Goal: Task Accomplishment & Management: Use online tool/utility

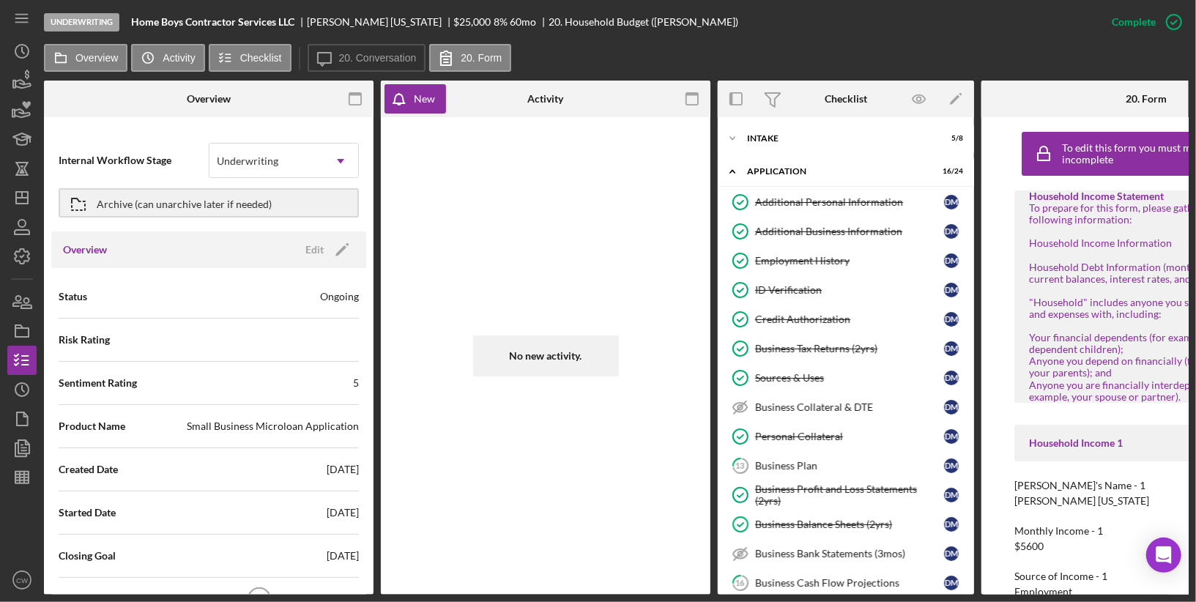
scroll to position [1046, 0]
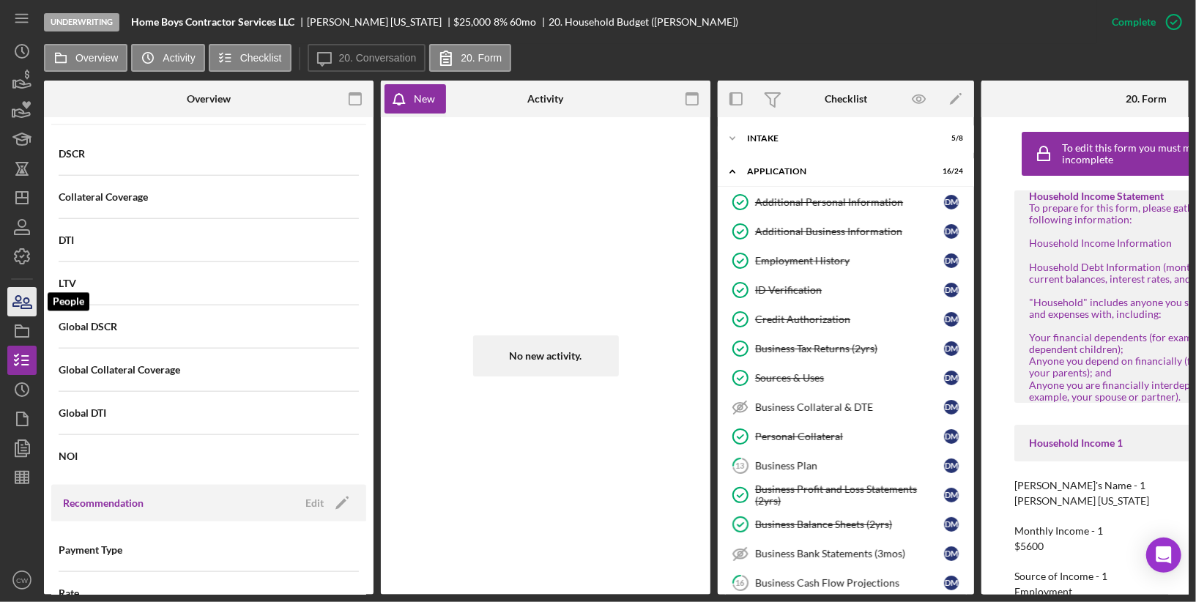
click at [24, 298] on icon "button" at bounding box center [26, 303] width 10 height 10
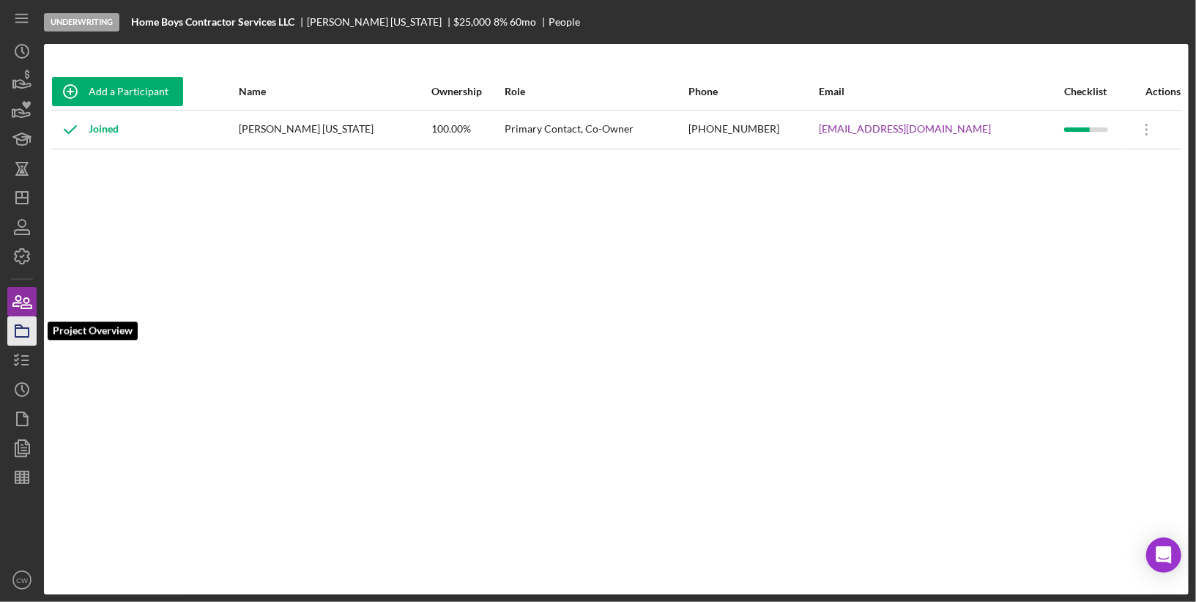
click at [23, 333] on icon "button" at bounding box center [22, 331] width 37 height 37
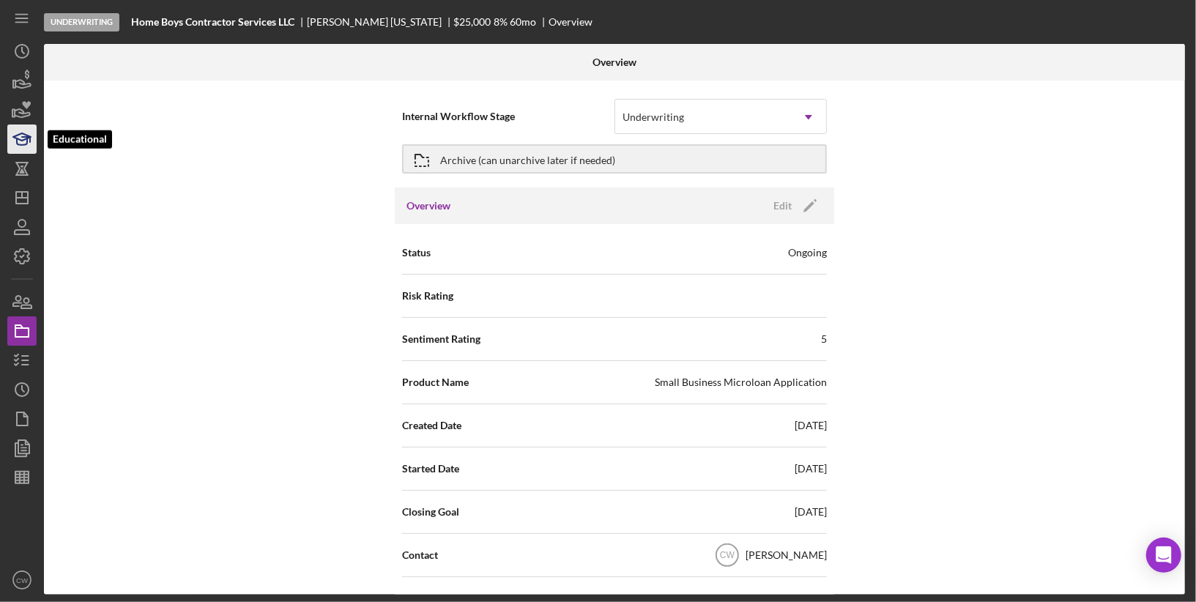
click at [23, 141] on icon "button" at bounding box center [22, 139] width 37 height 37
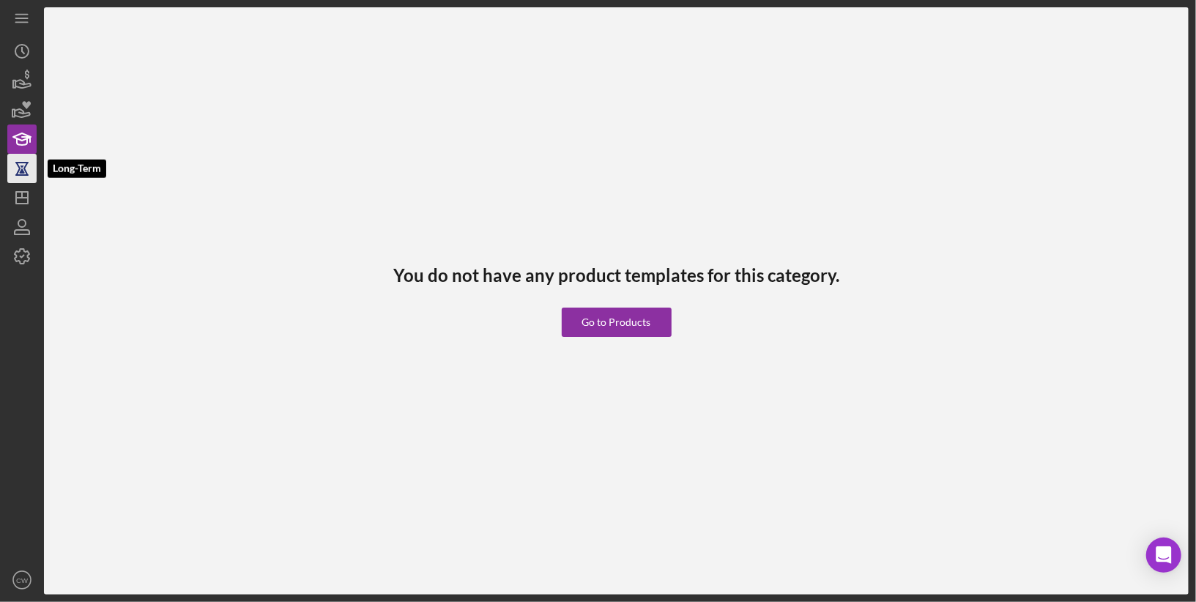
click at [18, 176] on icon "button" at bounding box center [22, 168] width 37 height 37
click at [18, 198] on line "button" at bounding box center [22, 198] width 12 height 0
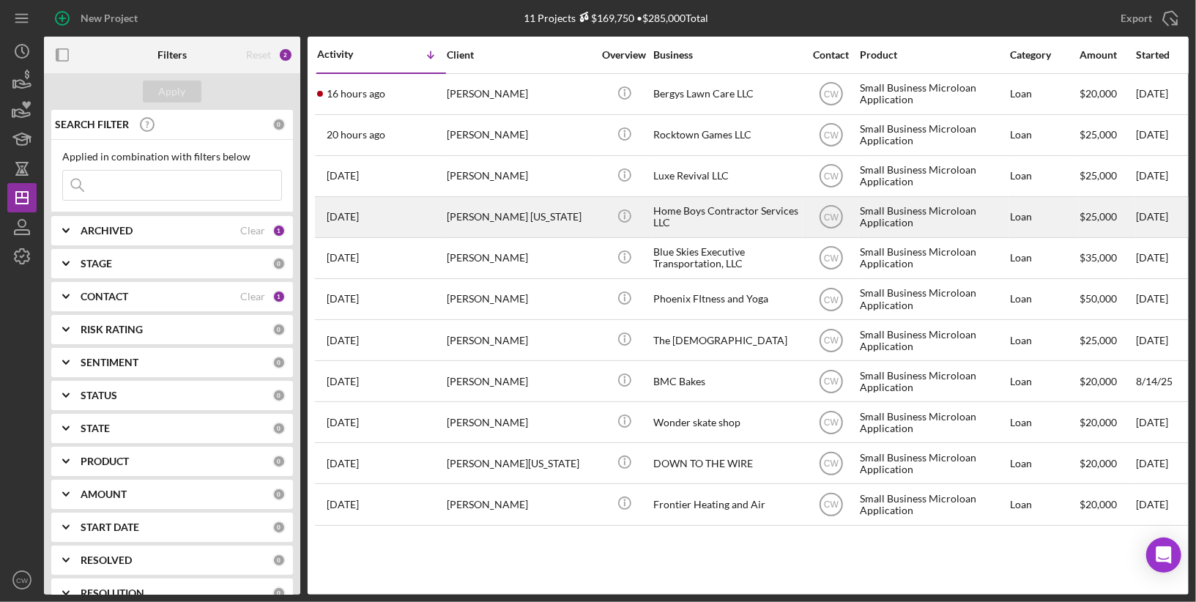
click at [470, 221] on div "[PERSON_NAME] [US_STATE]" at bounding box center [520, 217] width 146 height 39
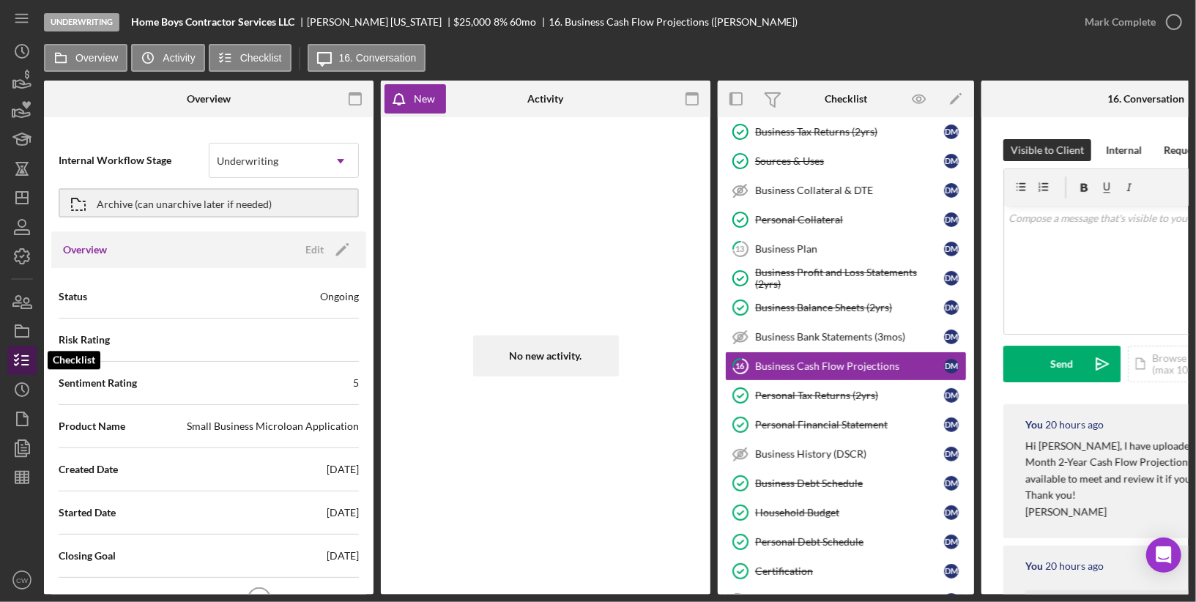
click at [21, 357] on icon "button" at bounding box center [22, 360] width 37 height 37
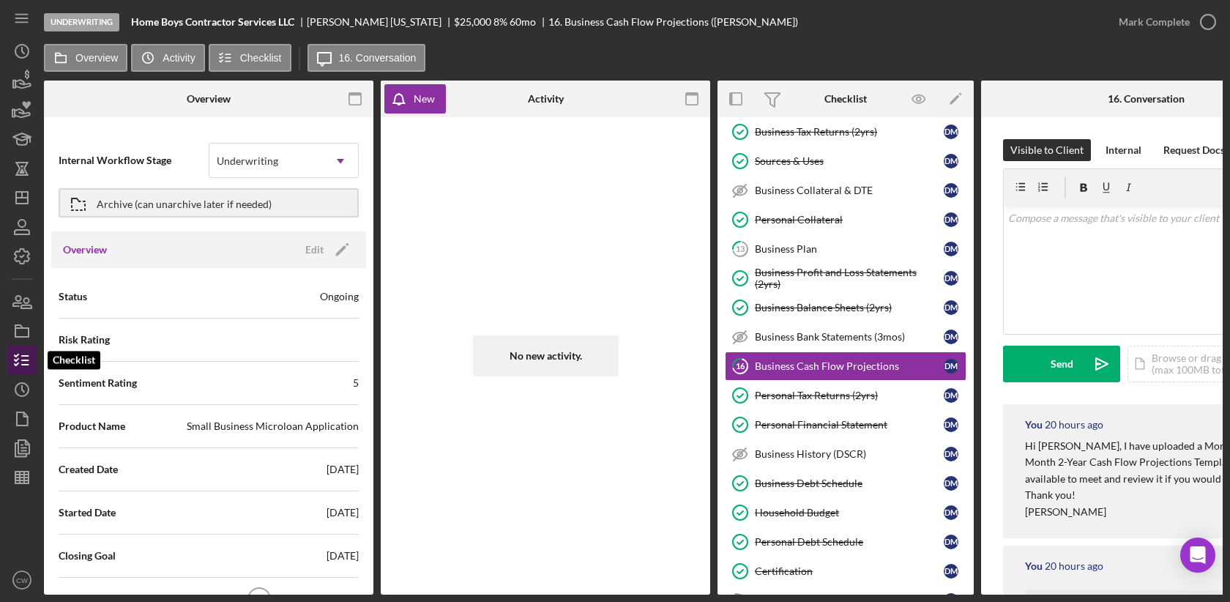
click at [29, 365] on icon "button" at bounding box center [22, 360] width 37 height 37
click at [70, 60] on icon at bounding box center [60, 57] width 29 height 29
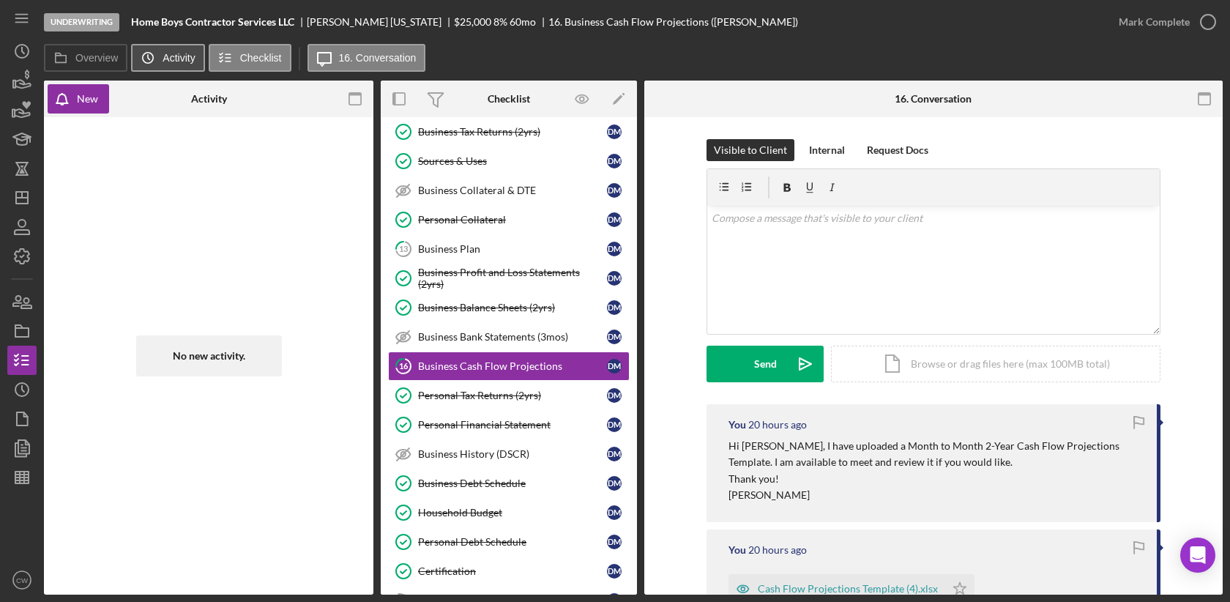
click at [146, 60] on icon "Icon/History" at bounding box center [147, 57] width 29 height 29
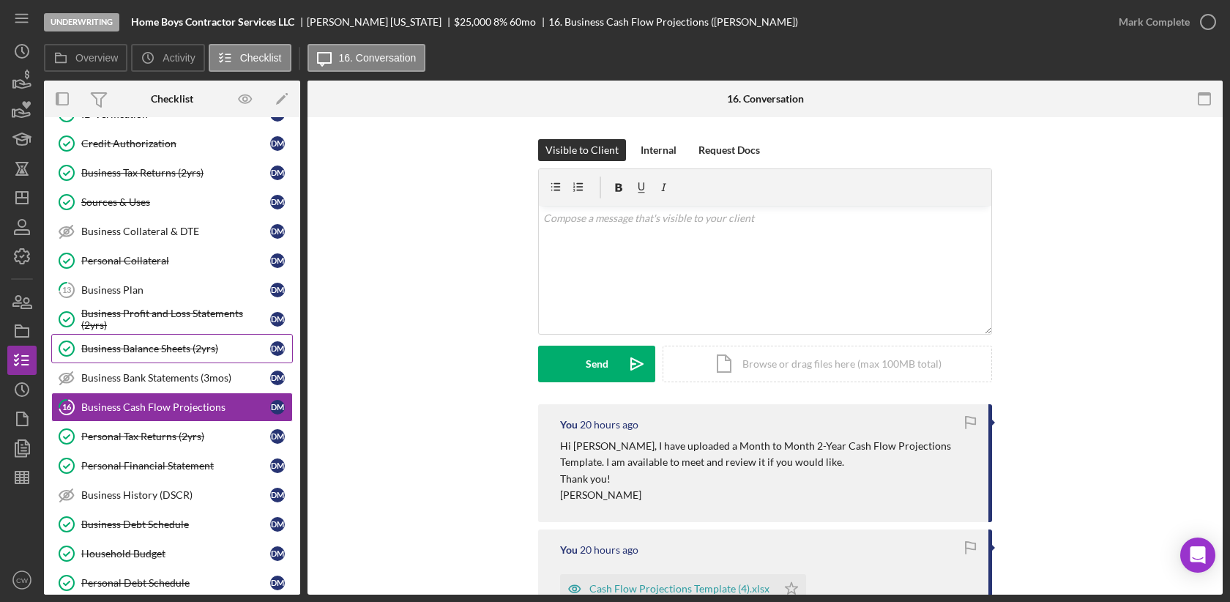
scroll to position [458, 0]
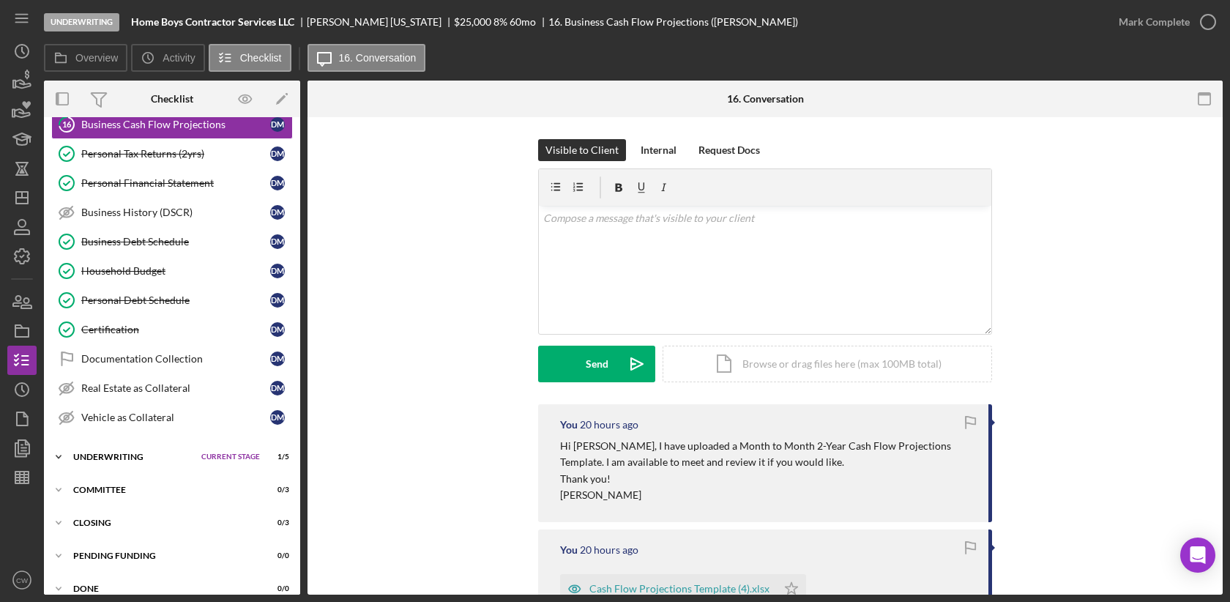
click at [92, 453] on div "Underwriting" at bounding box center [133, 457] width 121 height 9
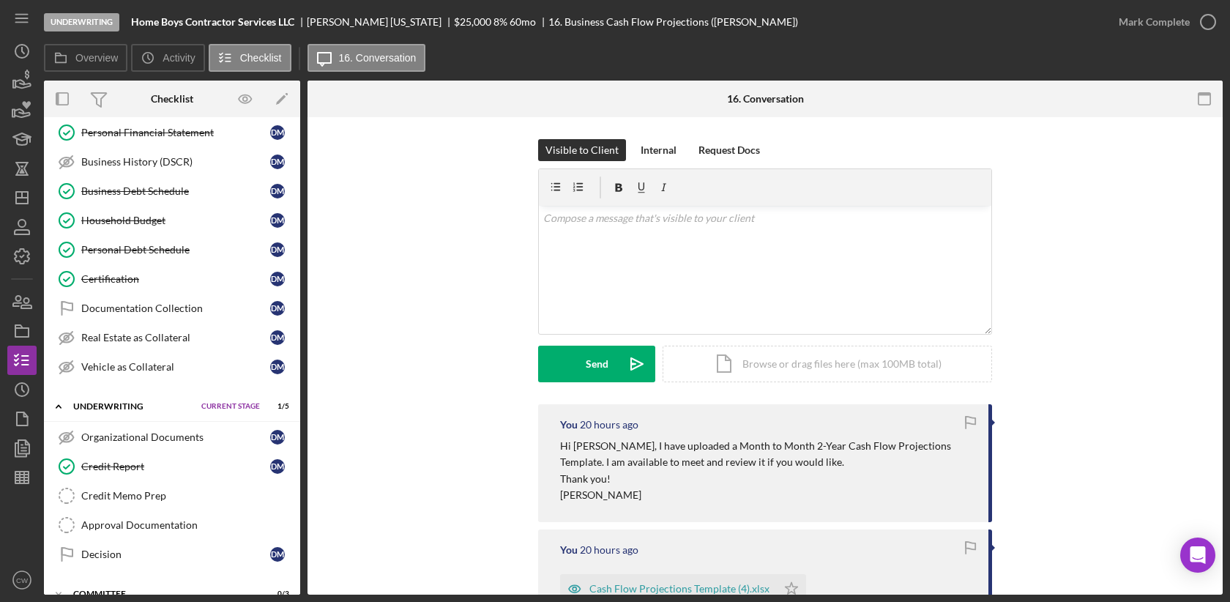
scroll to position [558, 0]
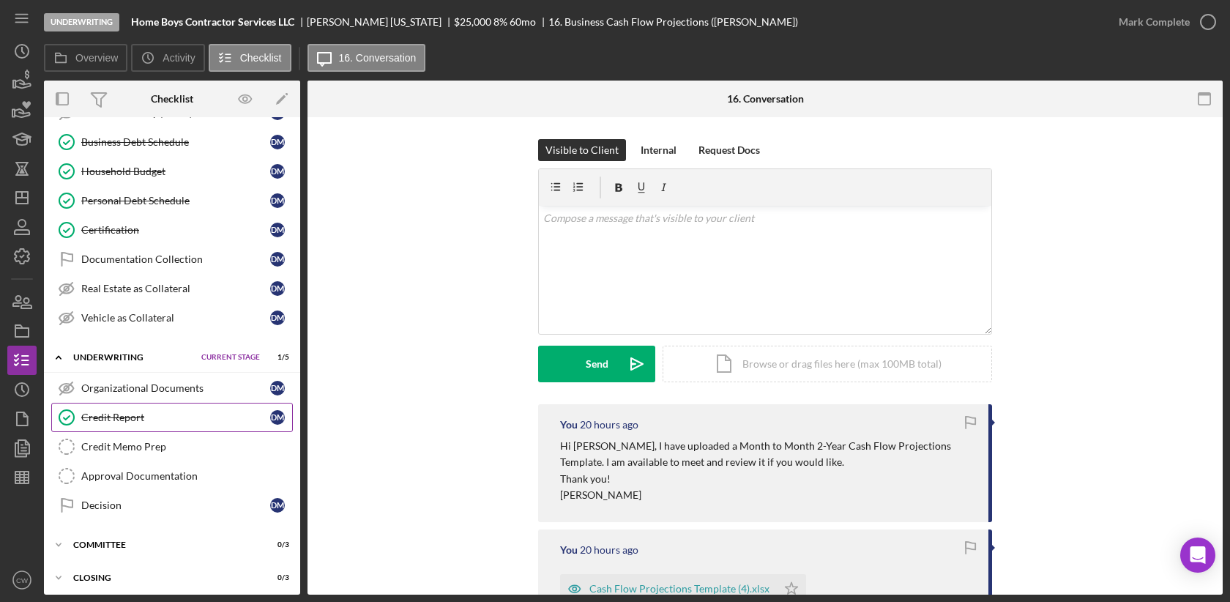
click at [168, 407] on link "Credit Report Credit Report [PERSON_NAME]" at bounding box center [172, 417] width 242 height 29
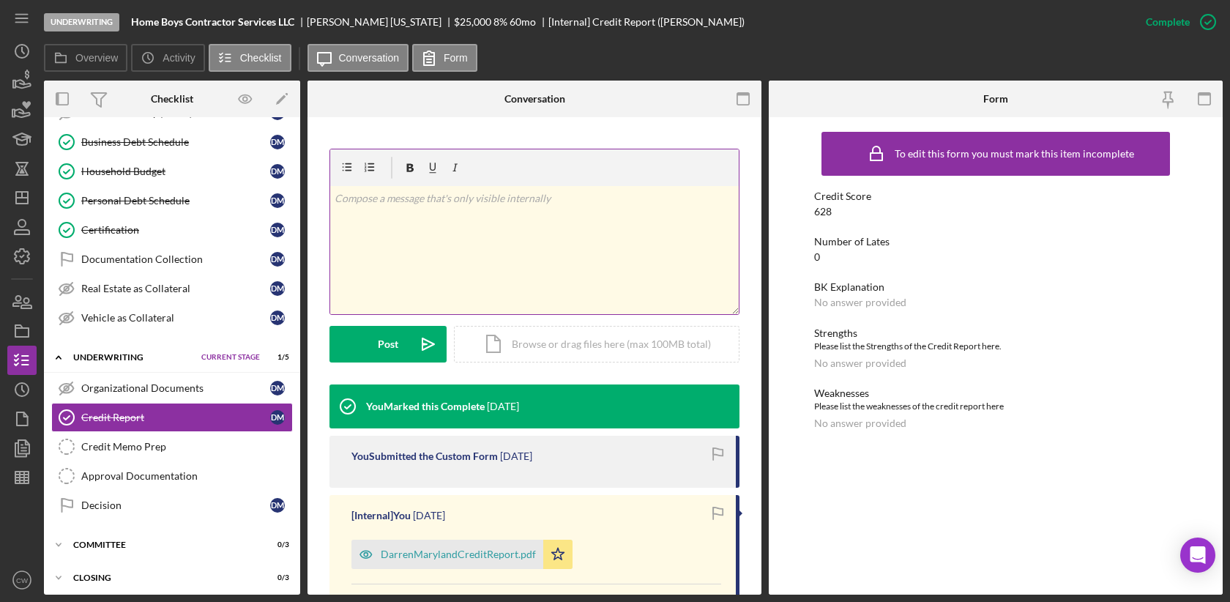
scroll to position [245, 0]
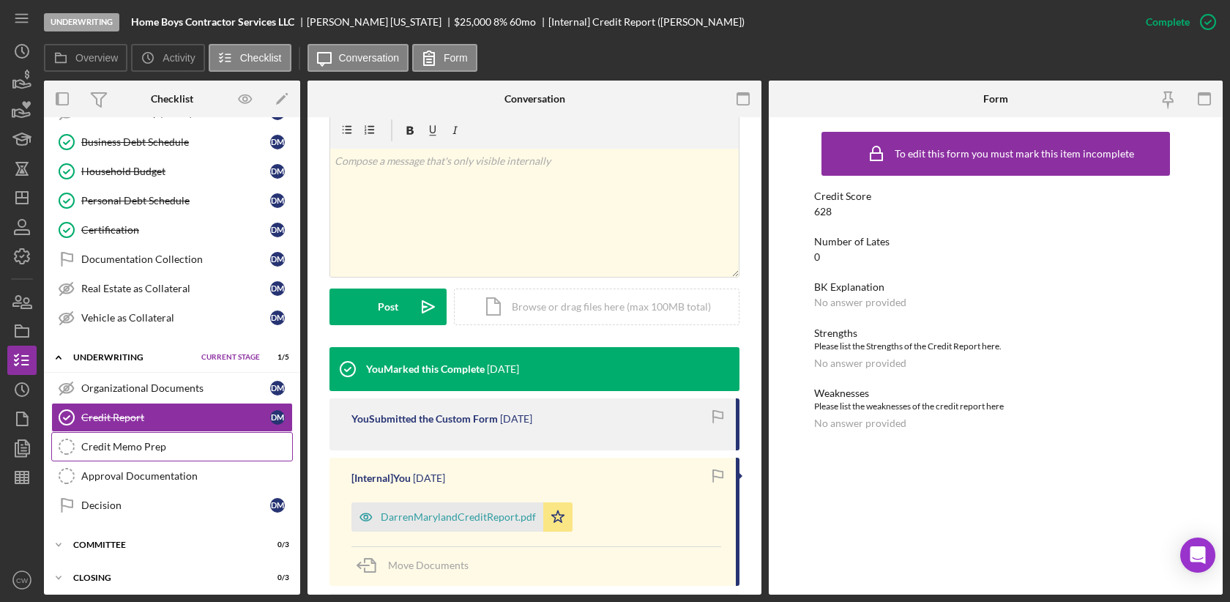
click at [98, 441] on div "Credit Memo Prep" at bounding box center [186, 447] width 211 height 12
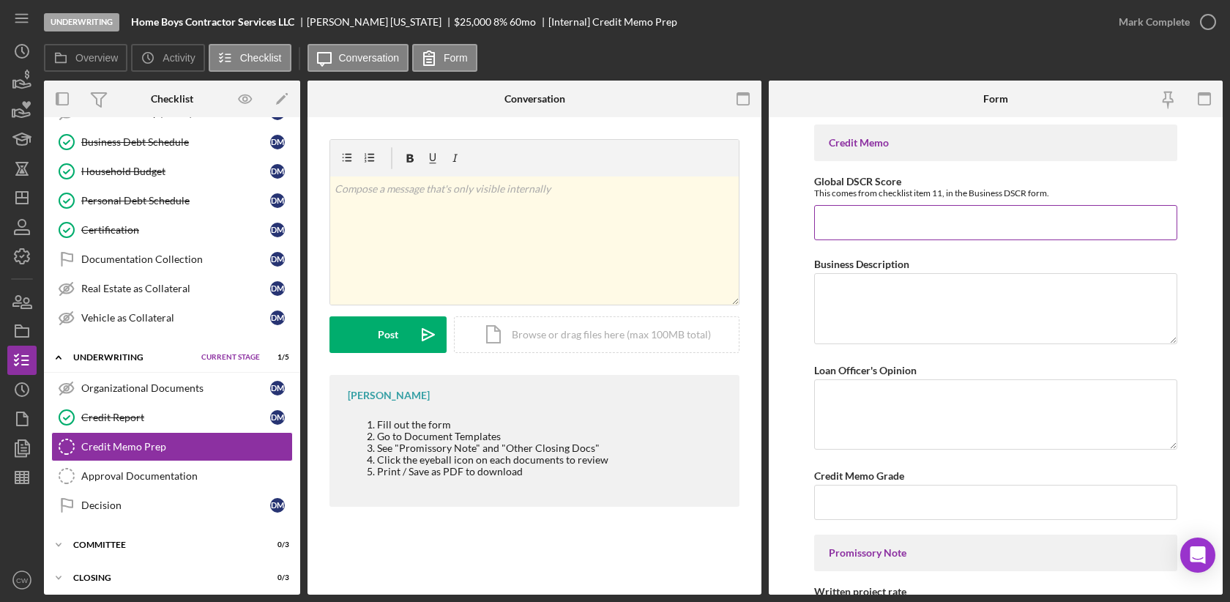
click at [908, 223] on input "Global DSCR Score" at bounding box center [995, 222] width 363 height 35
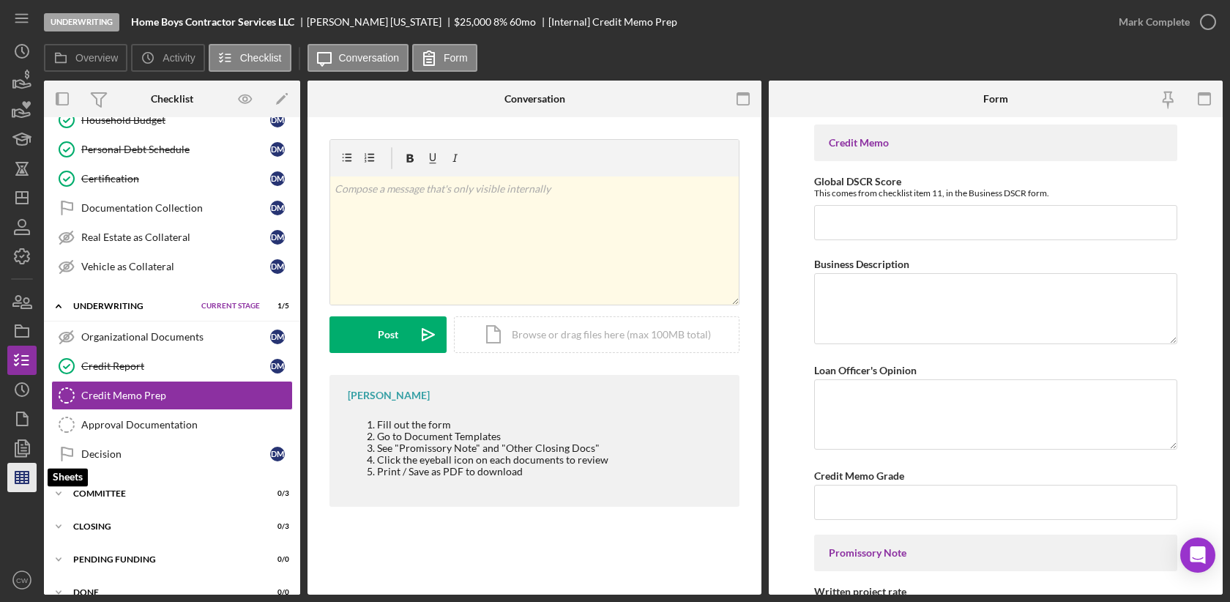
click at [18, 476] on icon "button" at bounding box center [22, 477] width 37 height 37
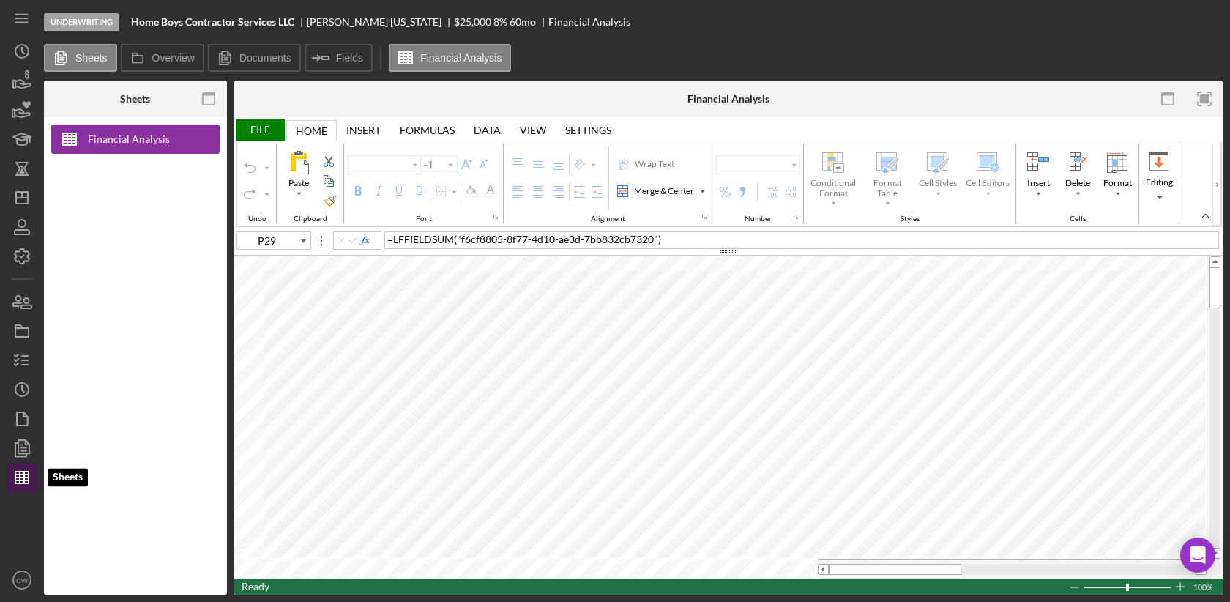
type input "Calibri"
type input "11"
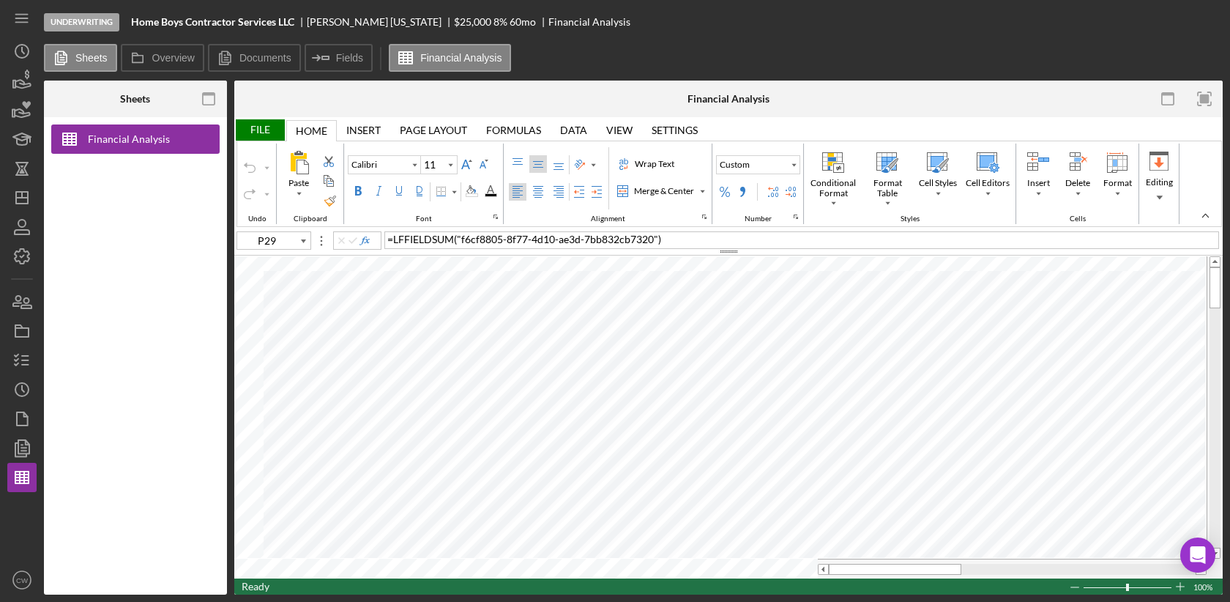
type input "Print_Area"
type input "10"
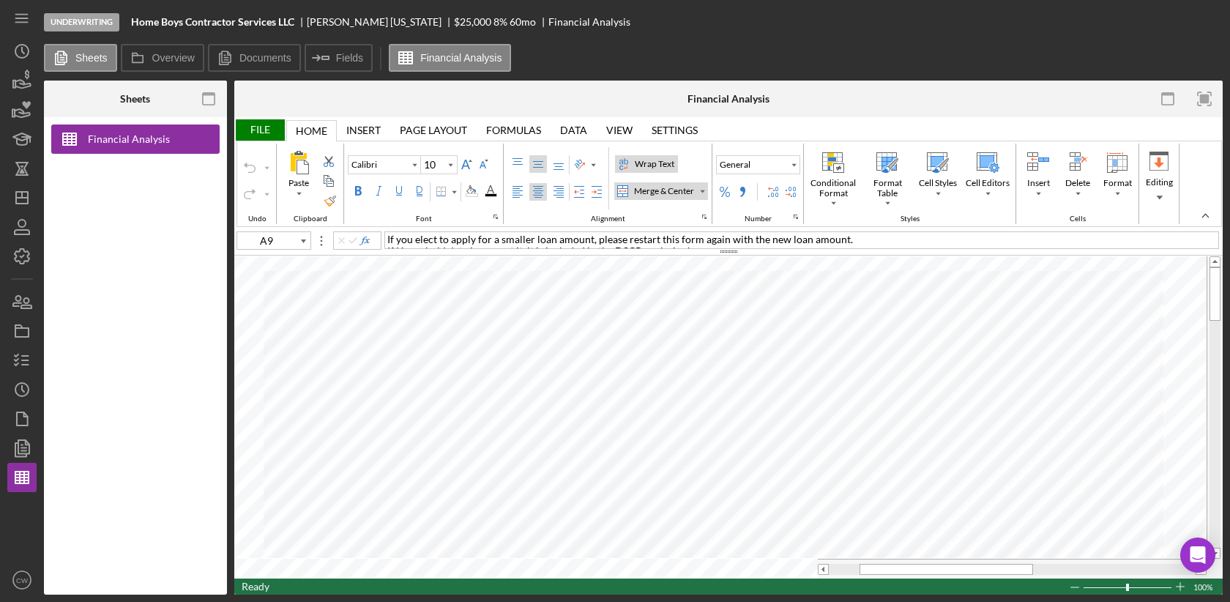
type input "P29"
type input "11"
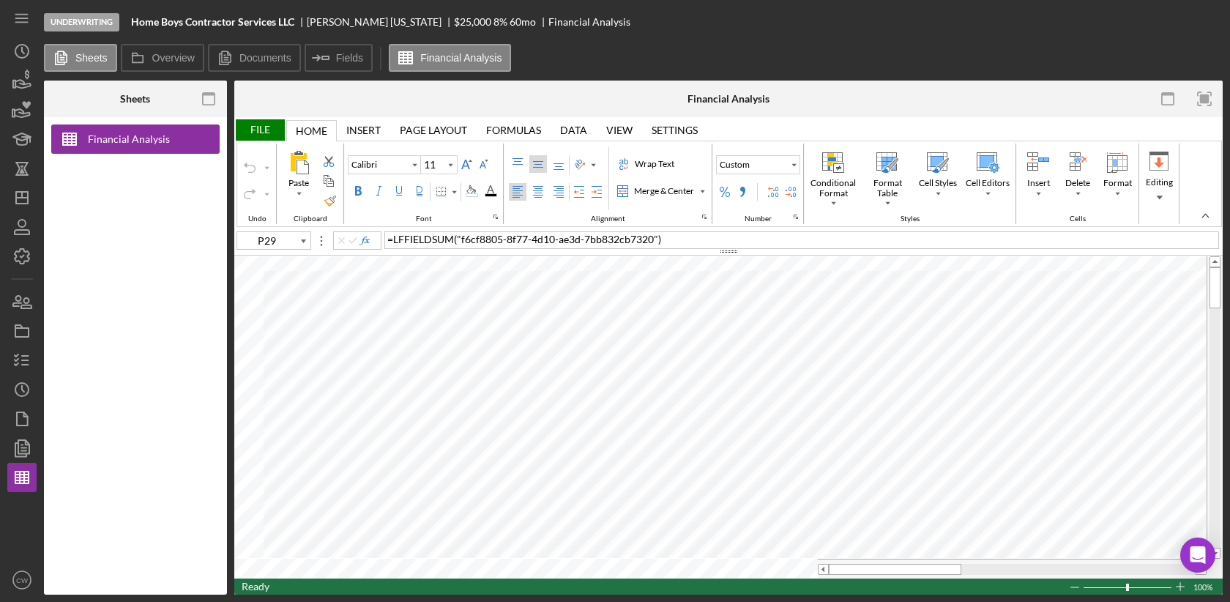
click at [263, 128] on div "File" at bounding box center [259, 129] width 51 height 21
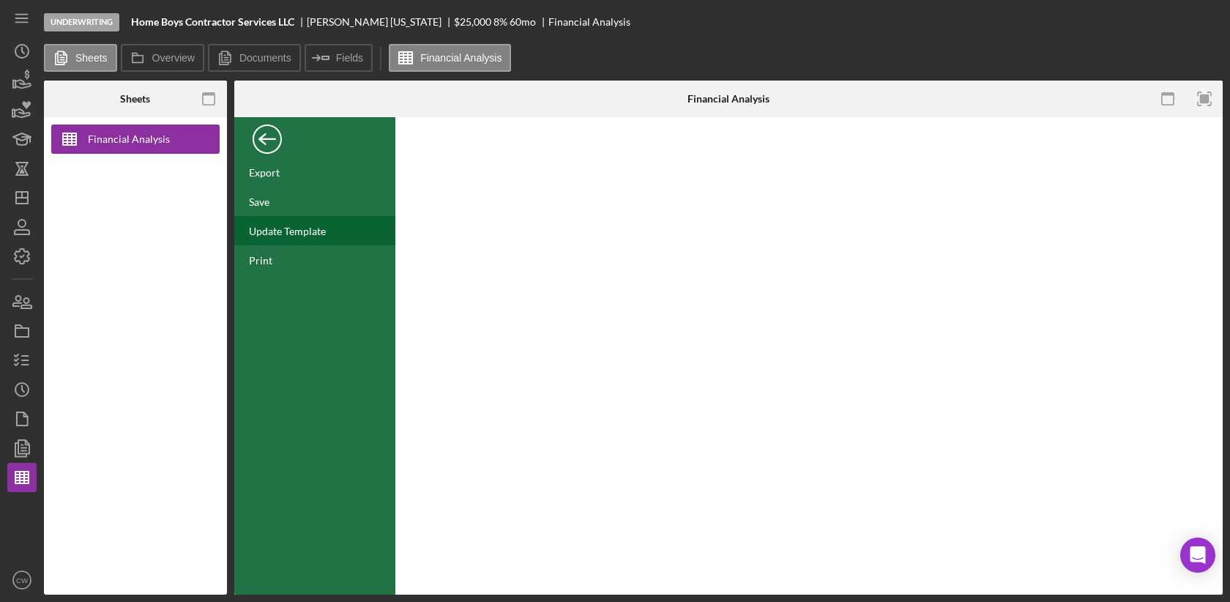
click at [266, 234] on div "Update Template" at bounding box center [287, 231] width 77 height 12
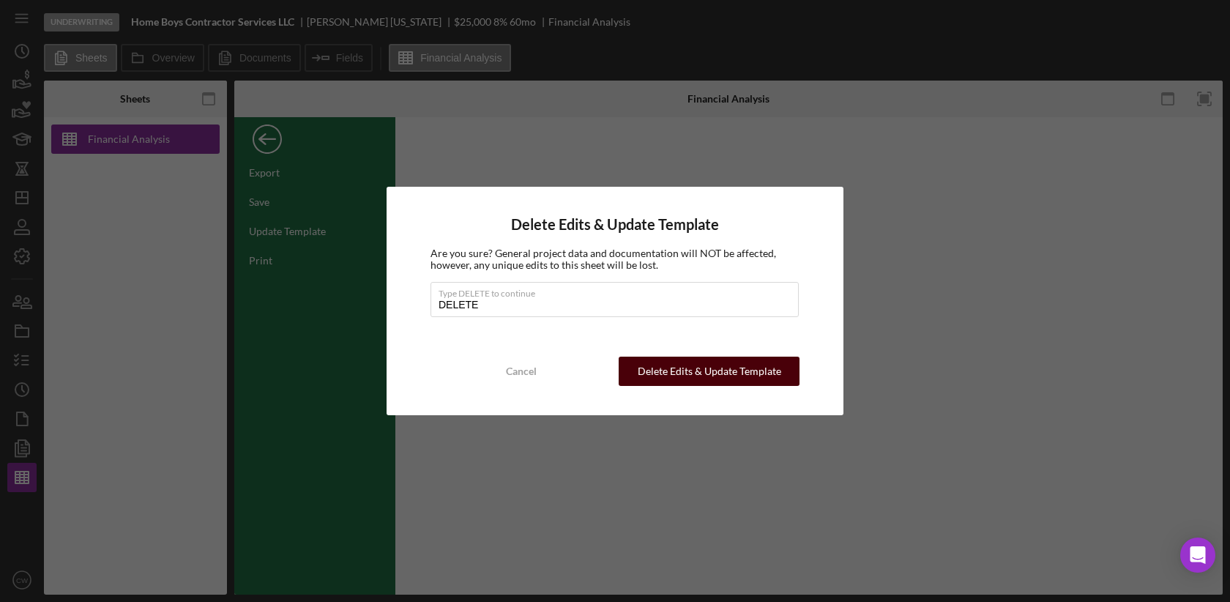
type input "DELETE"
click at [703, 368] on div "Delete Edits & Update Template" at bounding box center [710, 371] width 144 height 29
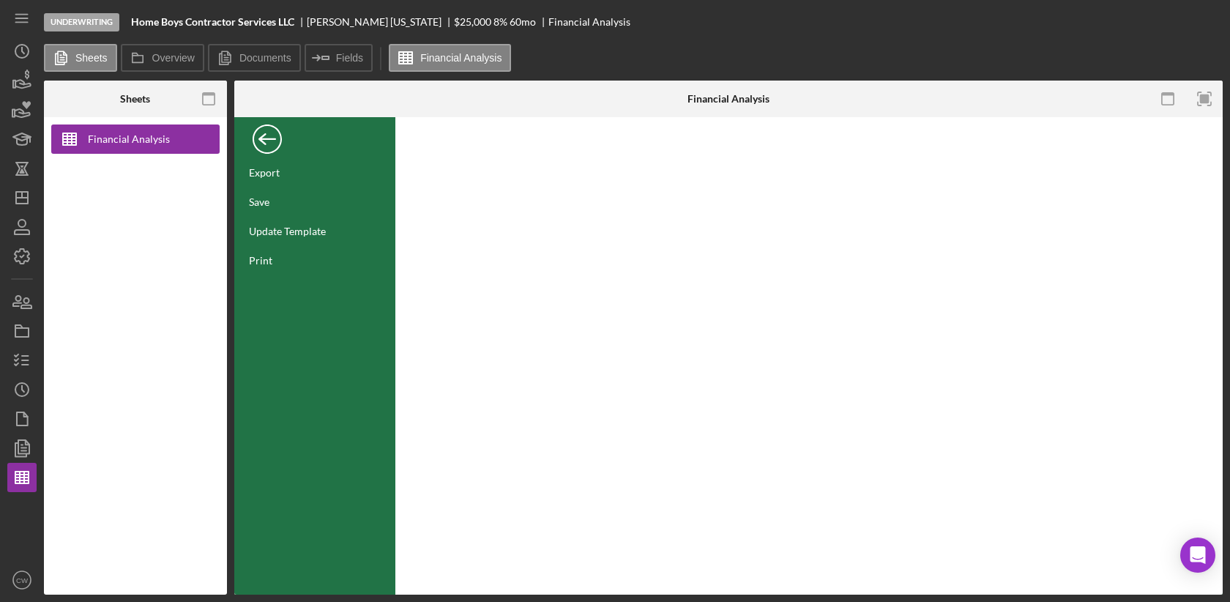
click at [272, 138] on div "Back" at bounding box center [267, 135] width 29 height 29
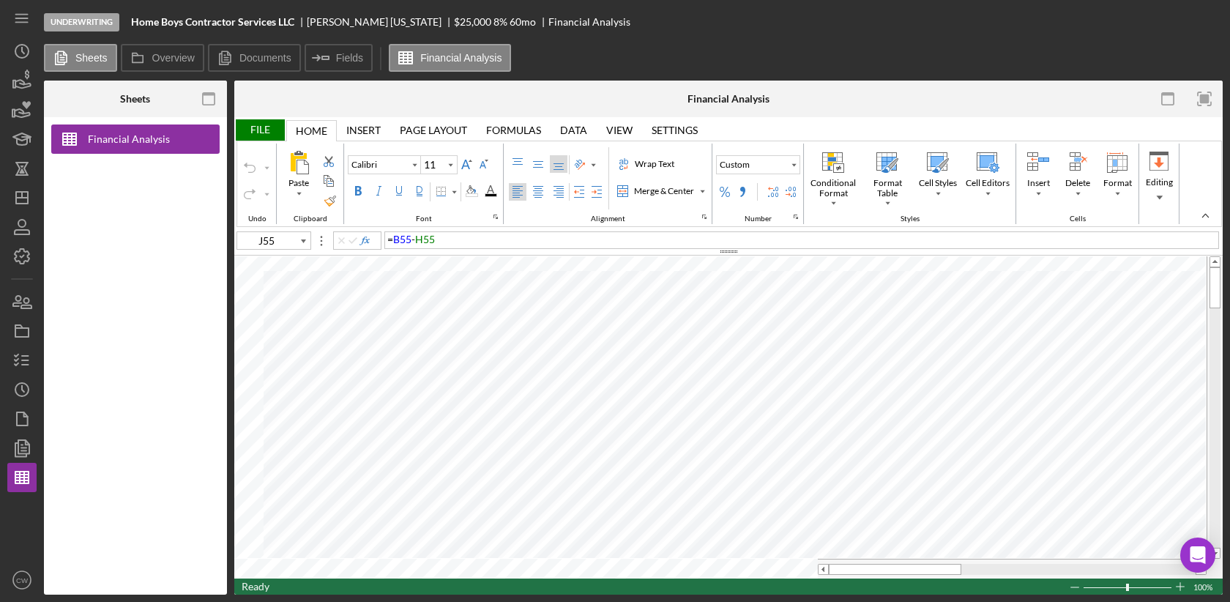
type input "Print_Area"
type input "10"
type input "J55"
type input "11"
click at [23, 365] on line "button" at bounding box center [25, 365] width 7 height 0
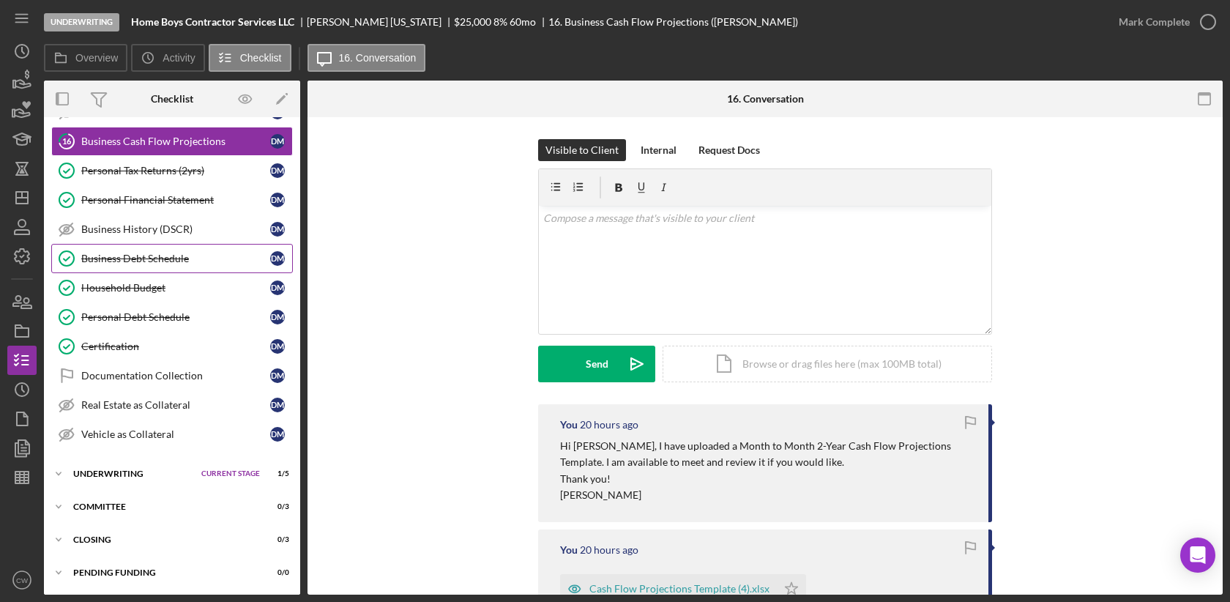
scroll to position [458, 0]
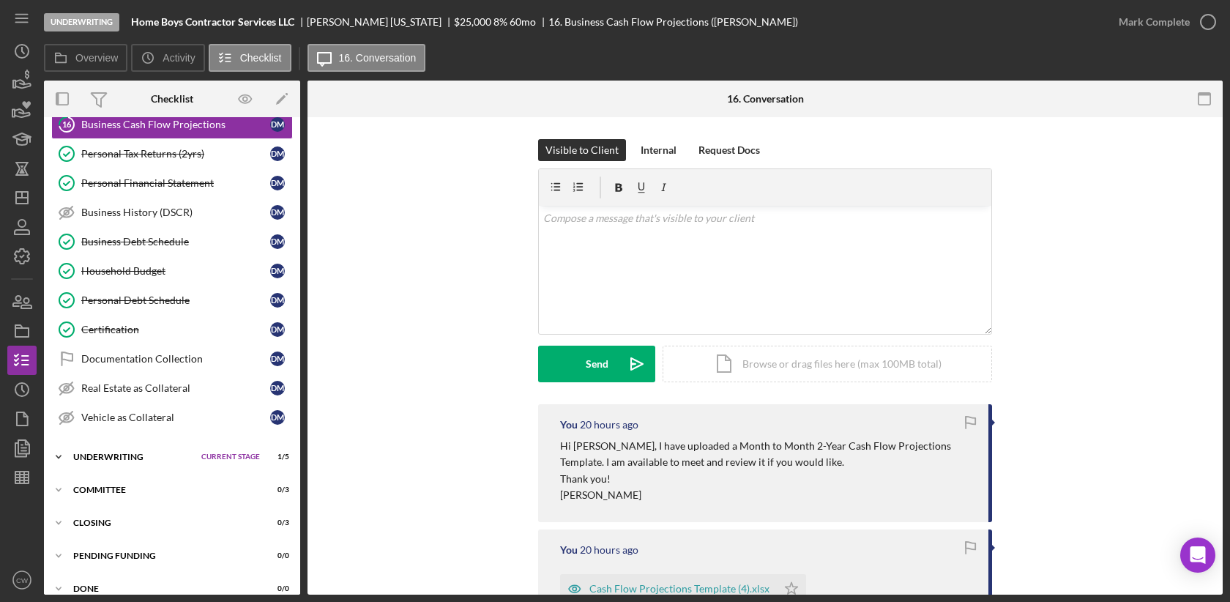
click at [107, 453] on div "Underwriting" at bounding box center [133, 457] width 121 height 9
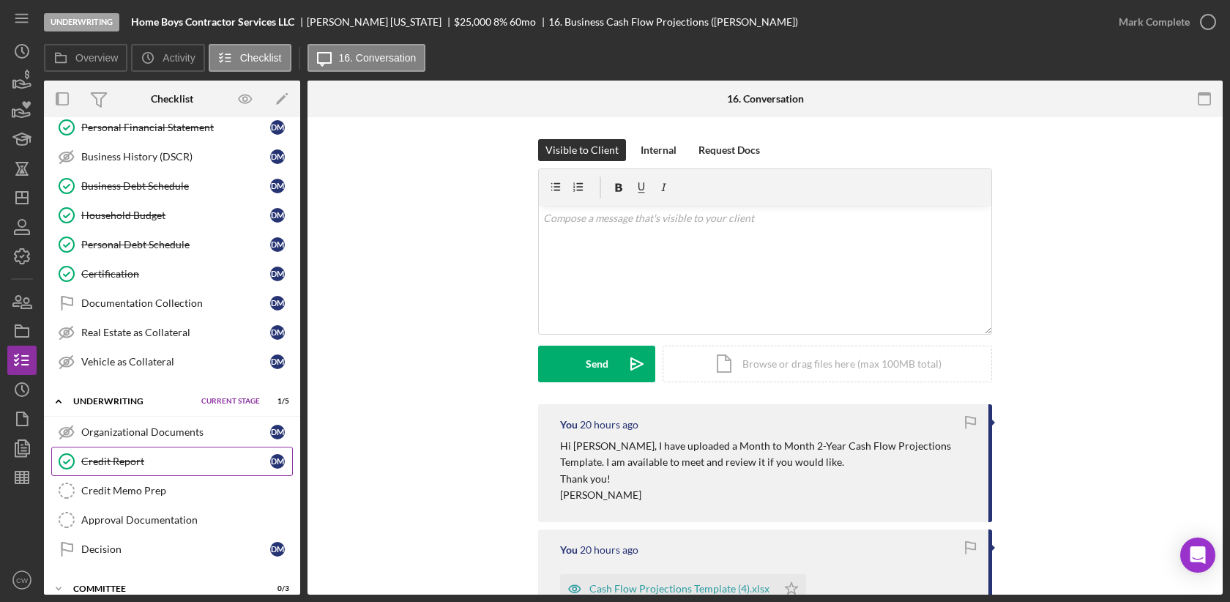
scroll to position [524, 0]
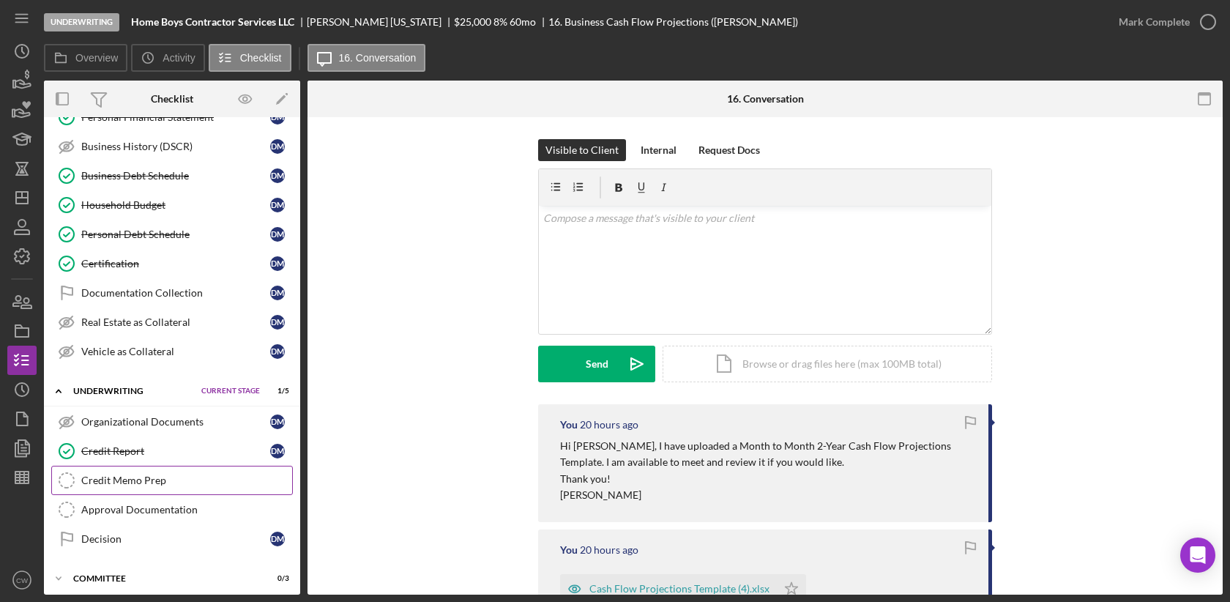
click at [141, 475] on div "Credit Memo Prep" at bounding box center [186, 481] width 211 height 12
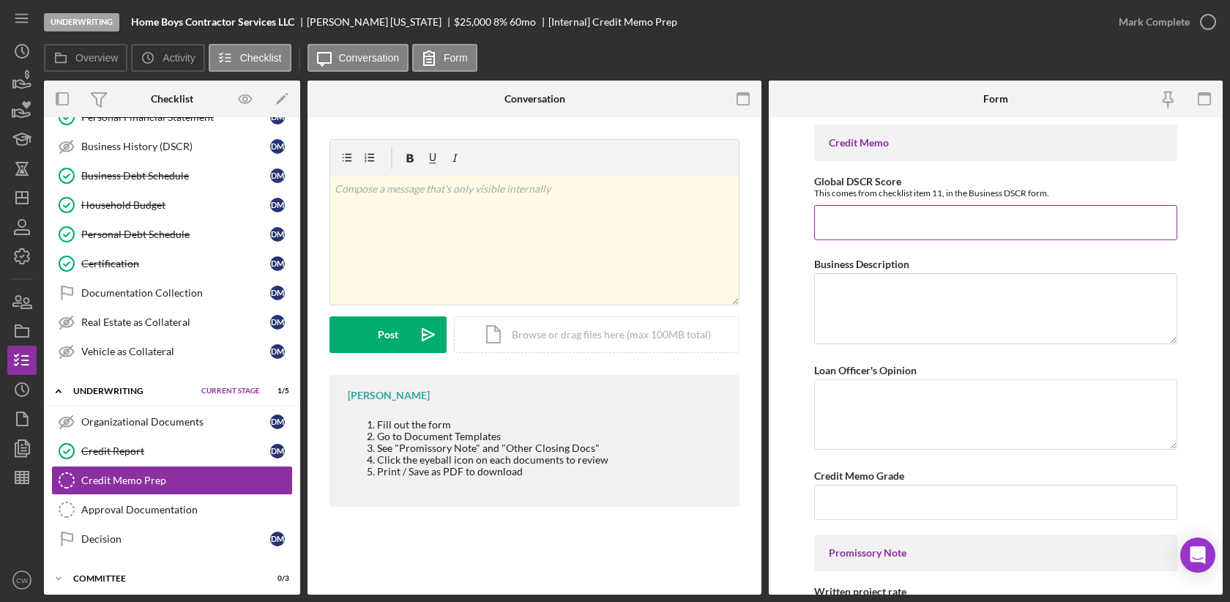
click at [874, 220] on input "Global DSCR Score" at bounding box center [995, 222] width 363 height 35
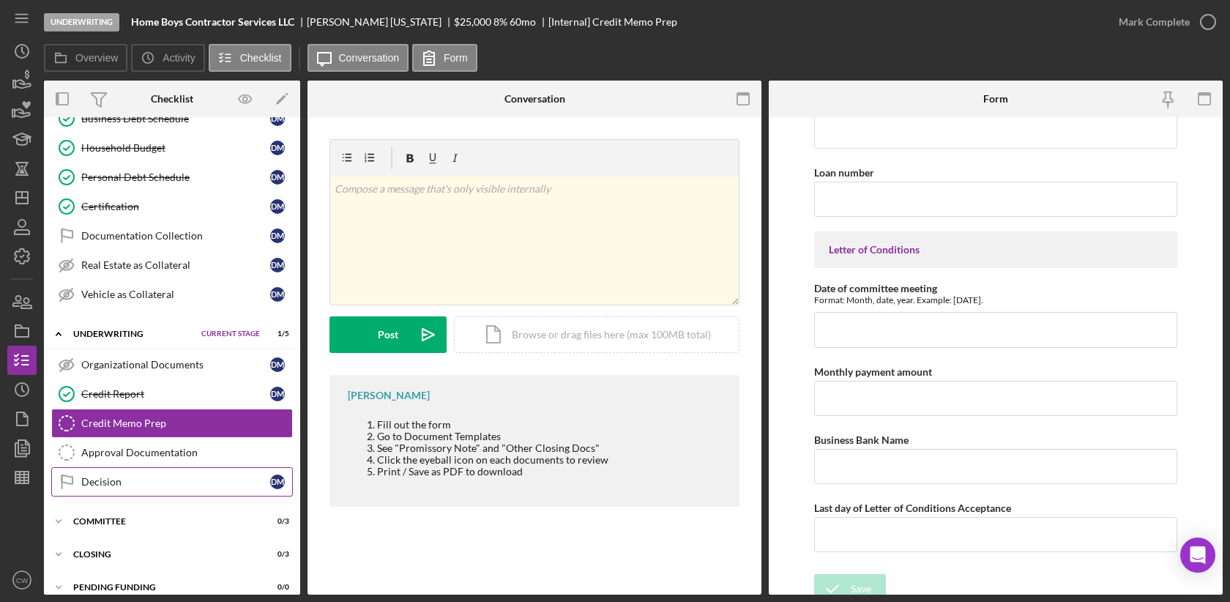
scroll to position [609, 0]
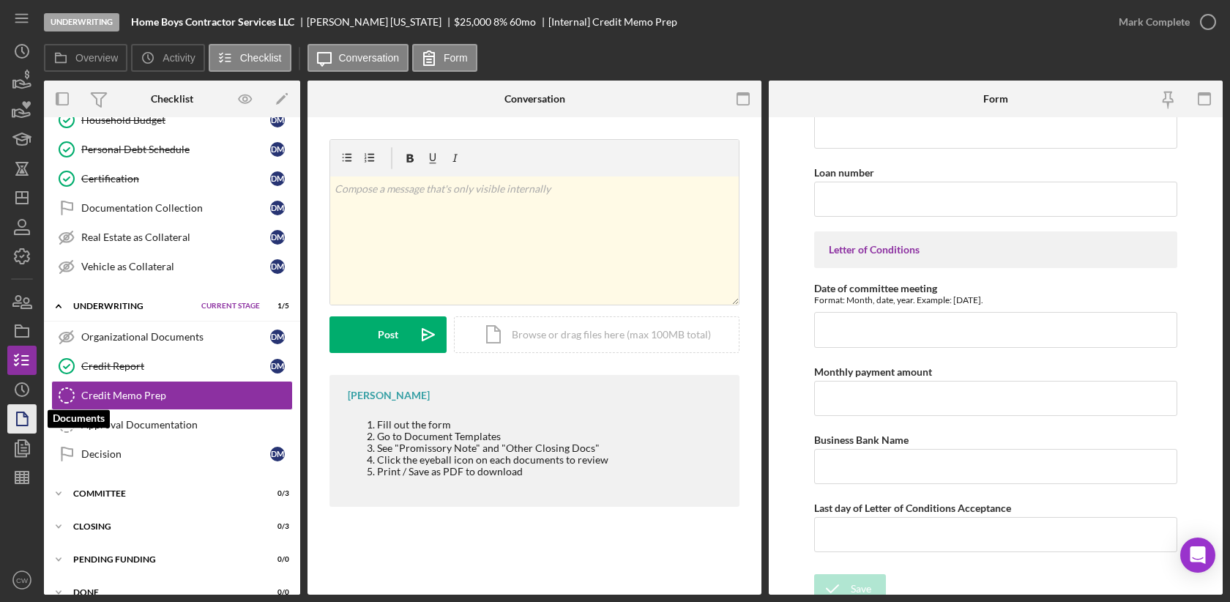
click at [19, 420] on icon "button" at bounding box center [22, 419] width 37 height 37
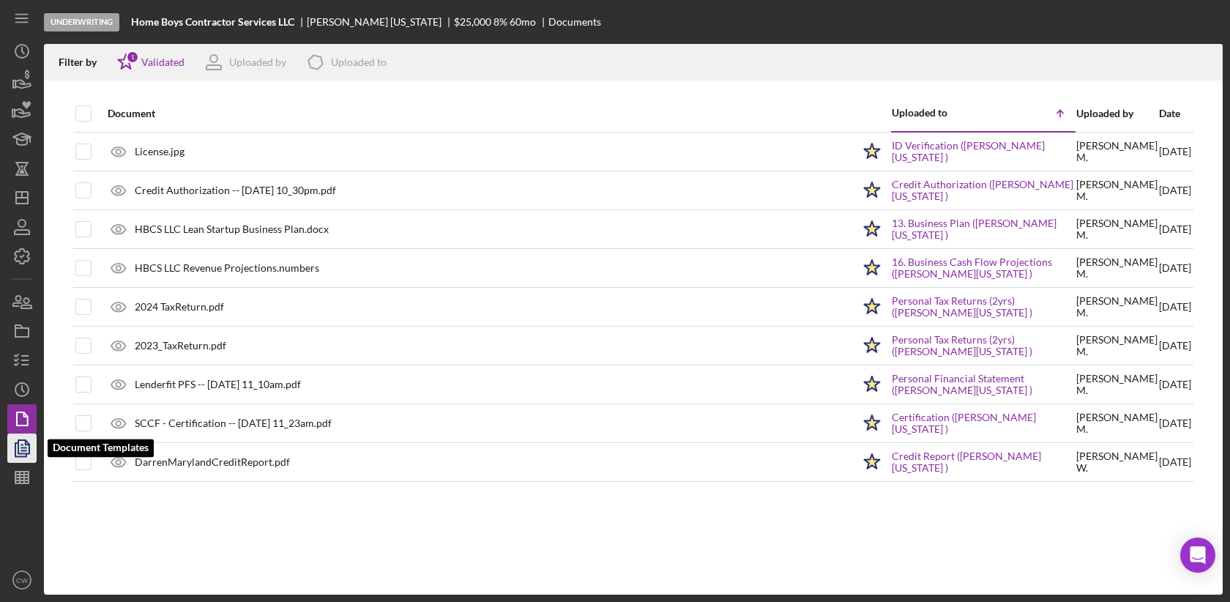
click at [22, 453] on icon "button" at bounding box center [22, 448] width 37 height 37
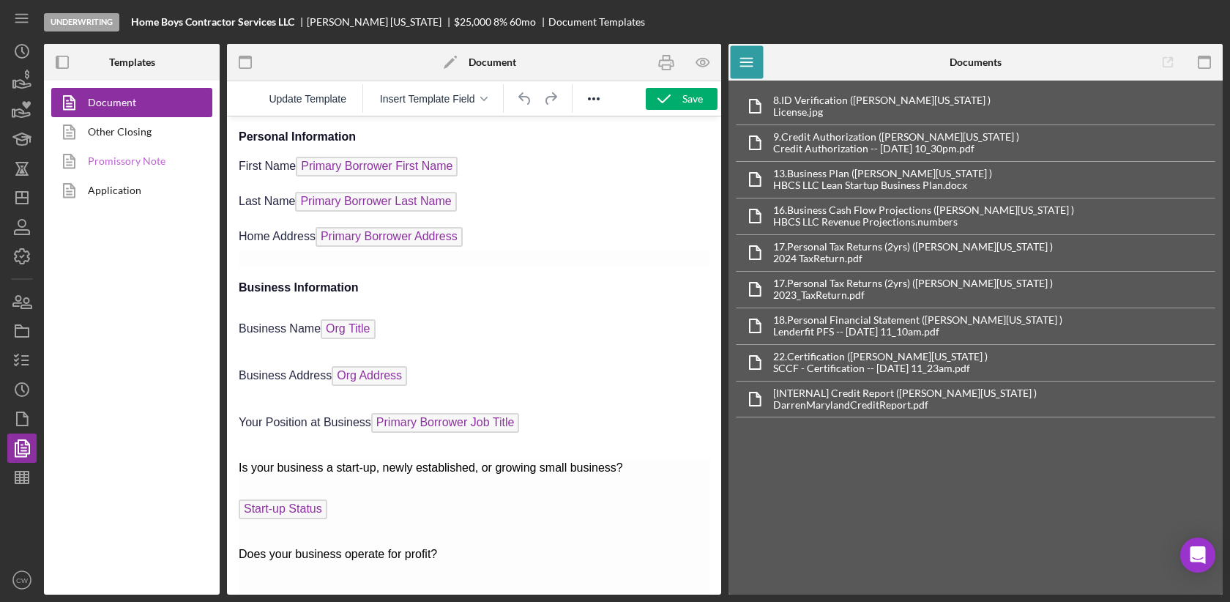
click at [86, 161] on icon at bounding box center [69, 161] width 37 height 37
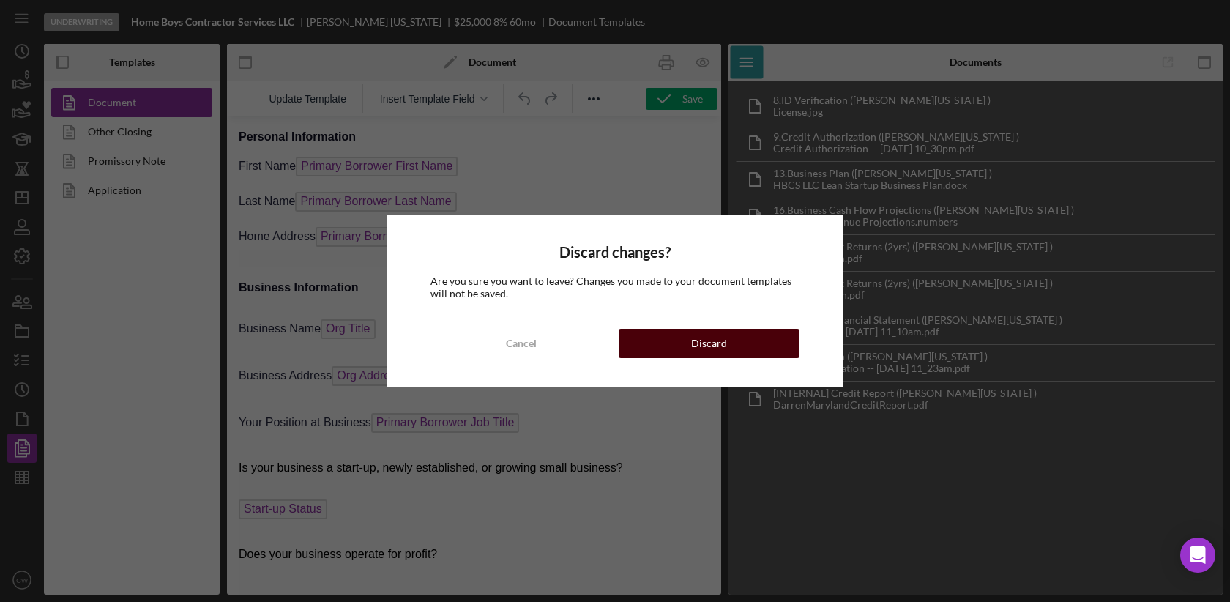
click at [728, 344] on button "Discard" at bounding box center [709, 343] width 181 height 29
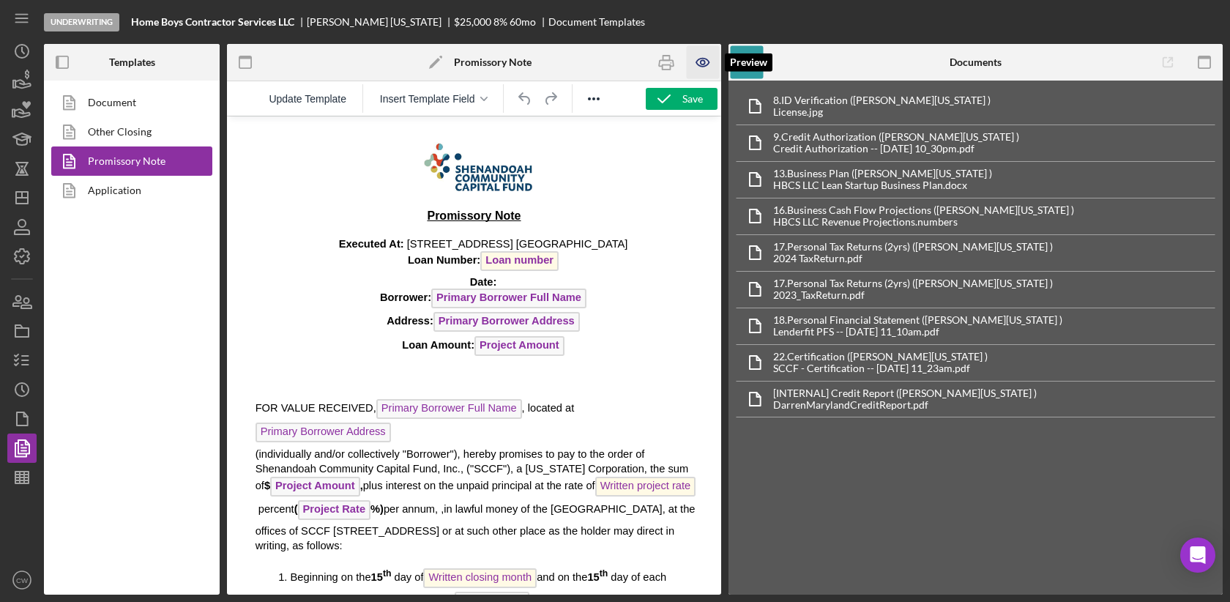
click at [699, 62] on icon "button" at bounding box center [703, 62] width 33 height 33
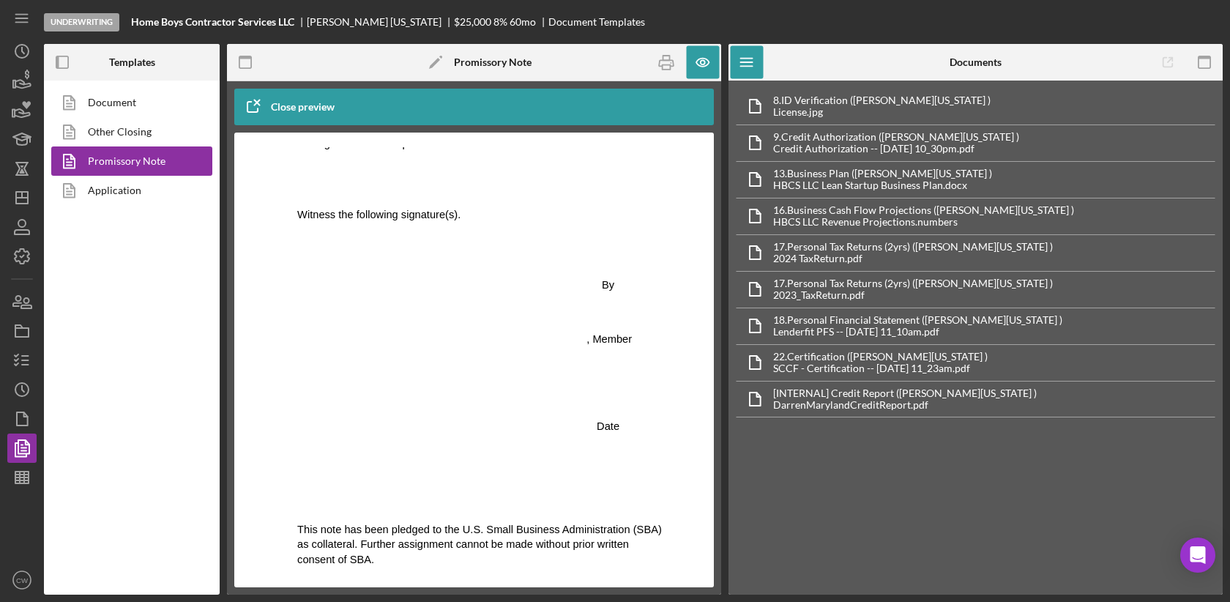
scroll to position [1719, 0]
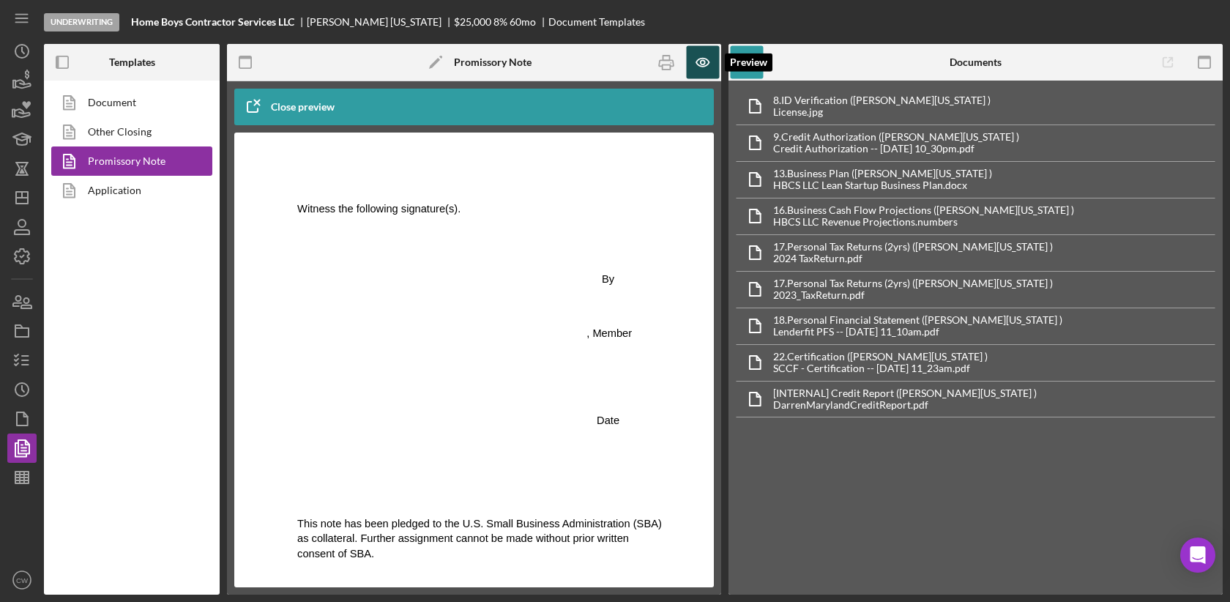
click at [707, 62] on icon "button" at bounding box center [703, 62] width 33 height 33
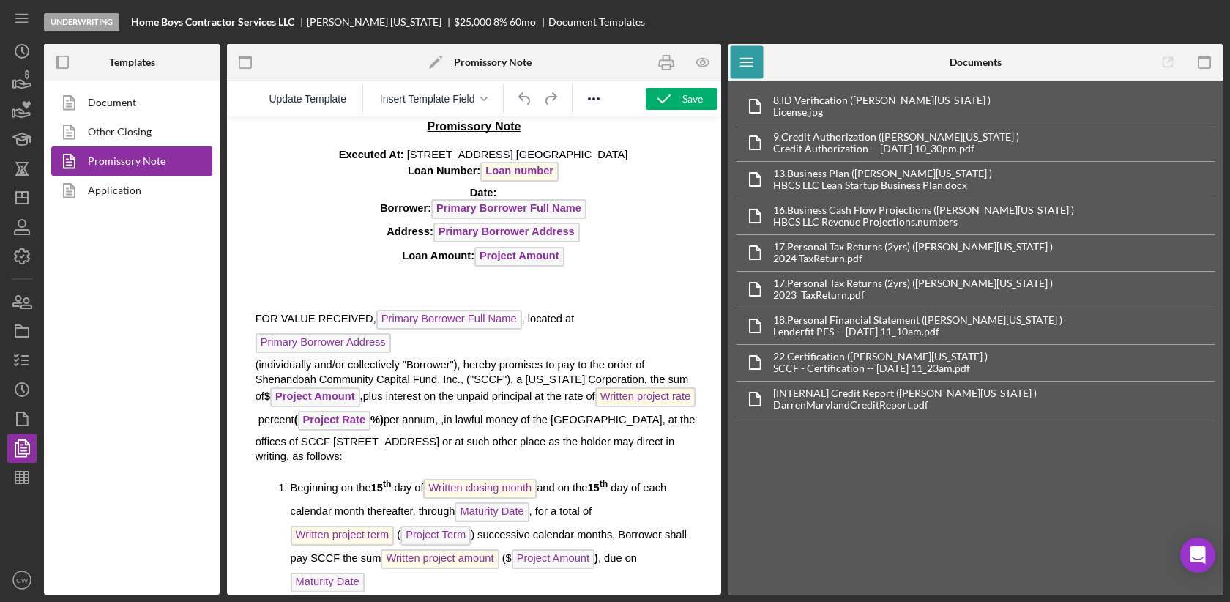
scroll to position [0, 0]
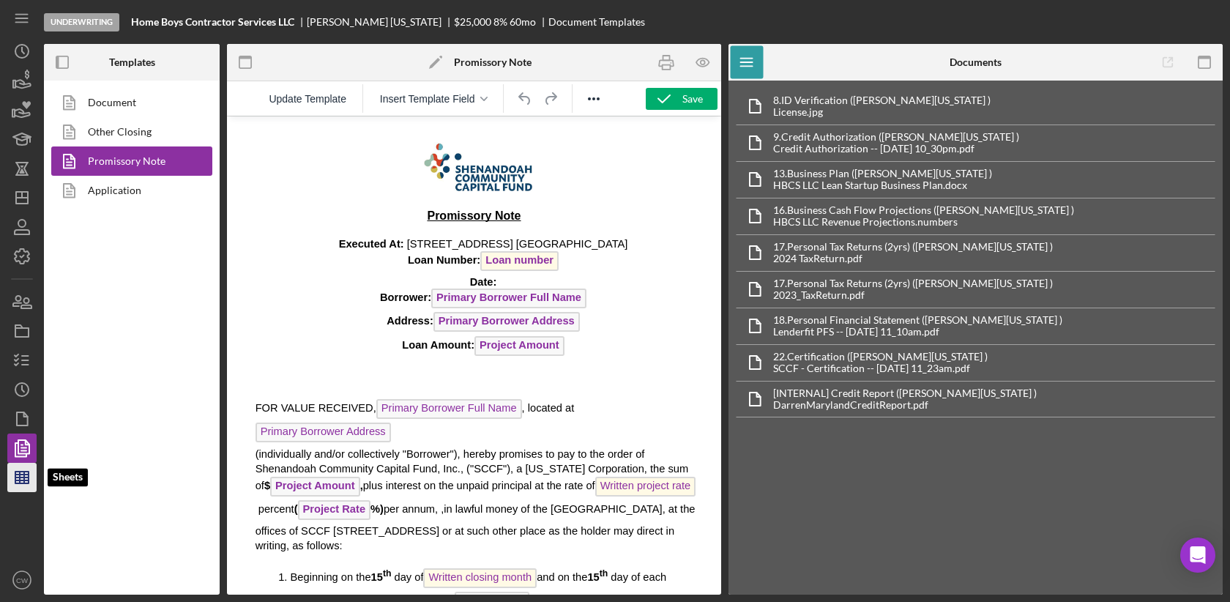
click at [24, 481] on line "button" at bounding box center [24, 478] width 0 height 12
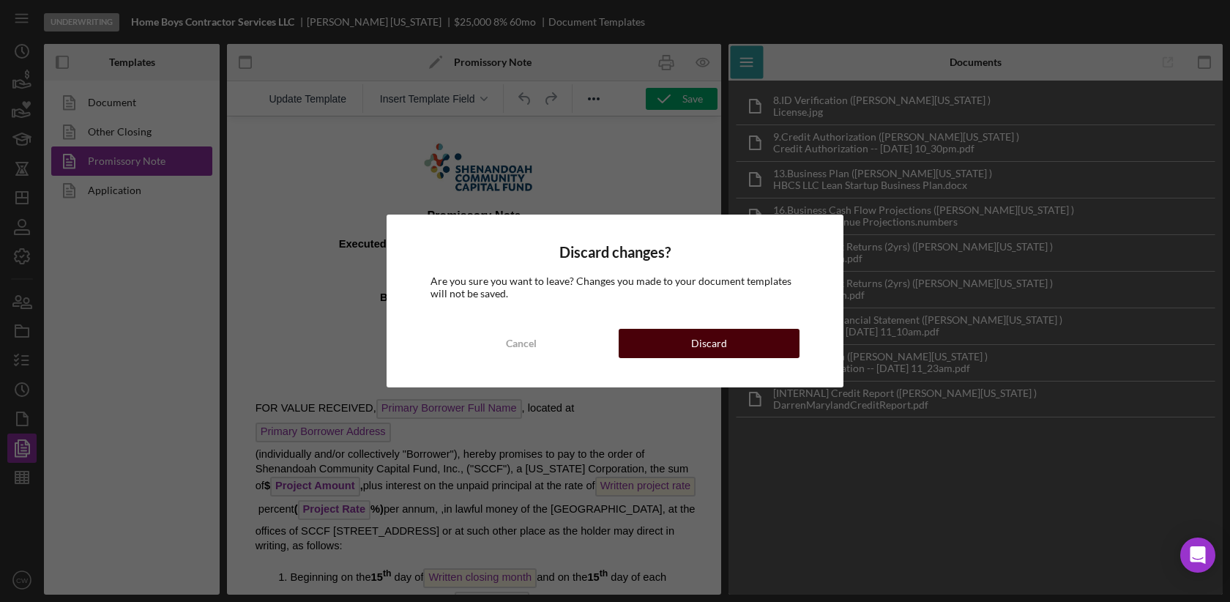
click at [721, 343] on div "Discard" at bounding box center [709, 343] width 36 height 29
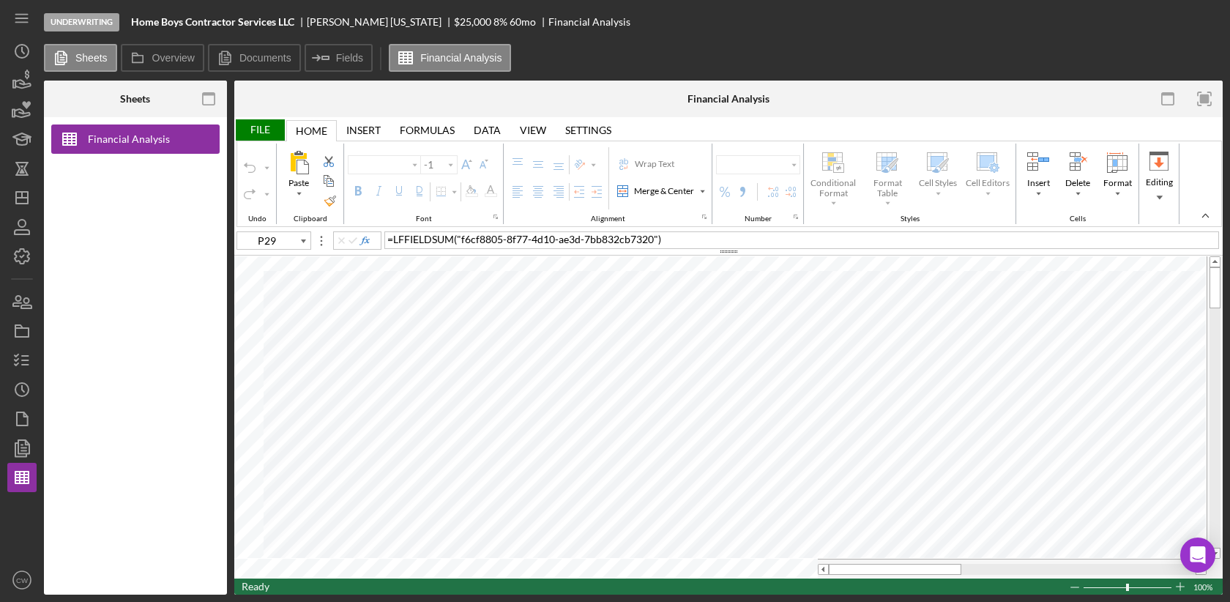
type input "Calibri"
type input "11"
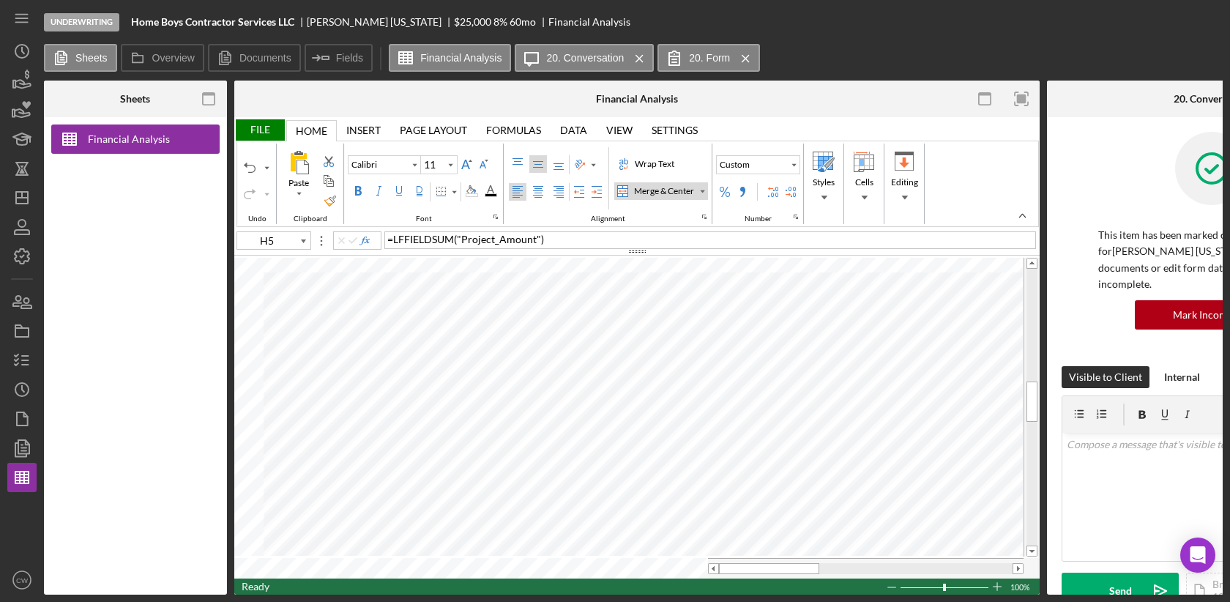
type input "D48"
click at [345, 58] on label "Fields" at bounding box center [349, 58] width 27 height 12
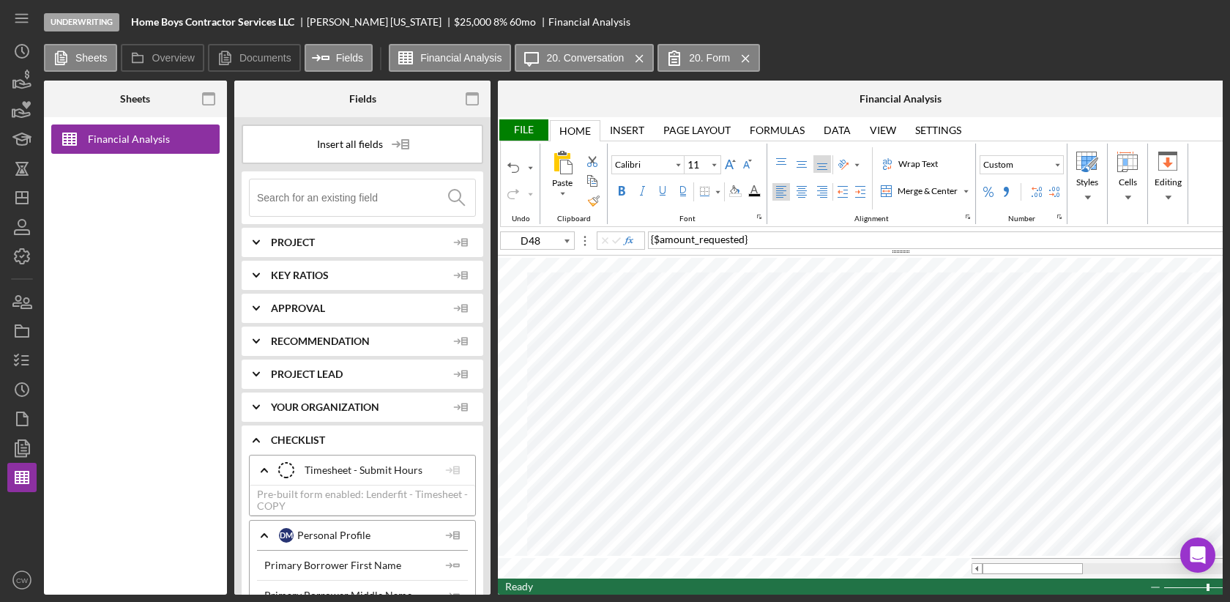
click at [343, 193] on input at bounding box center [366, 197] width 218 height 37
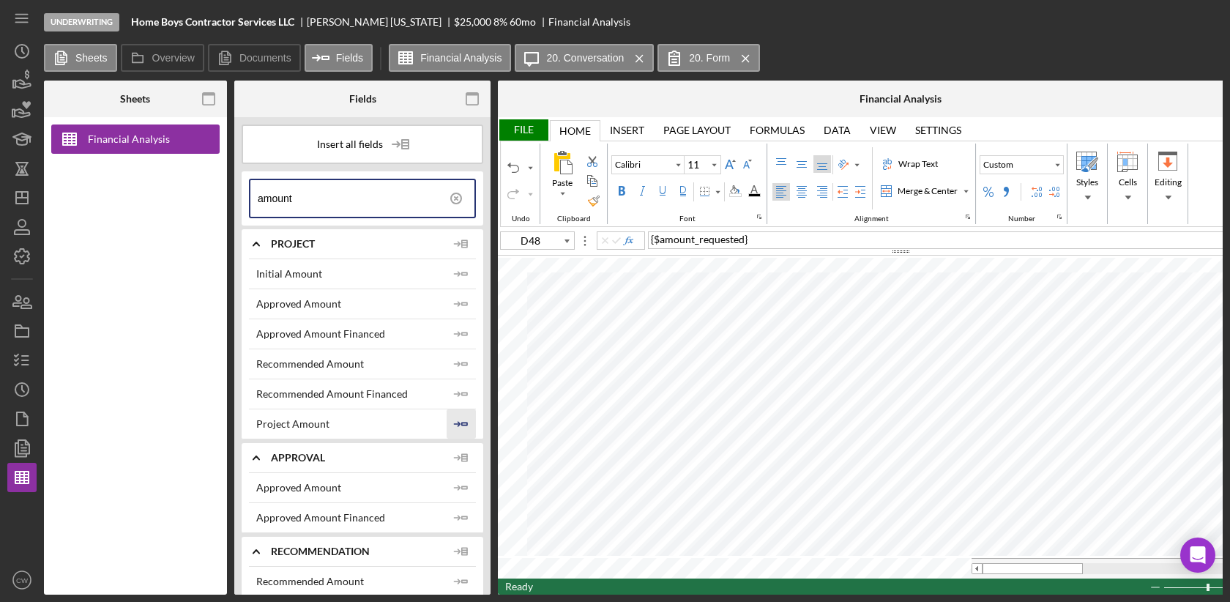
type input "amount"
click at [456, 420] on icon "Icon/Insert Field" at bounding box center [461, 423] width 29 height 29
click at [343, 59] on label "Fields" at bounding box center [349, 58] width 27 height 12
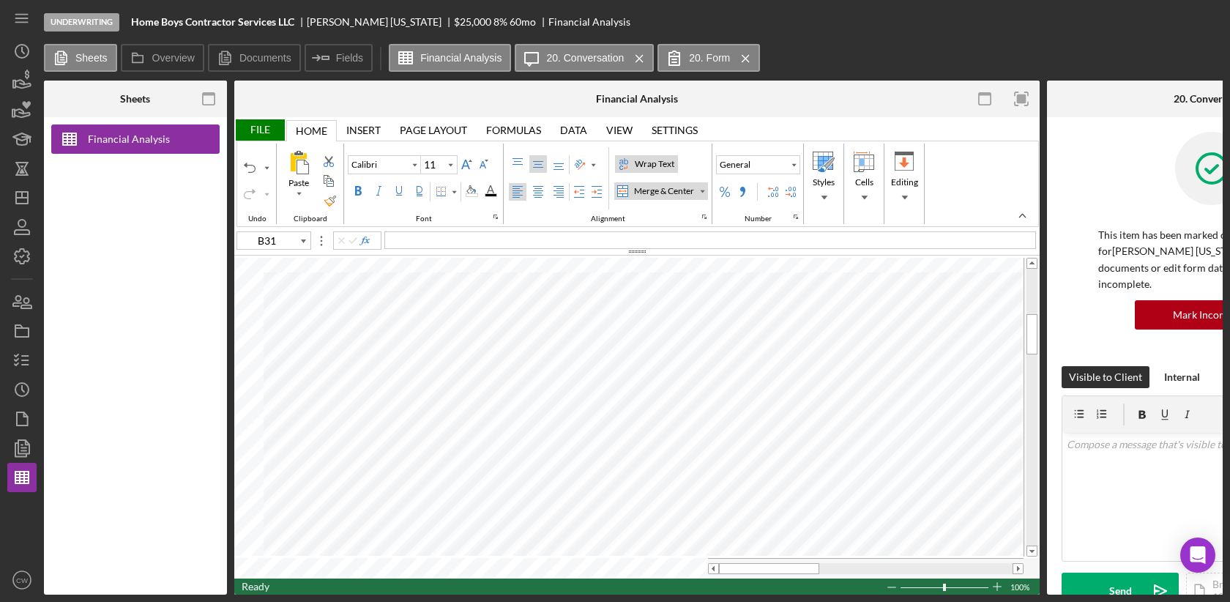
type input "A20"
click at [268, 306] on span "0" at bounding box center [270, 307] width 6 height 12
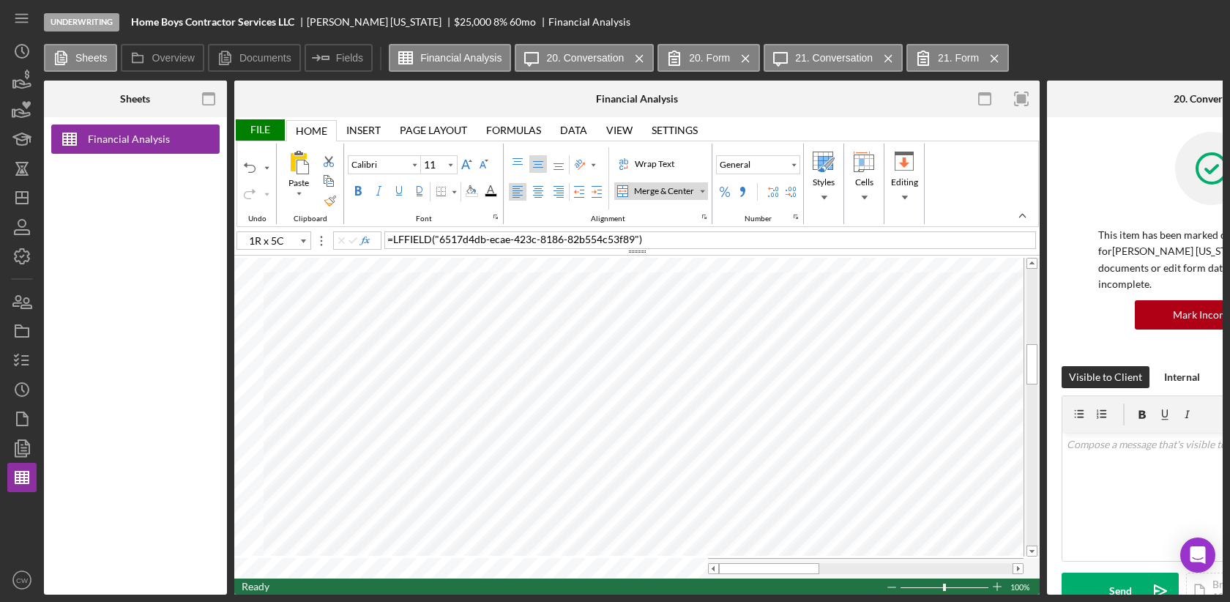
type input "A36"
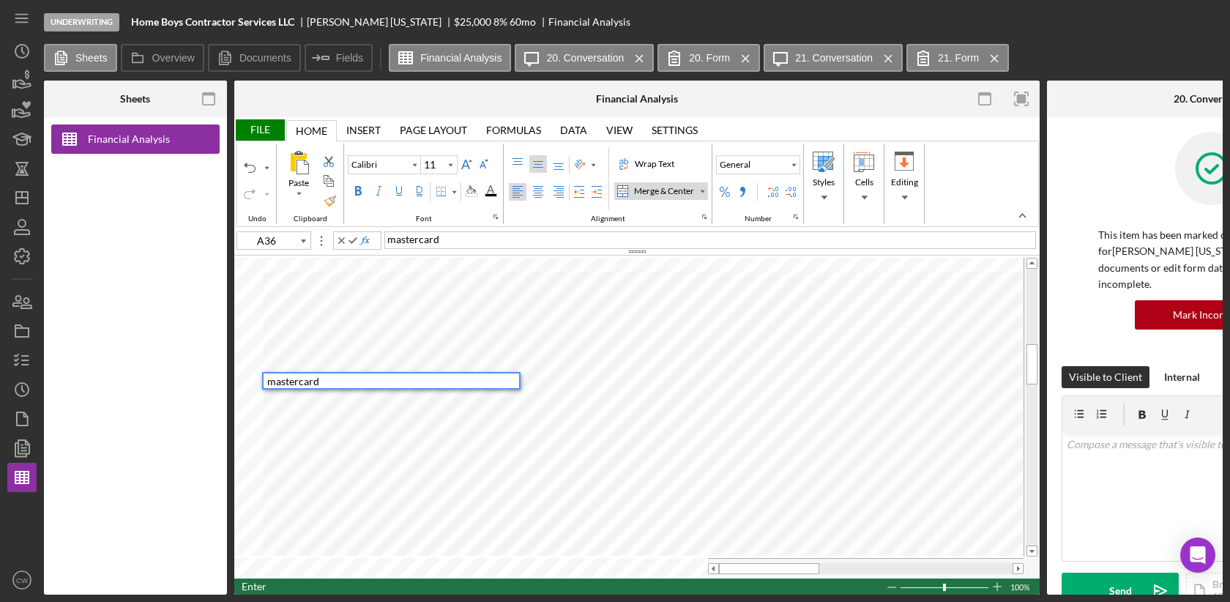
type input "A37"
click at [248, 167] on div "Undo" at bounding box center [250, 168] width 12 height 12
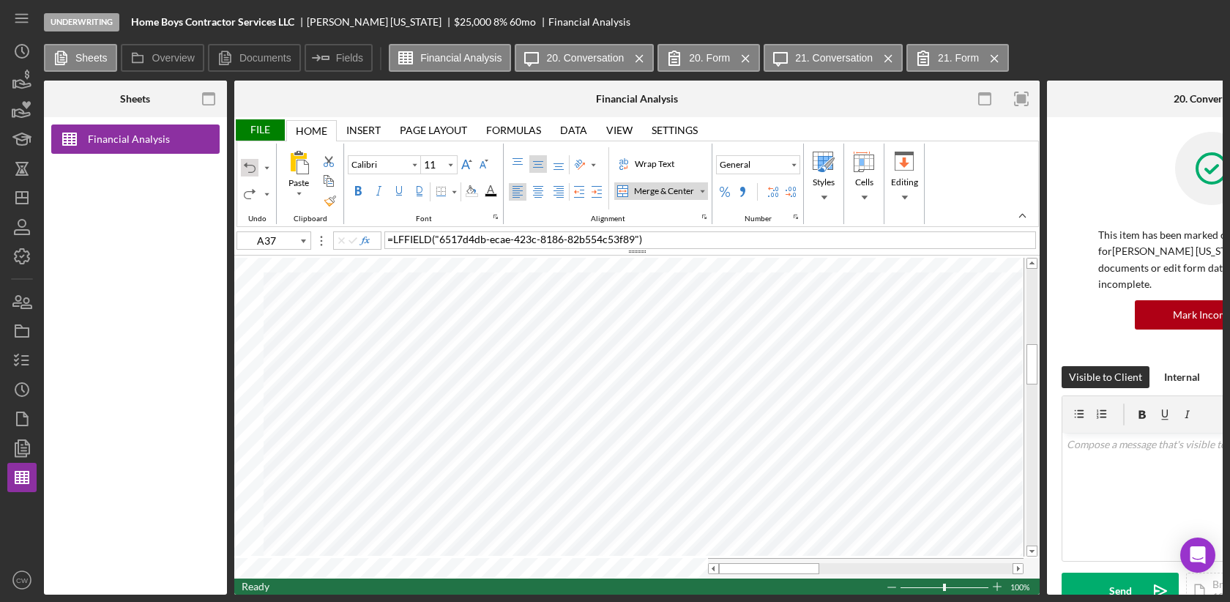
click at [248, 167] on div "Undo" at bounding box center [250, 168] width 12 height 12
click at [639, 58] on icon "Icon/Menu Close" at bounding box center [640, 58] width 26 height 37
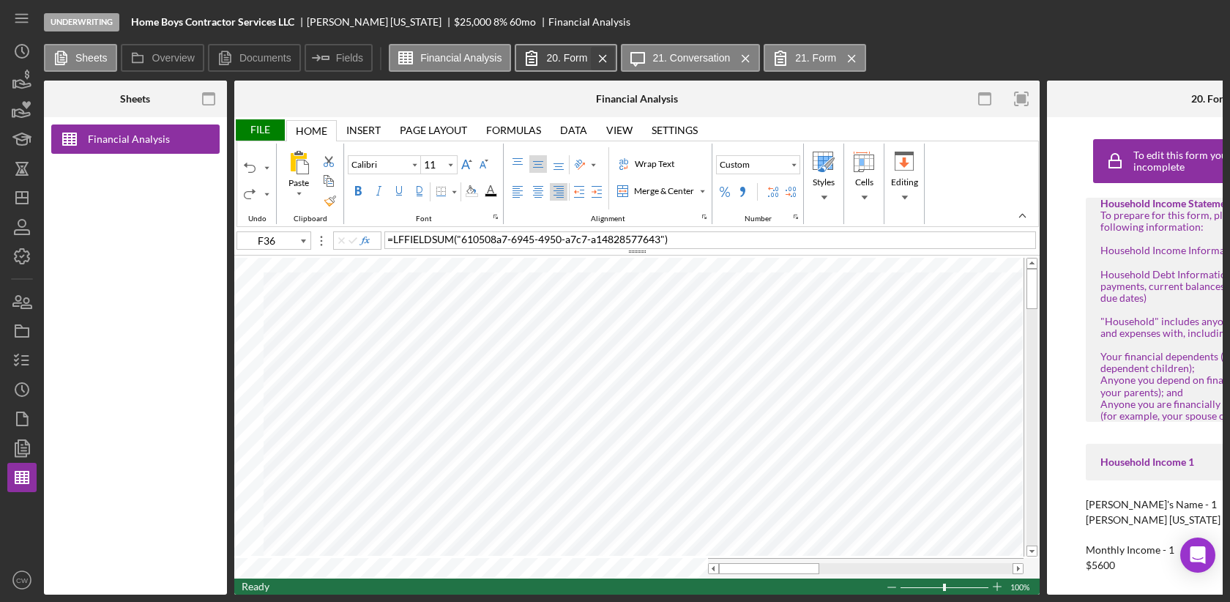
click at [598, 62] on icon "Icon/Menu Close" at bounding box center [603, 58] width 26 height 37
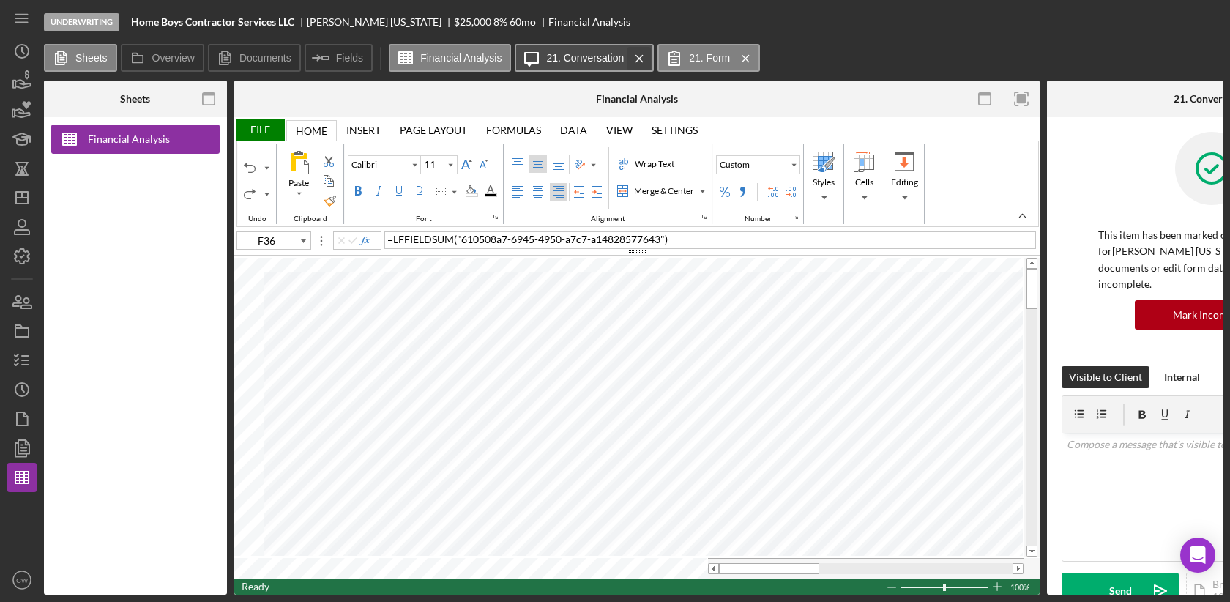
click at [631, 55] on icon "Icon/Menu Close" at bounding box center [640, 58] width 26 height 37
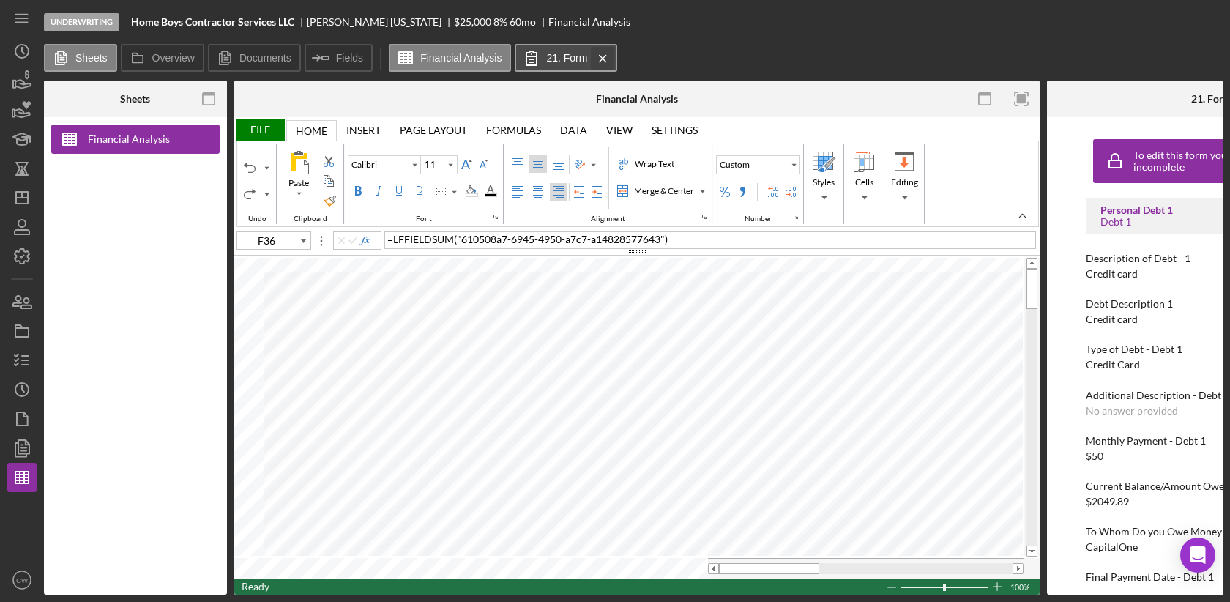
click at [606, 56] on icon "Icon/Menu Close" at bounding box center [603, 58] width 26 height 37
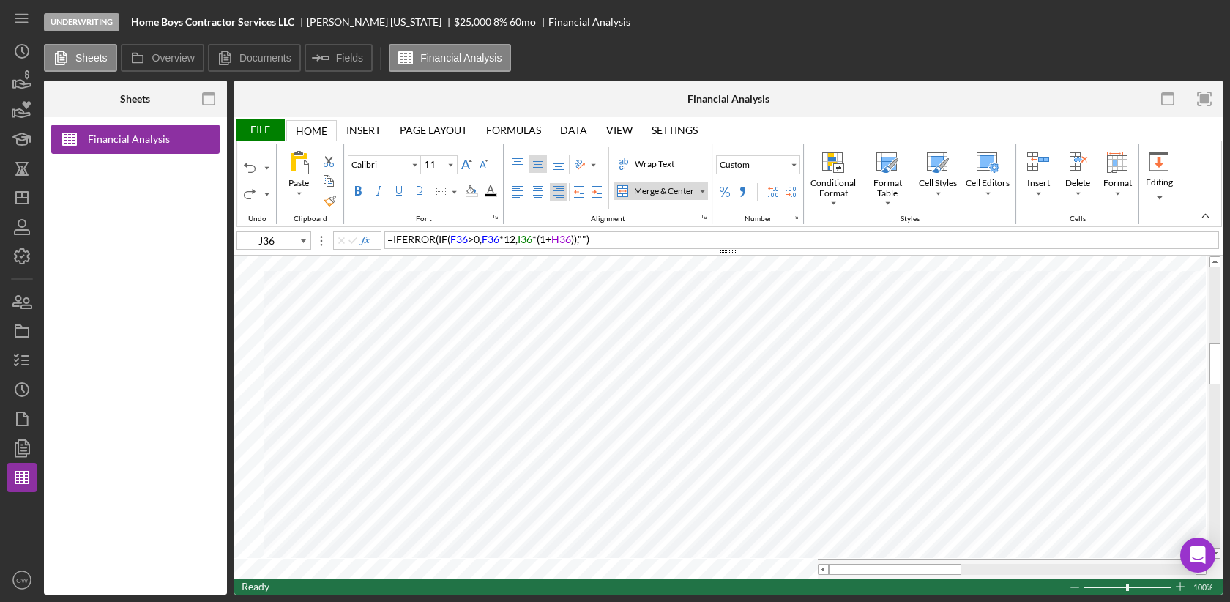
type input "G36"
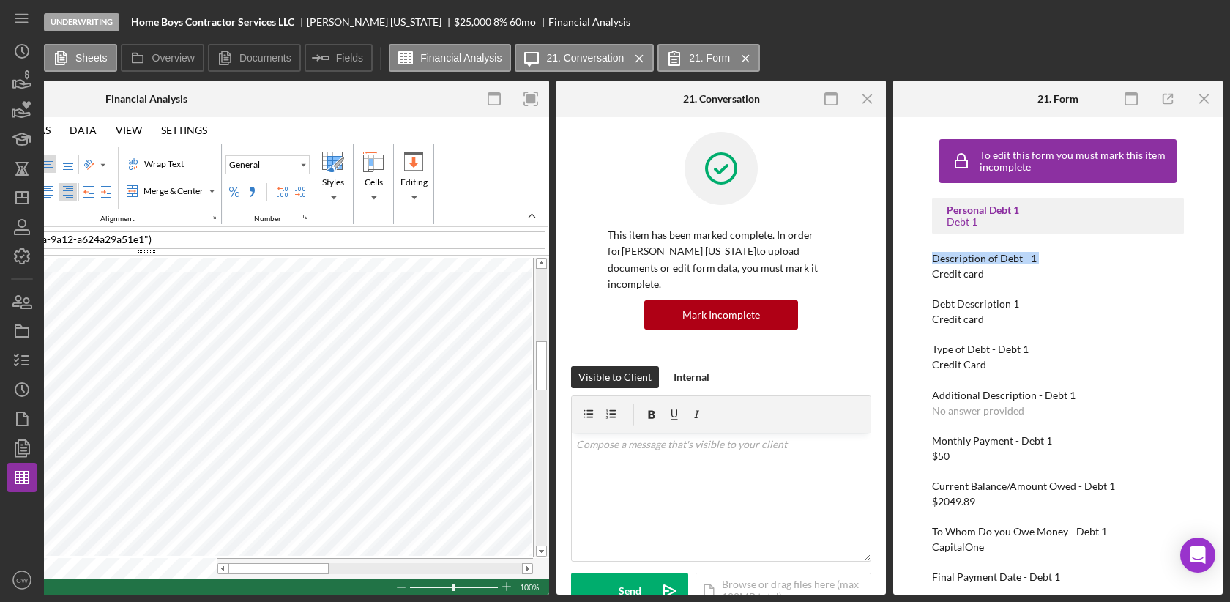
drag, startPoint x: 928, startPoint y: 256, endPoint x: 1054, endPoint y: 264, distance: 126.3
click at [1054, 264] on div "To edit this form you must mark this item incomplete Personal Debt 1 Debt 1 Des…" at bounding box center [1058, 355] width 315 height 463
drag, startPoint x: 936, startPoint y: 301, endPoint x: 1056, endPoint y: 301, distance: 120.1
click at [1056, 301] on div "Debt Description 1" at bounding box center [1058, 304] width 252 height 12
drag, startPoint x: 1033, startPoint y: 350, endPoint x: 932, endPoint y: 352, distance: 100.4
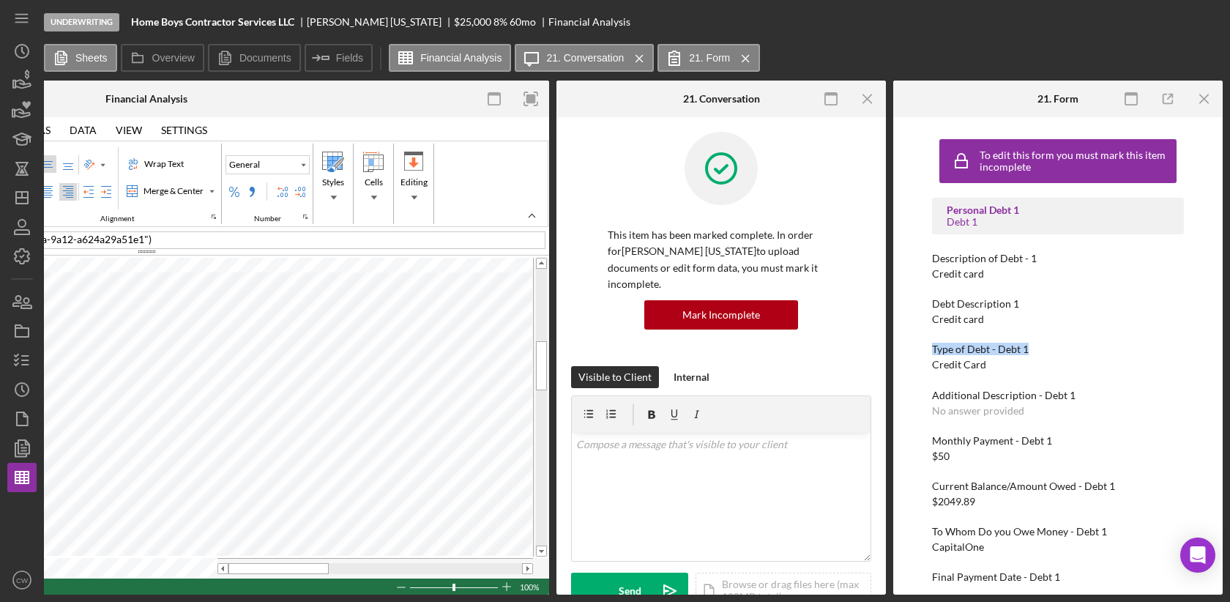
click at [932, 352] on div "Type of Debt - Debt 1" at bounding box center [1058, 349] width 252 height 12
click at [24, 365] on line "button" at bounding box center [25, 365] width 7 height 0
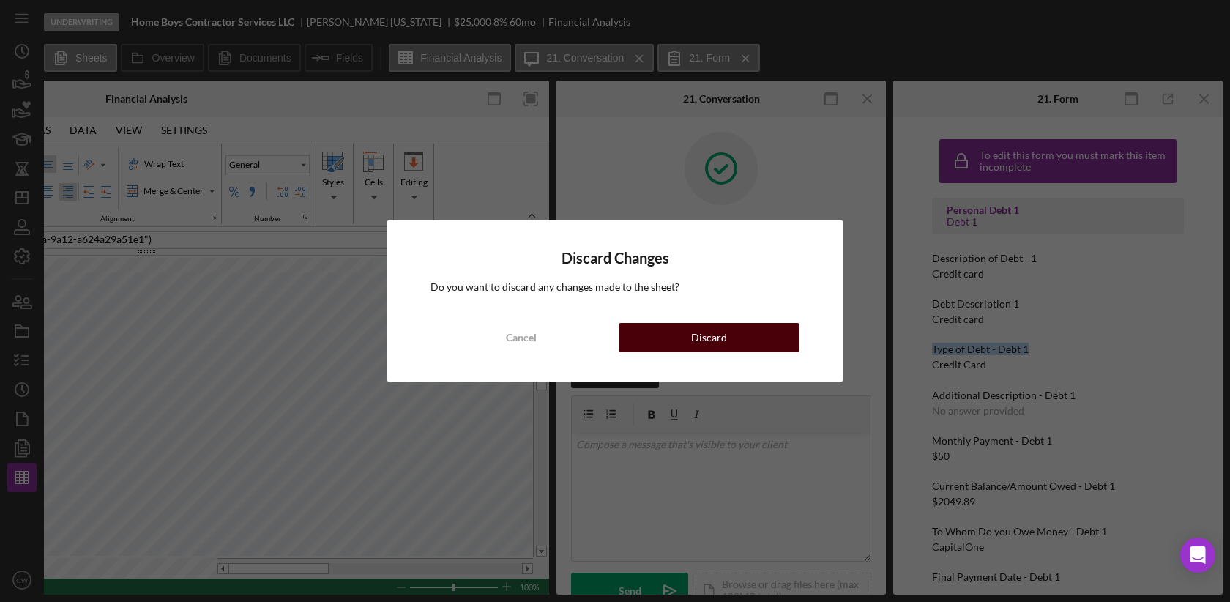
click at [732, 332] on button "Discard" at bounding box center [709, 337] width 181 height 29
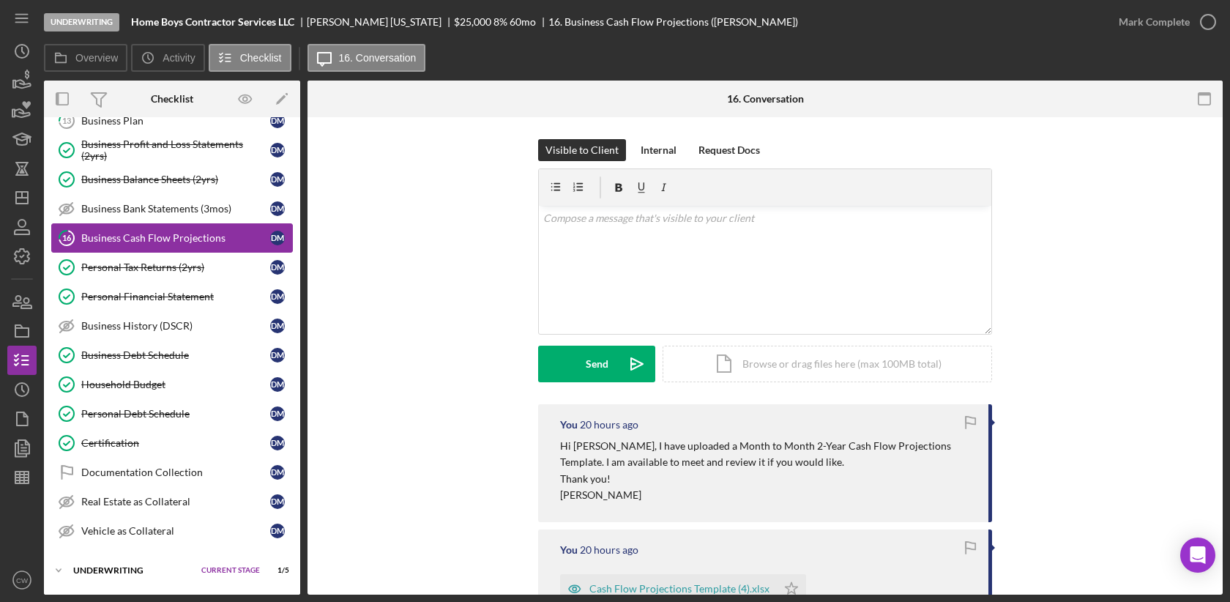
scroll to position [364, 0]
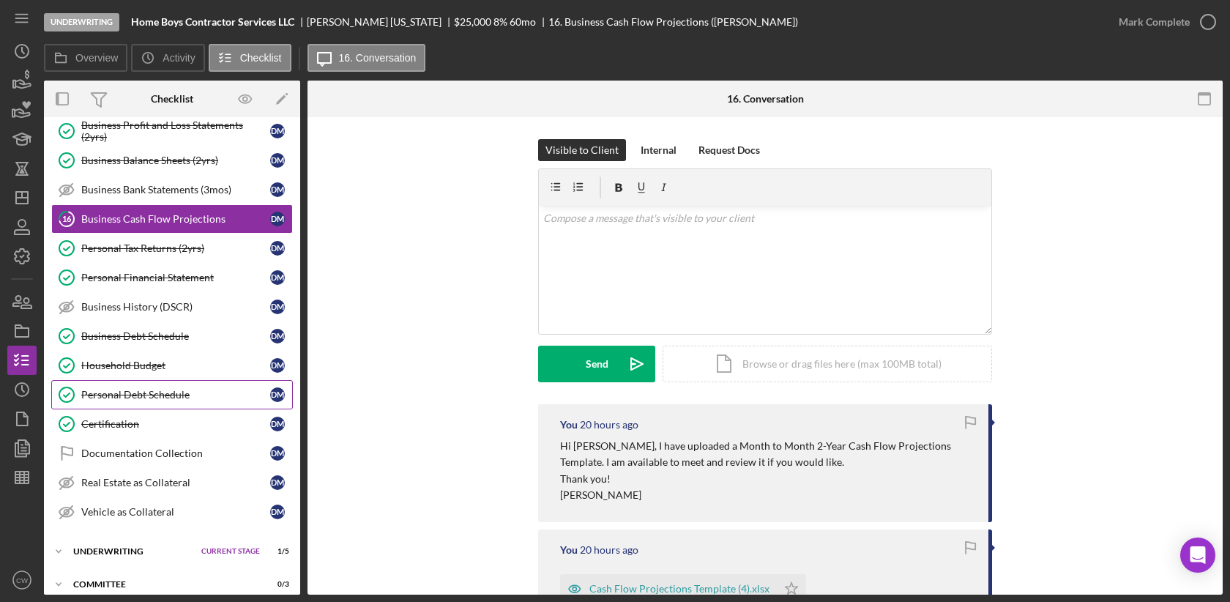
click at [168, 389] on div "Personal Debt Schedule" at bounding box center [175, 395] width 189 height 12
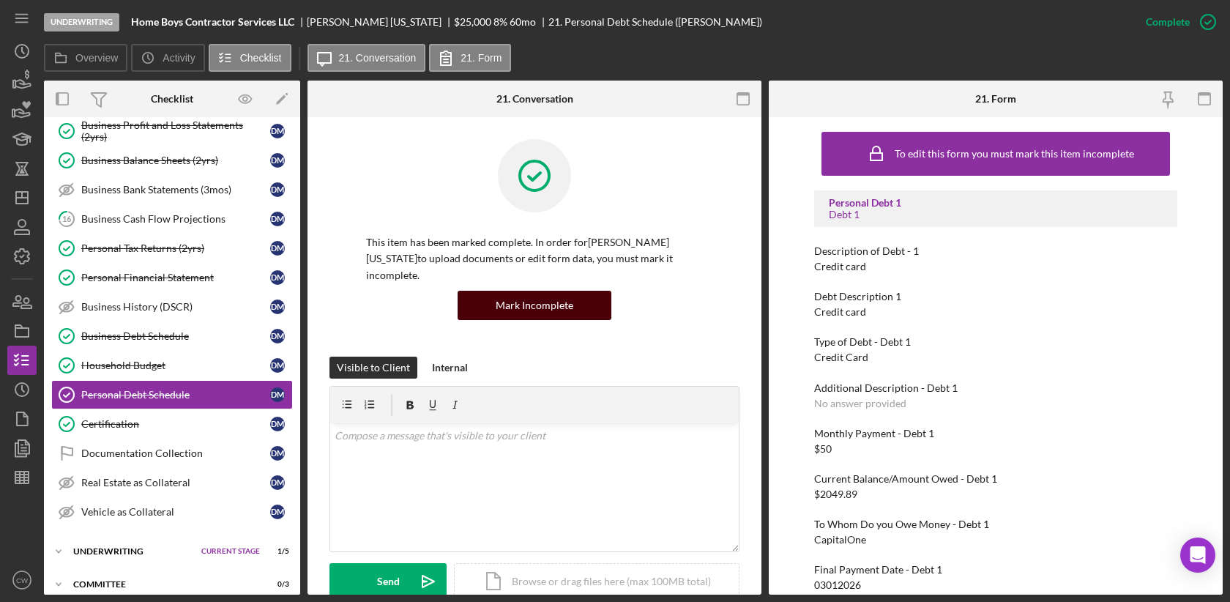
click at [555, 297] on div "Mark Incomplete" at bounding box center [535, 305] width 78 height 29
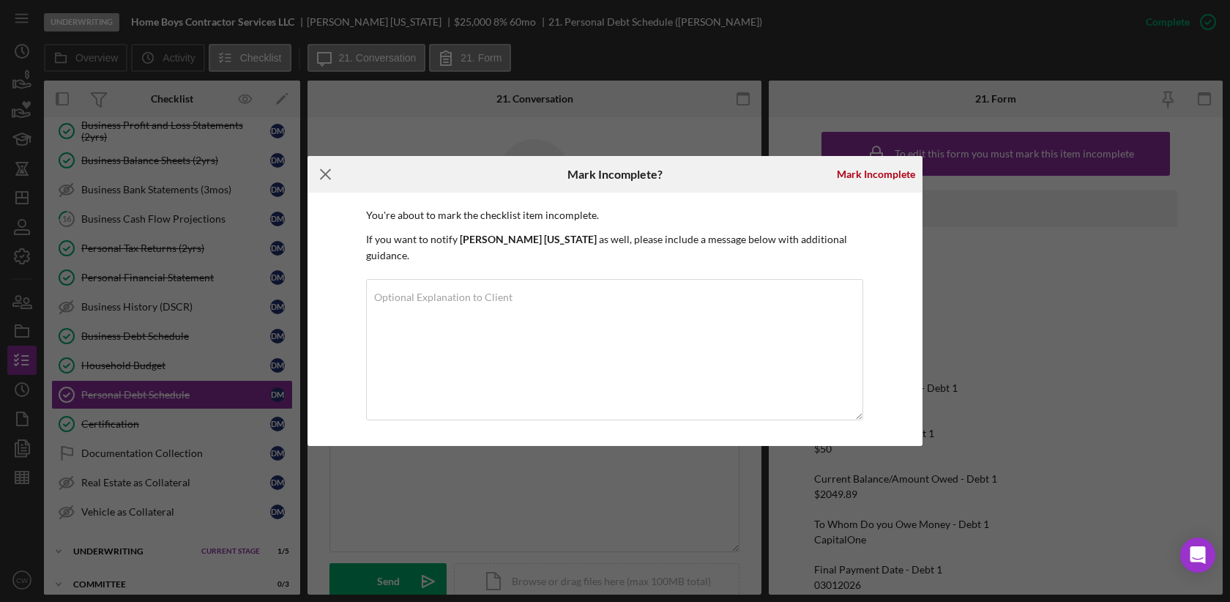
click at [323, 179] on line at bounding box center [326, 175] width 10 height 10
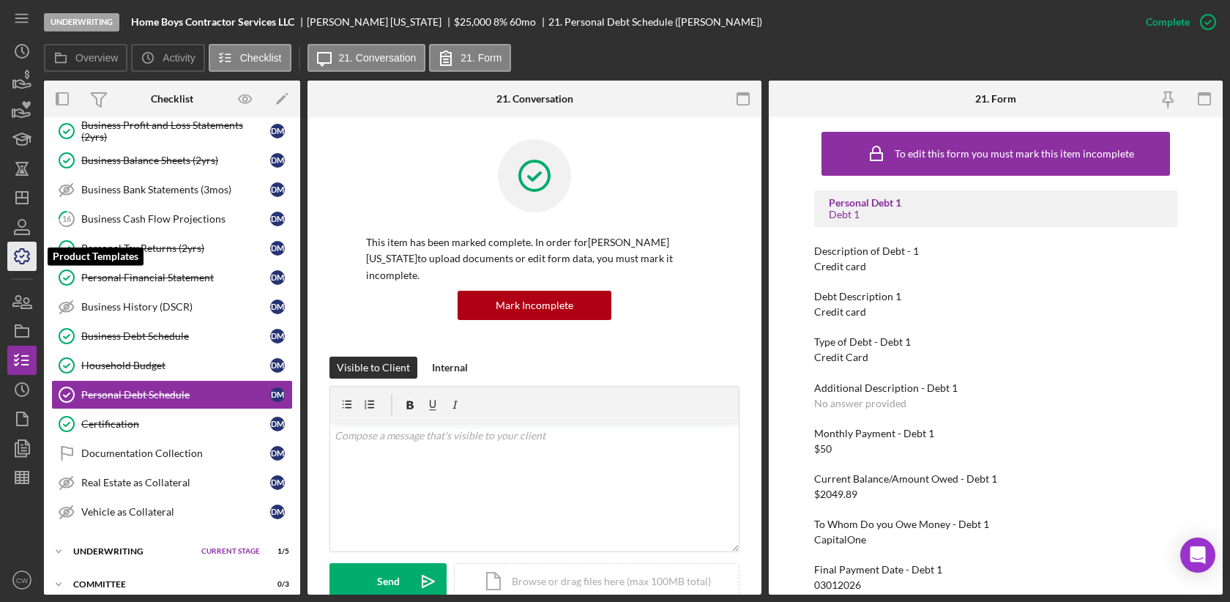
click at [26, 259] on icon "button" at bounding box center [22, 256] width 37 height 37
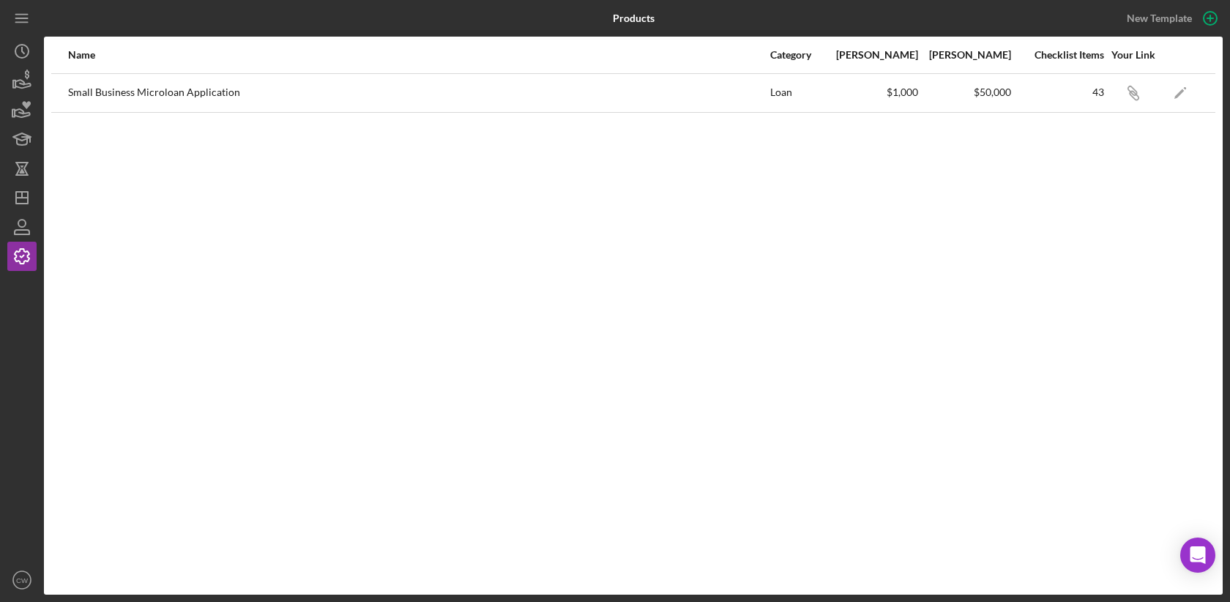
click at [680, 90] on div "Small Business Microloan Application" at bounding box center [418, 93] width 701 height 37
click at [1178, 94] on polygon "button" at bounding box center [1180, 94] width 10 height 10
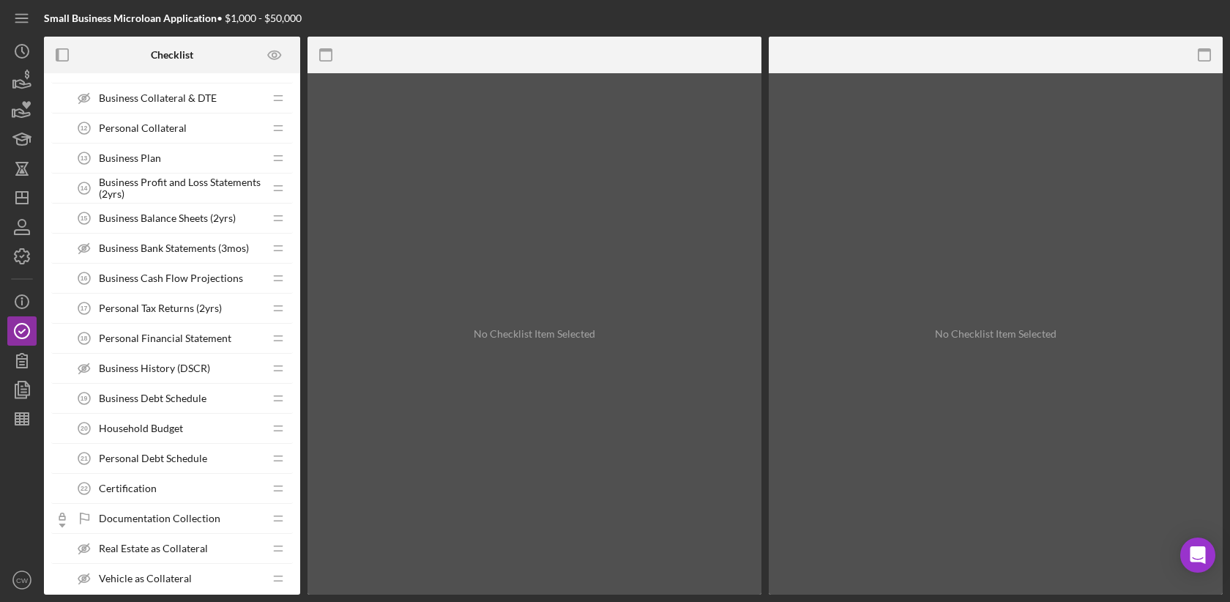
scroll to position [618, 0]
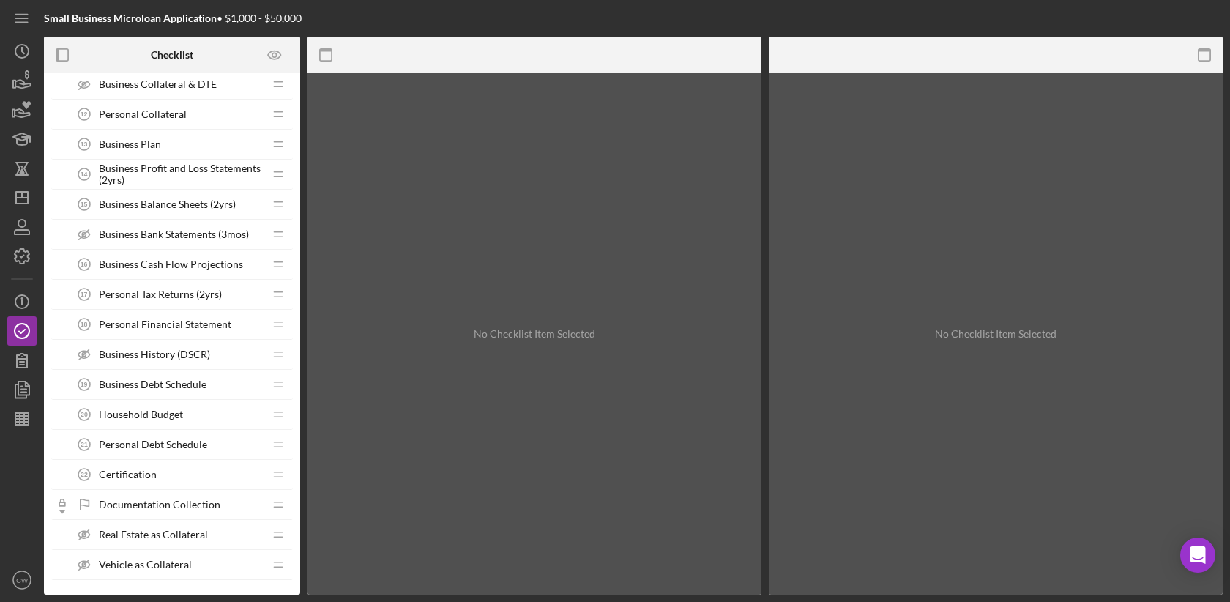
click at [149, 439] on span "Personal Debt Schedule" at bounding box center [153, 445] width 108 height 12
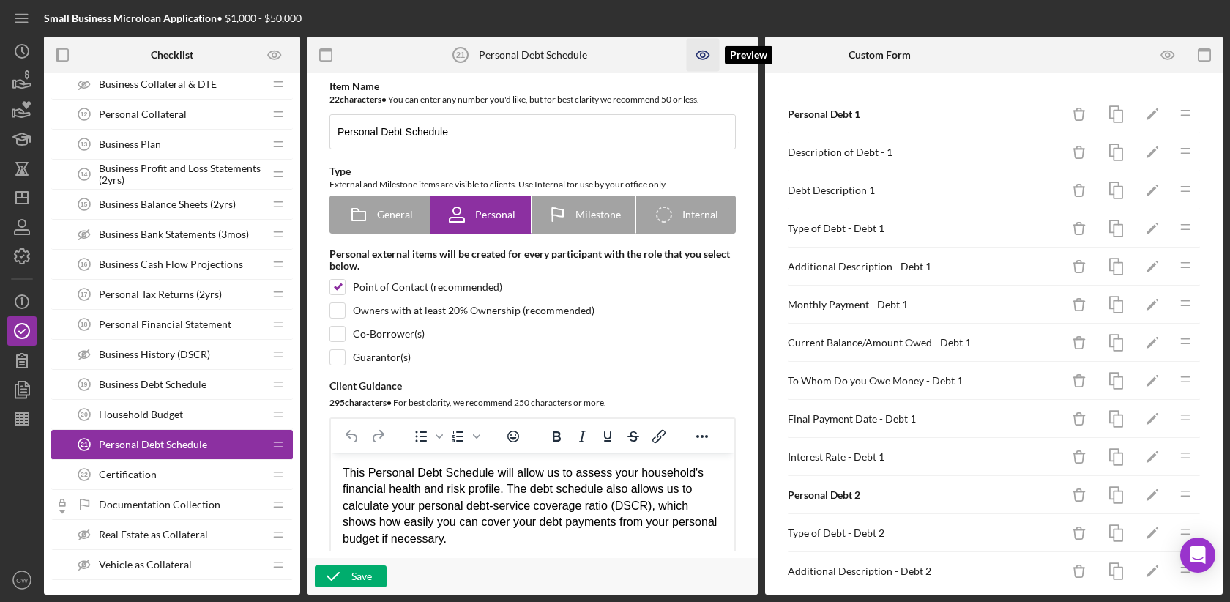
click at [704, 51] on icon "button" at bounding box center [702, 55] width 12 height 8
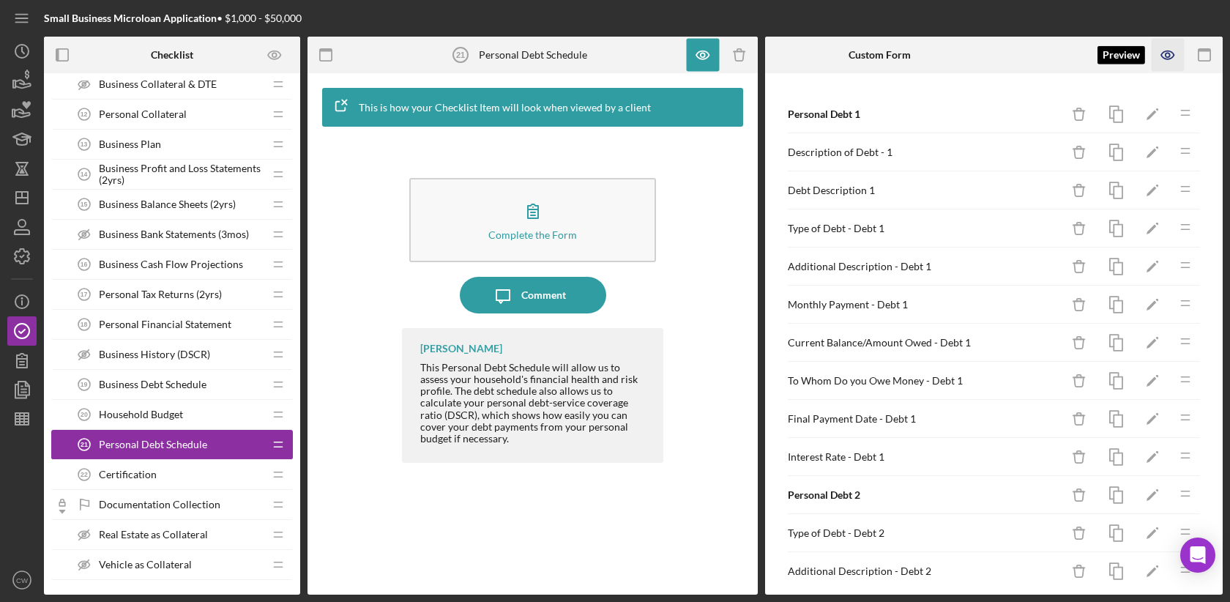
click at [1164, 50] on icon "button" at bounding box center [1168, 55] width 33 height 33
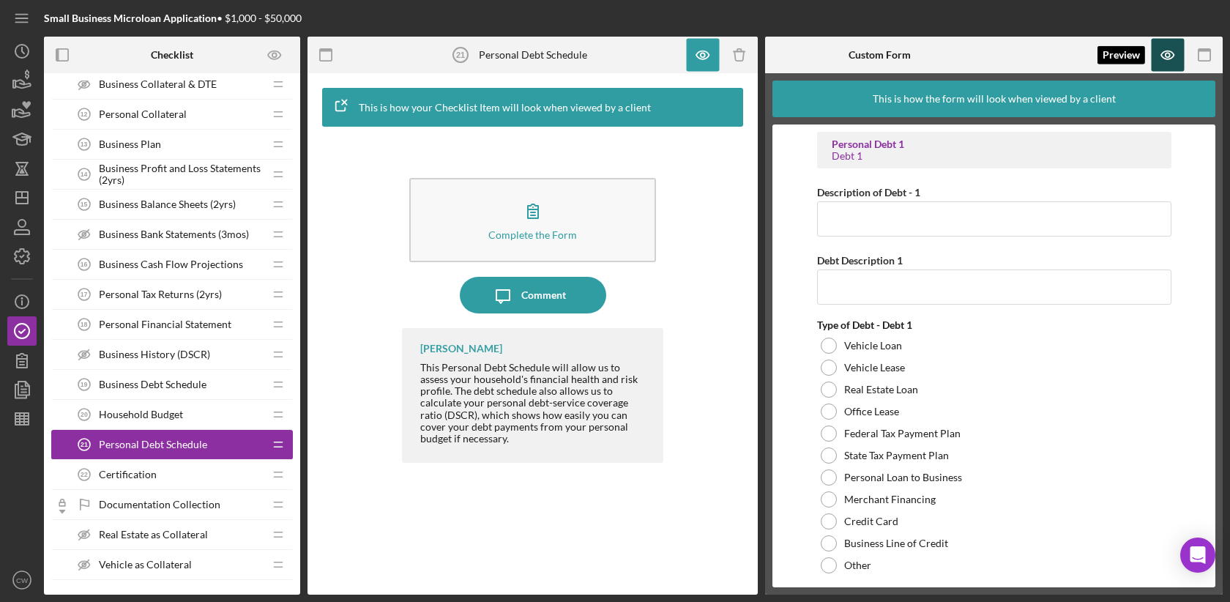
click at [1175, 49] on icon "button" at bounding box center [1168, 55] width 33 height 33
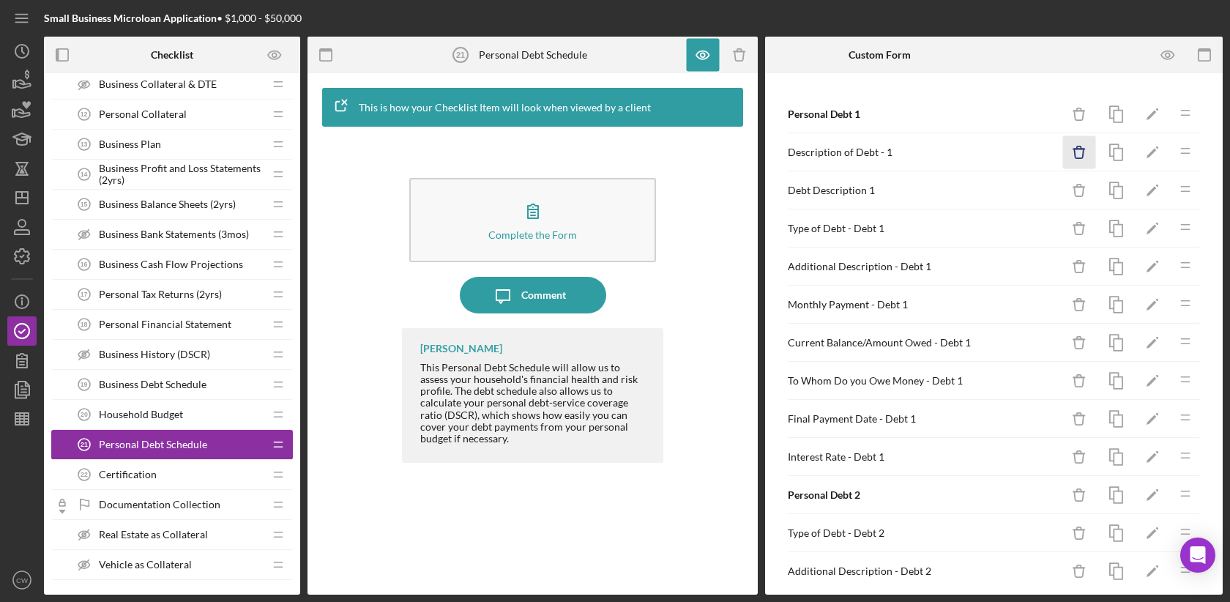
click at [1079, 146] on icon "Icon/Delete" at bounding box center [1079, 152] width 33 height 33
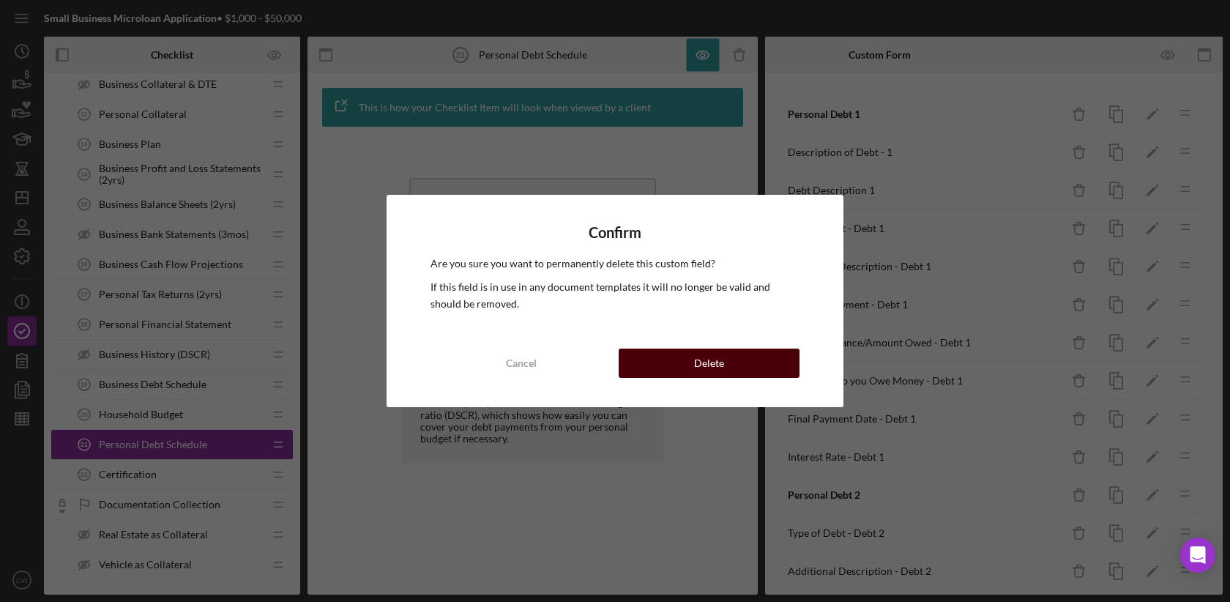
click at [746, 362] on button "Delete" at bounding box center [709, 363] width 181 height 29
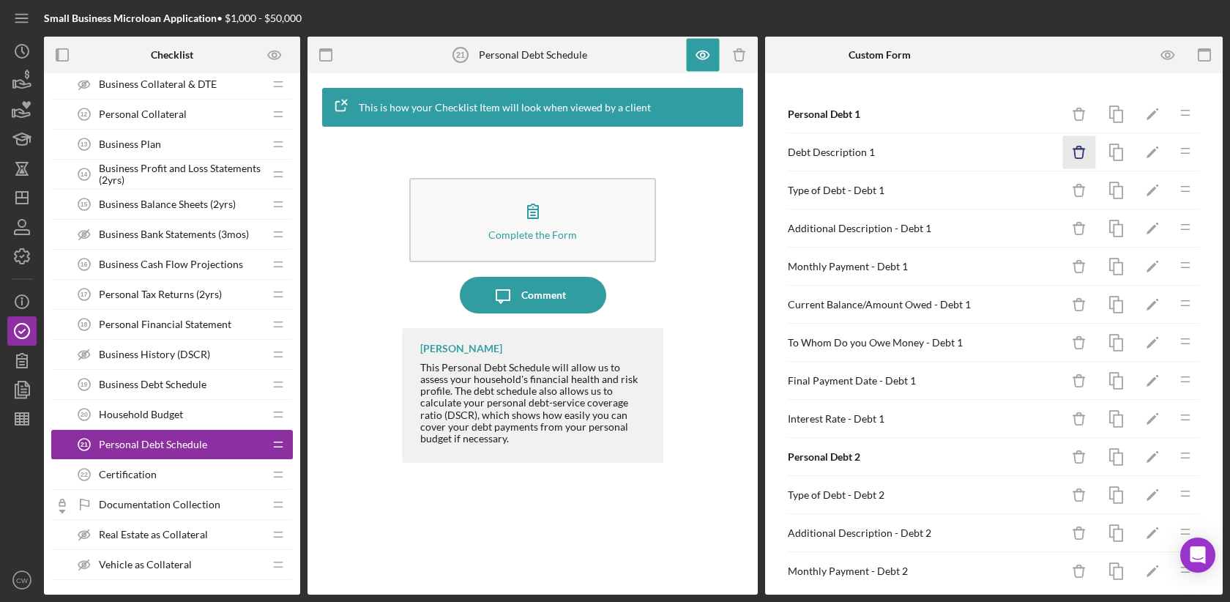
click at [1085, 149] on icon "Icon/Delete" at bounding box center [1079, 152] width 33 height 33
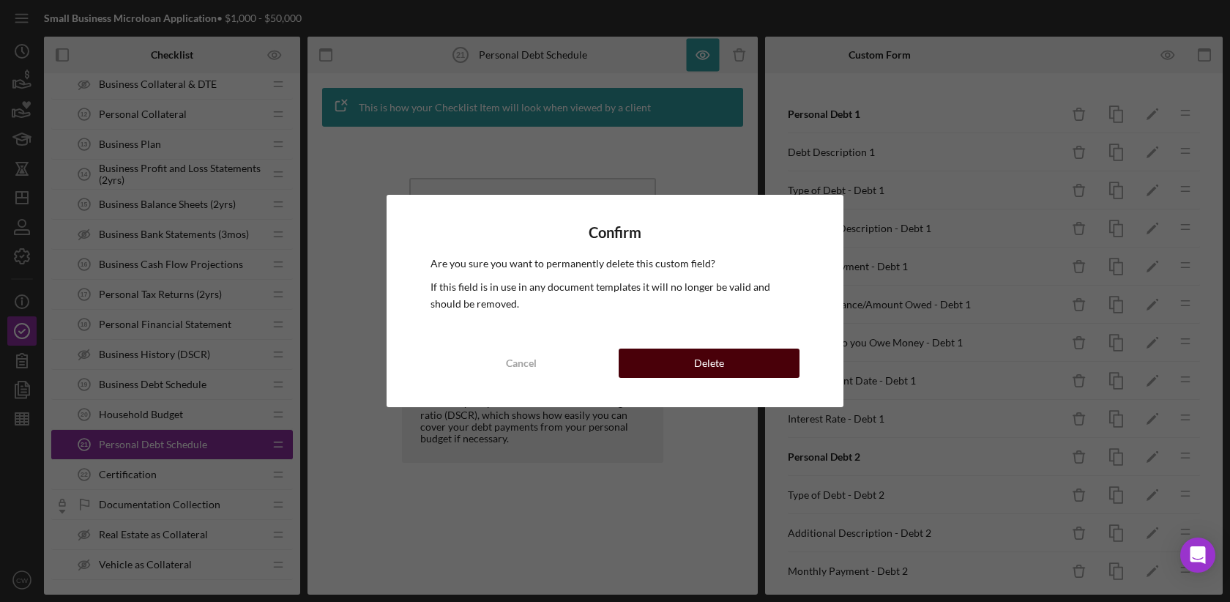
click at [695, 362] on div "Delete" at bounding box center [709, 363] width 30 height 29
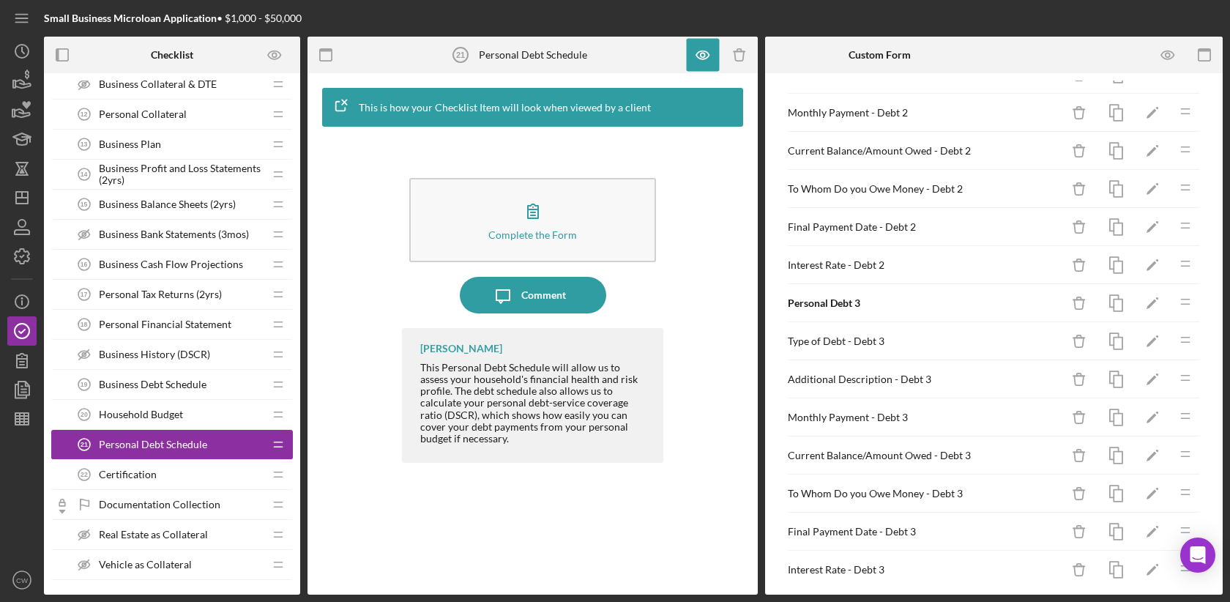
scroll to position [528, 0]
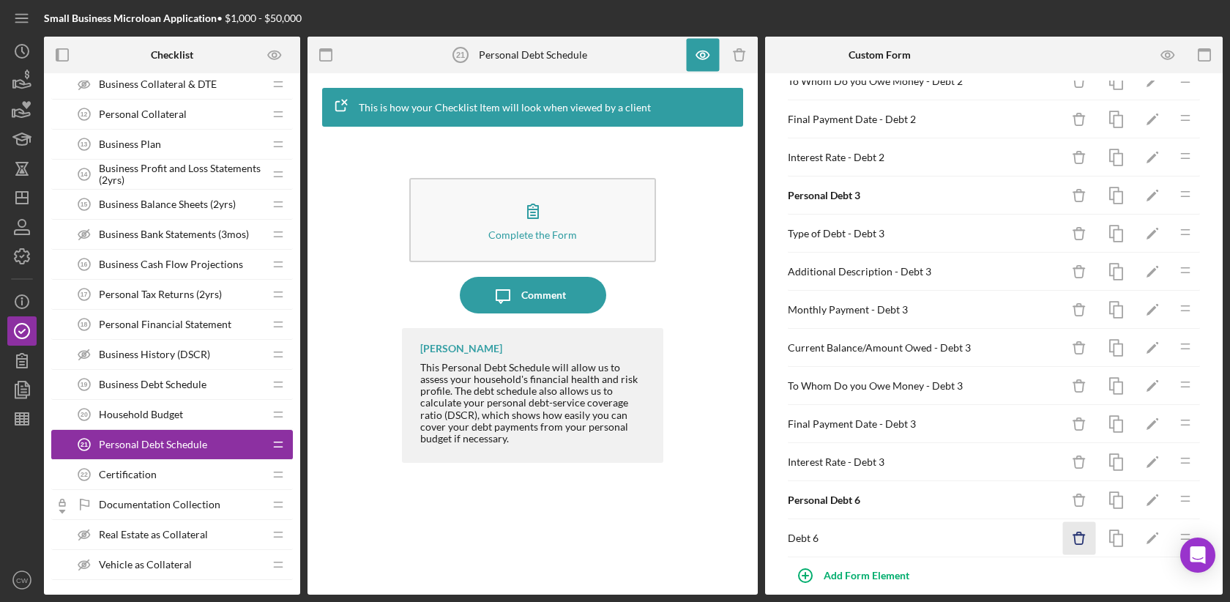
click at [1079, 535] on icon "button" at bounding box center [1079, 540] width 10 height 10
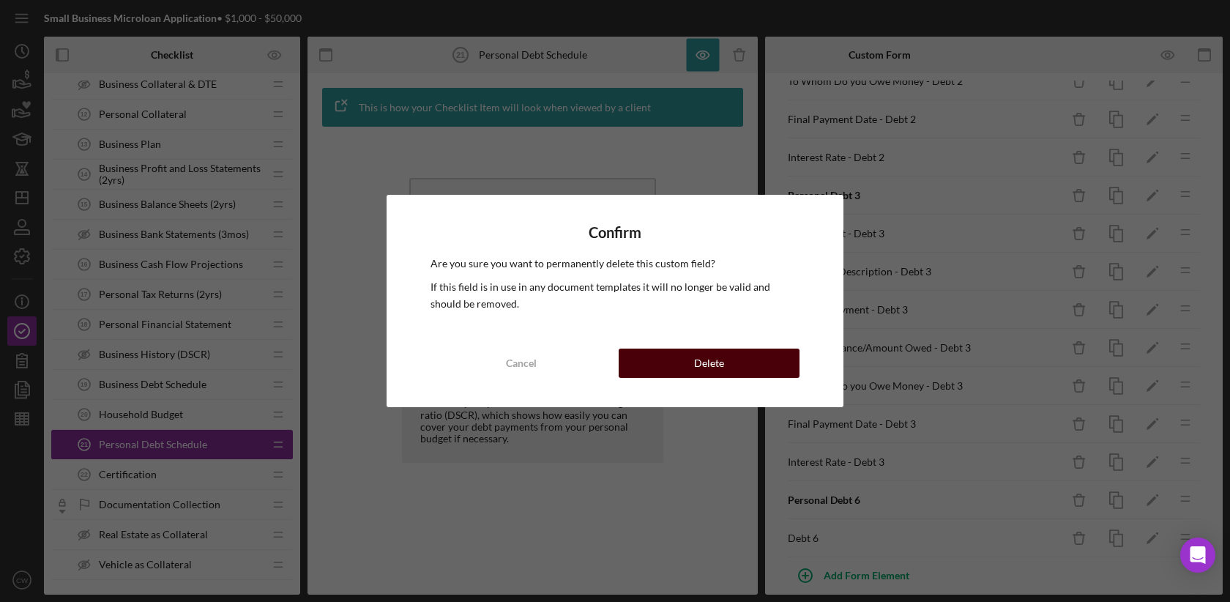
click at [730, 355] on button "Delete" at bounding box center [709, 363] width 181 height 29
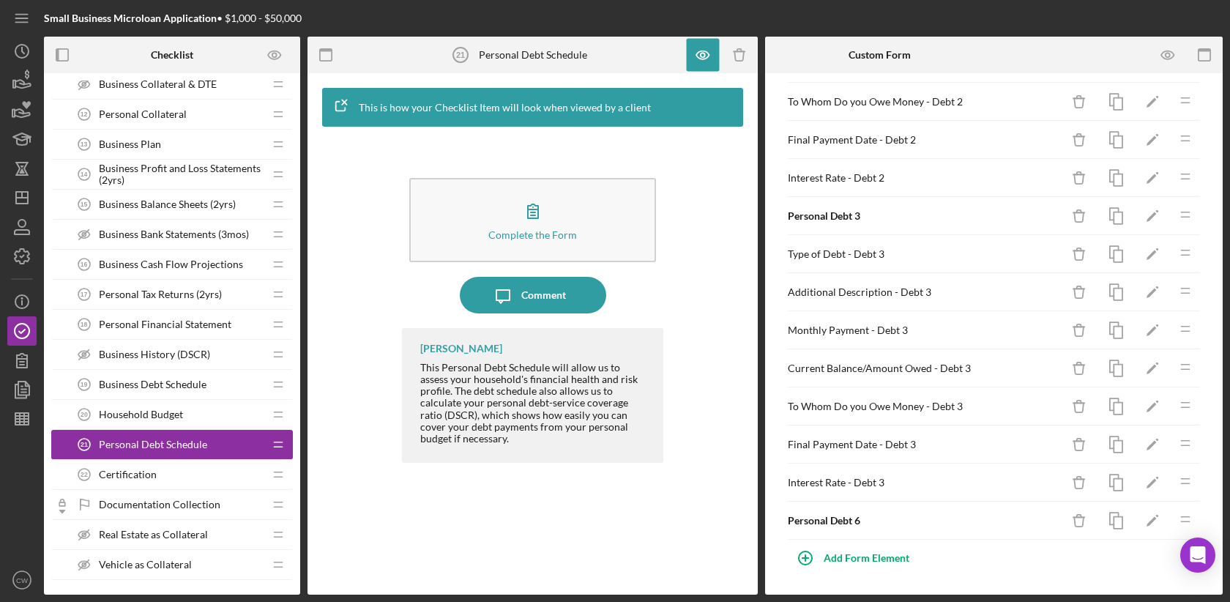
scroll to position [491, 0]
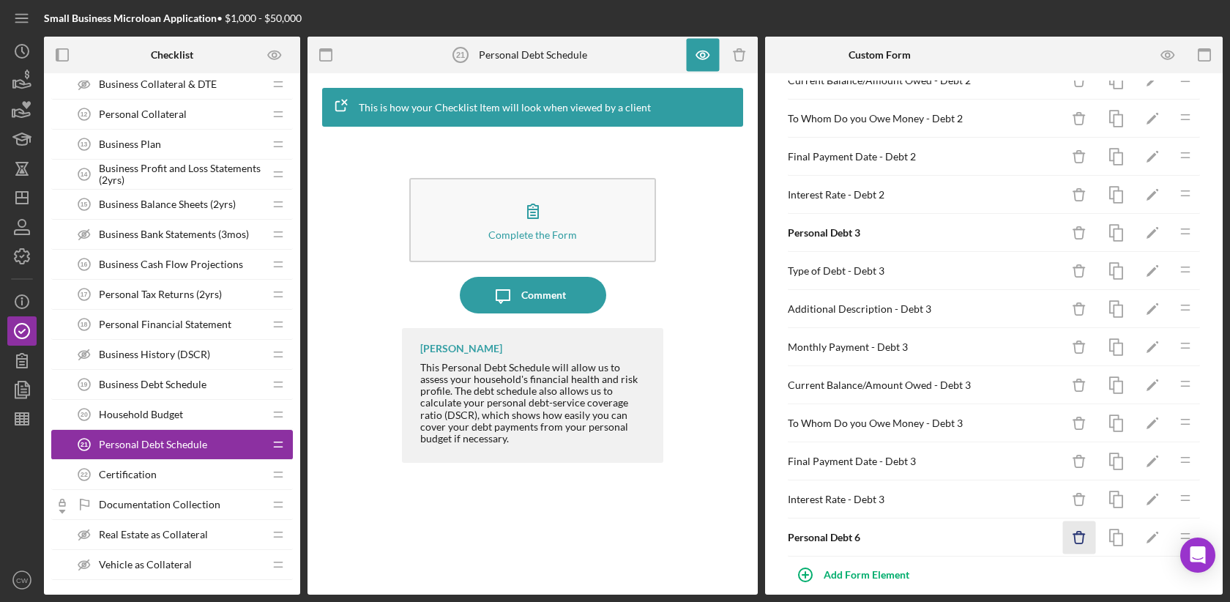
click at [1077, 521] on icon "Icon/Delete" at bounding box center [1079, 537] width 33 height 33
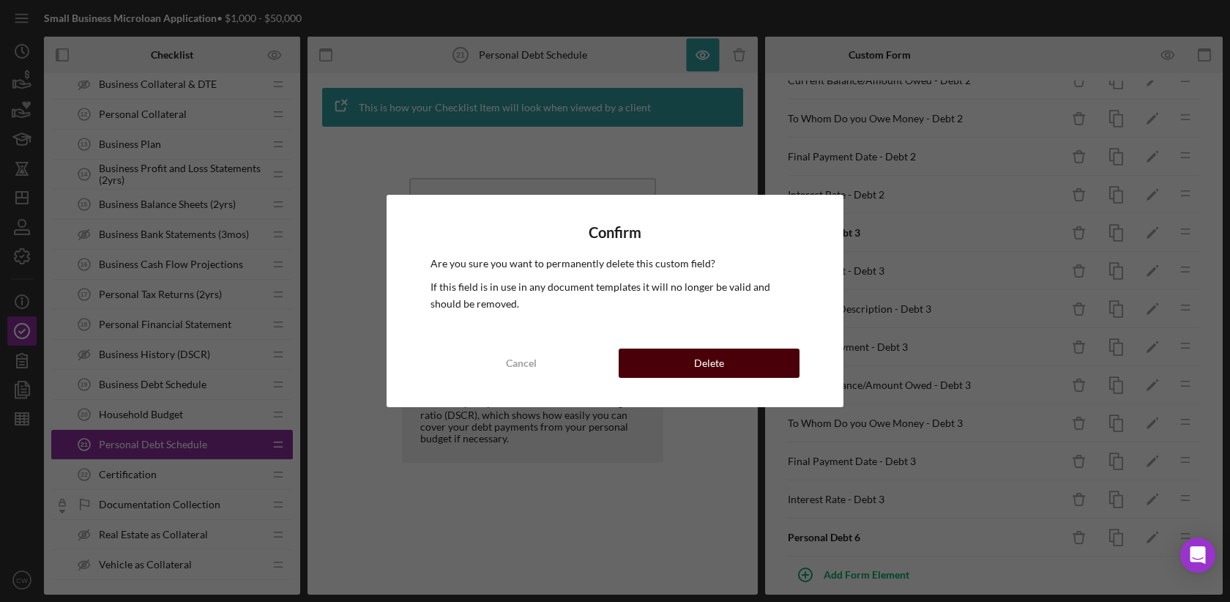
click at [684, 352] on button "Delete" at bounding box center [709, 363] width 181 height 29
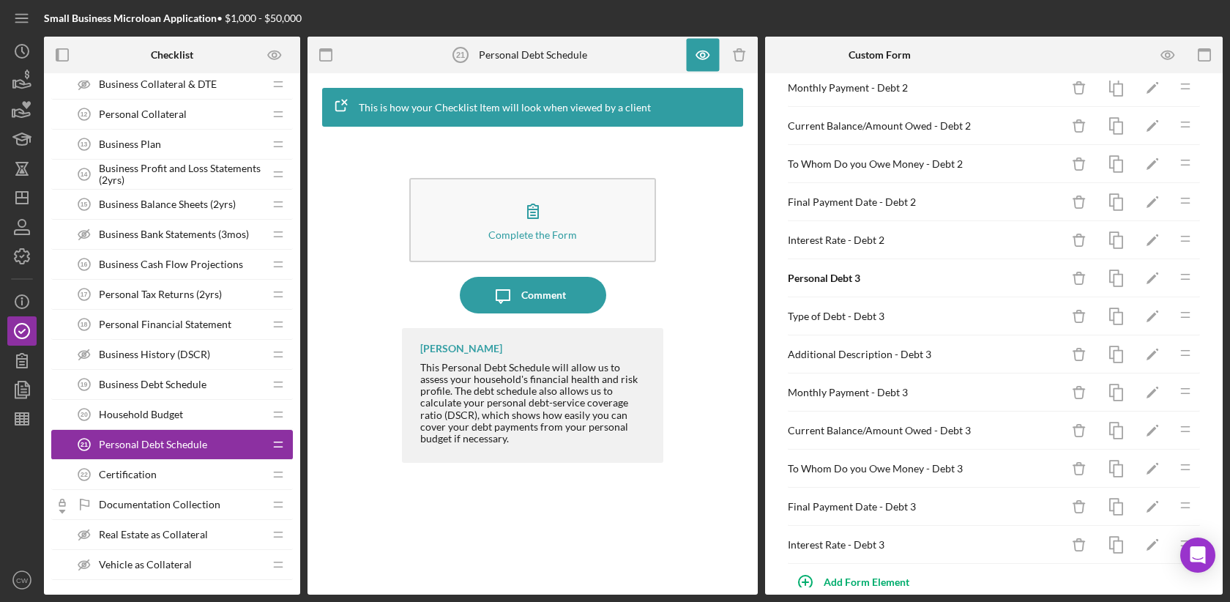
scroll to position [453, 0]
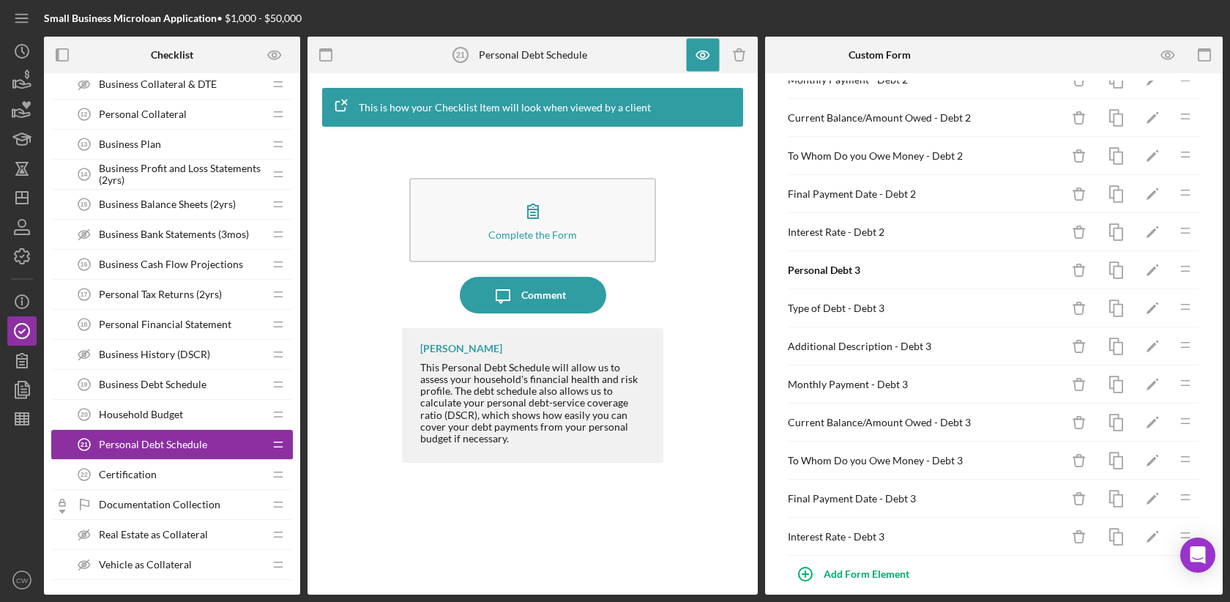
click at [163, 379] on span "Business Debt Schedule" at bounding box center [153, 385] width 108 height 12
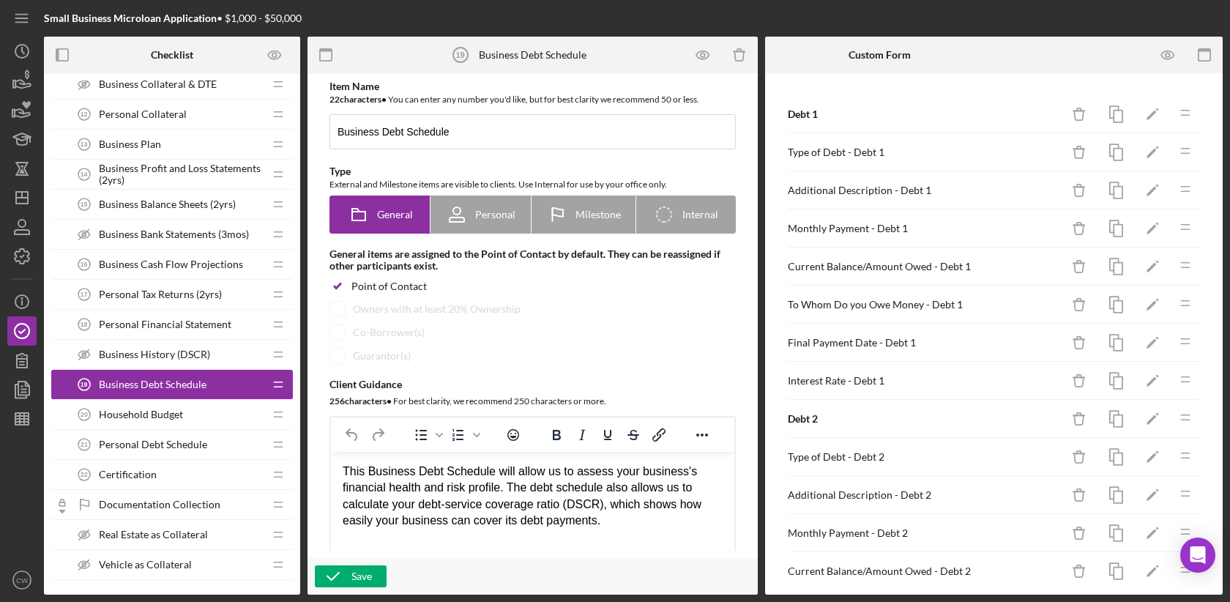
click at [179, 445] on div "Personal Debt Schedule 21 Personal Debt Schedule" at bounding box center [167, 444] width 194 height 29
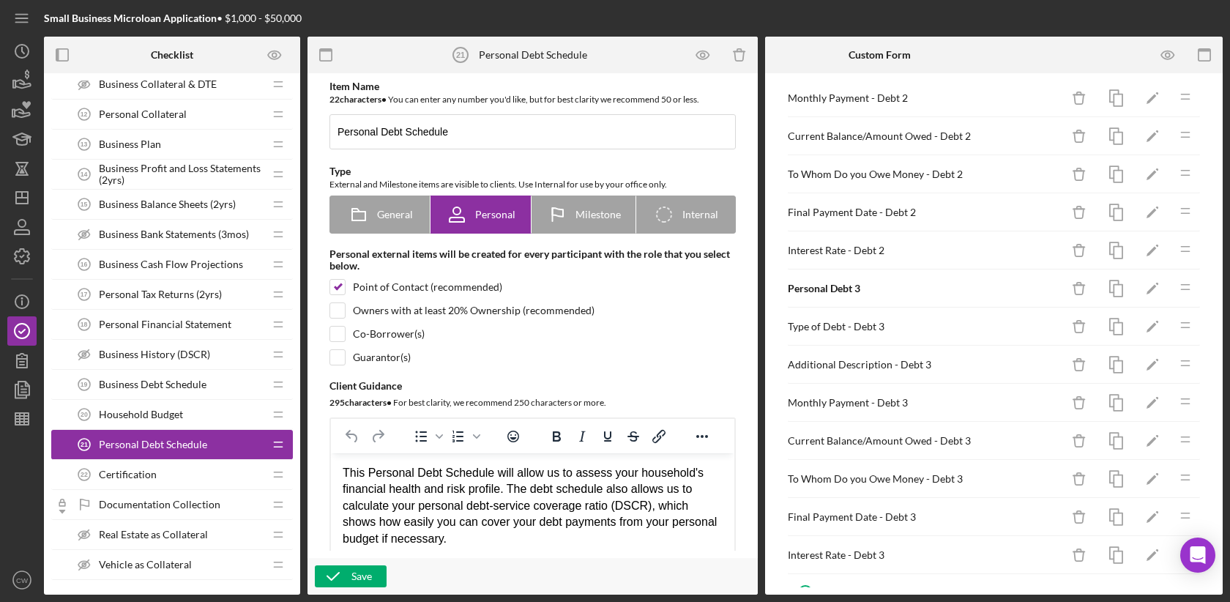
scroll to position [453, 0]
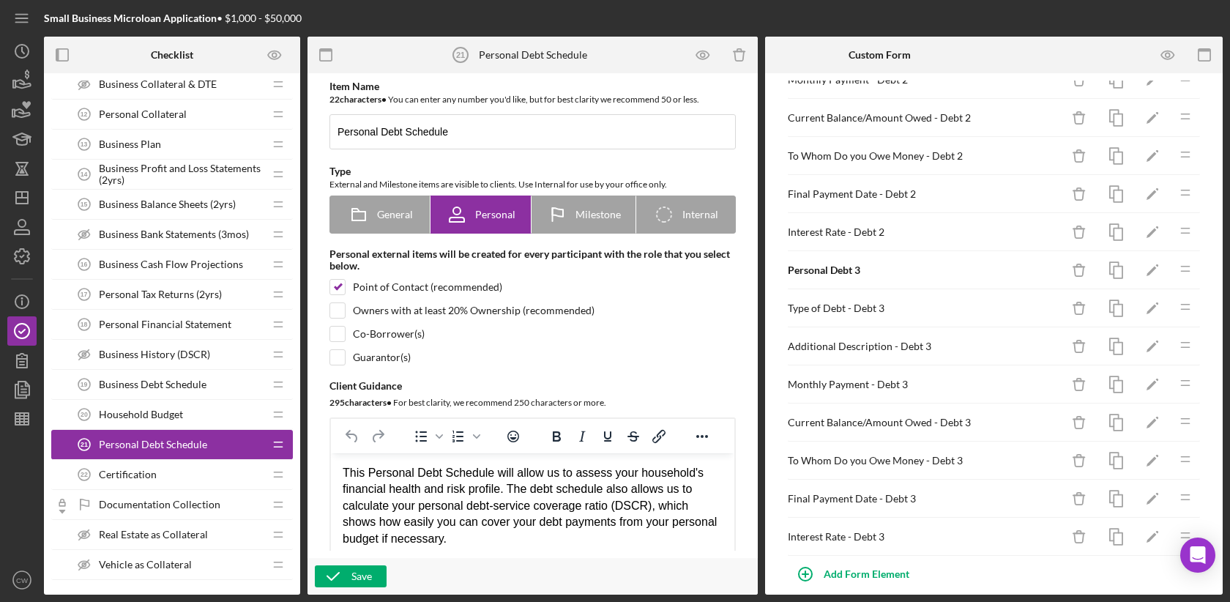
click at [540, 522] on div "This Personal Debt Schedule will allow us to assess your household's financial …" at bounding box center [533, 506] width 380 height 82
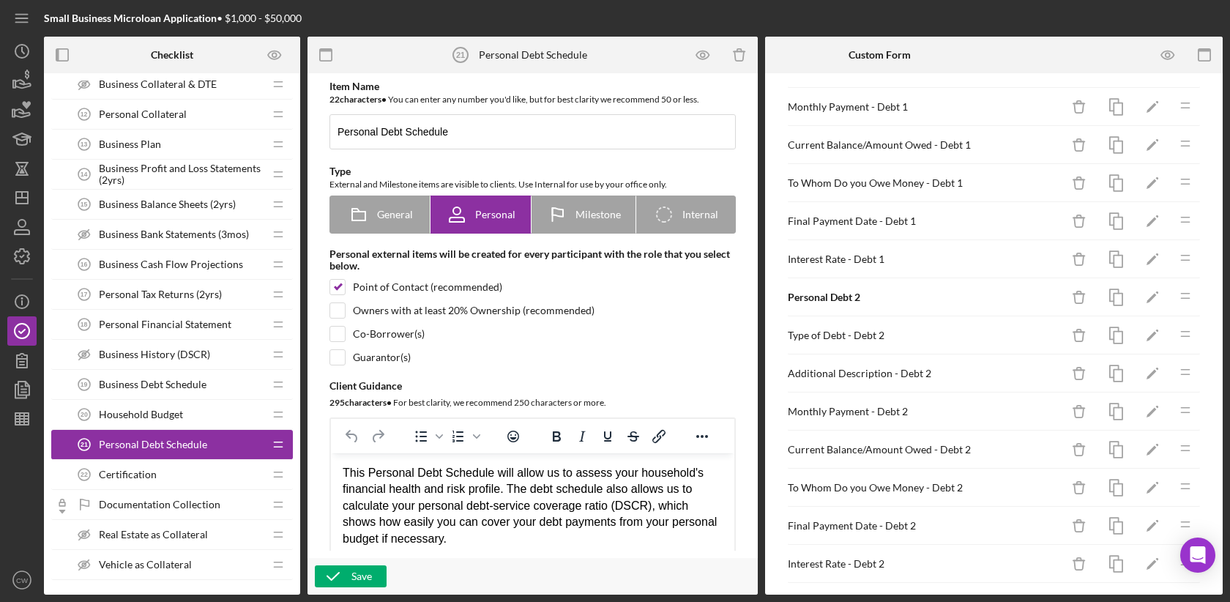
scroll to position [0, 0]
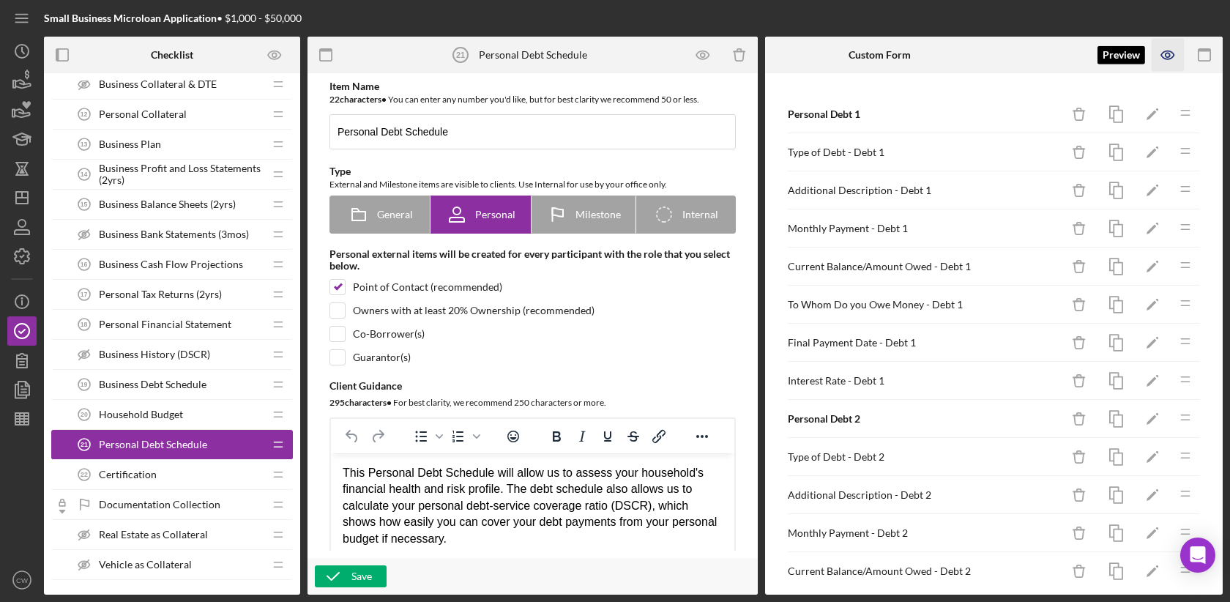
click at [1169, 54] on icon "button" at bounding box center [1168, 55] width 33 height 33
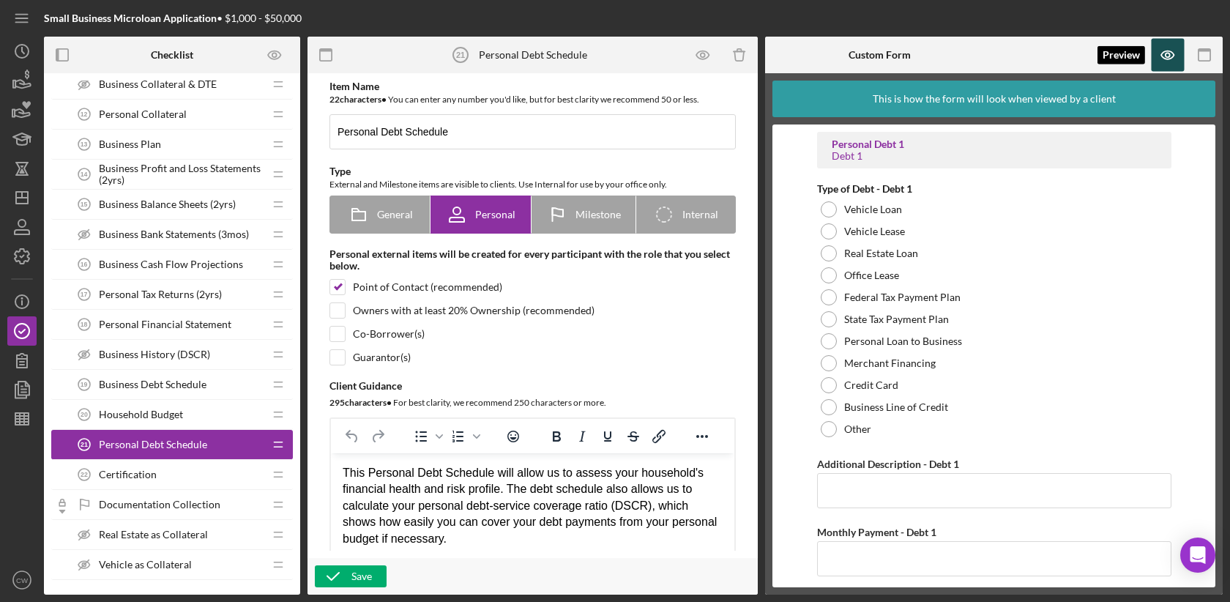
click at [1168, 51] on icon "button" at bounding box center [1167, 55] width 12 height 8
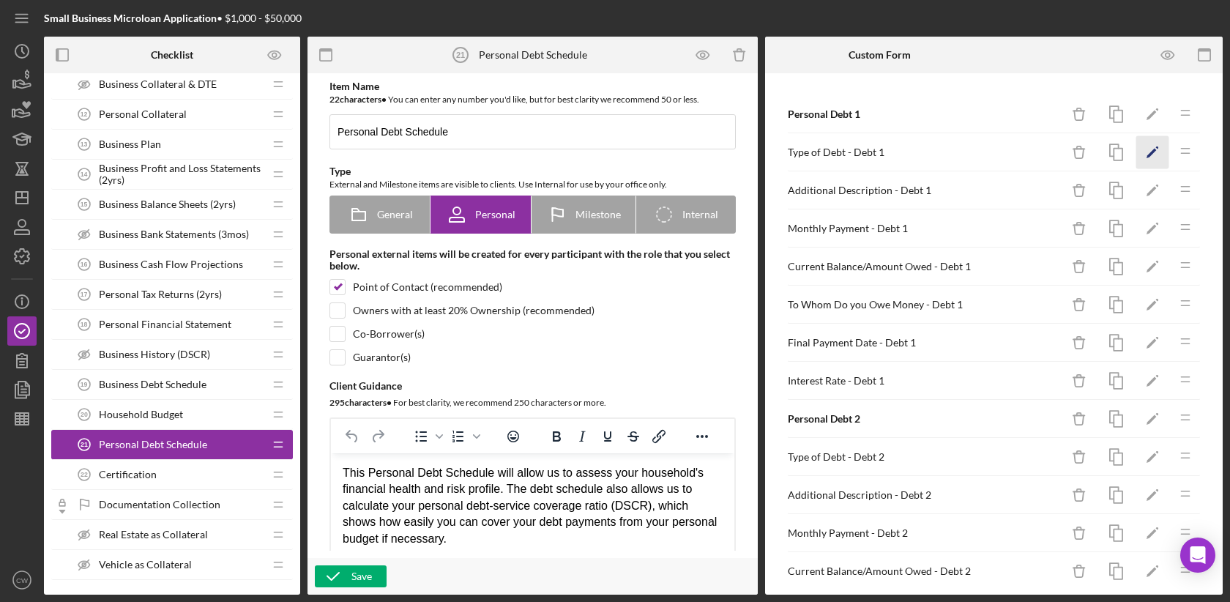
click at [1151, 152] on polygon "button" at bounding box center [1152, 154] width 10 height 10
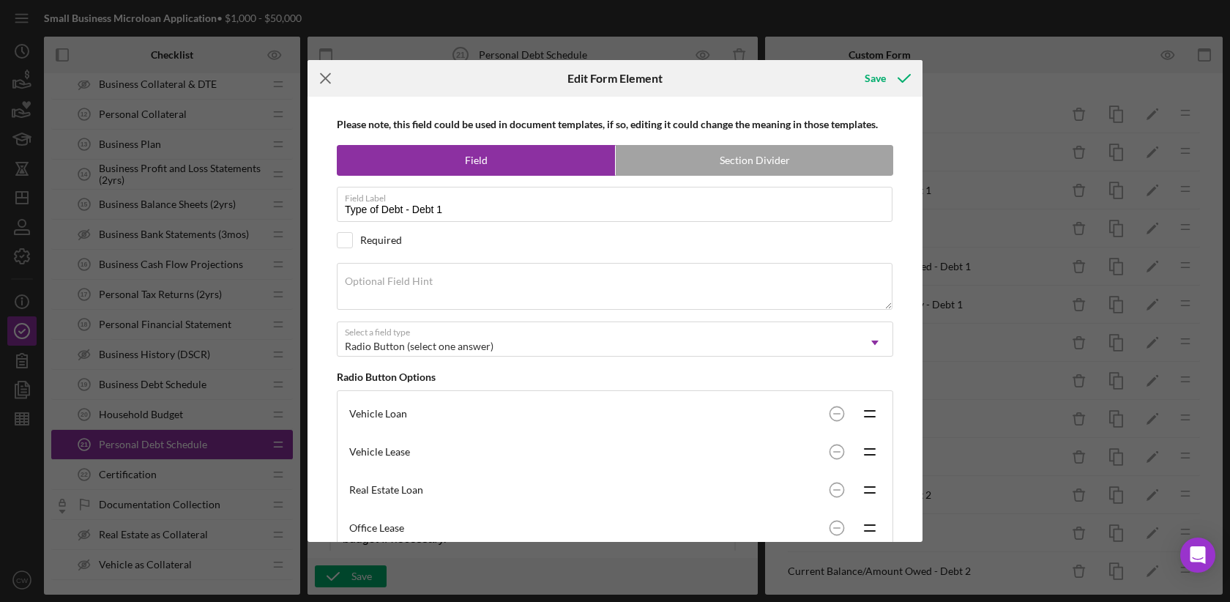
click at [326, 78] on line at bounding box center [326, 79] width 10 height 10
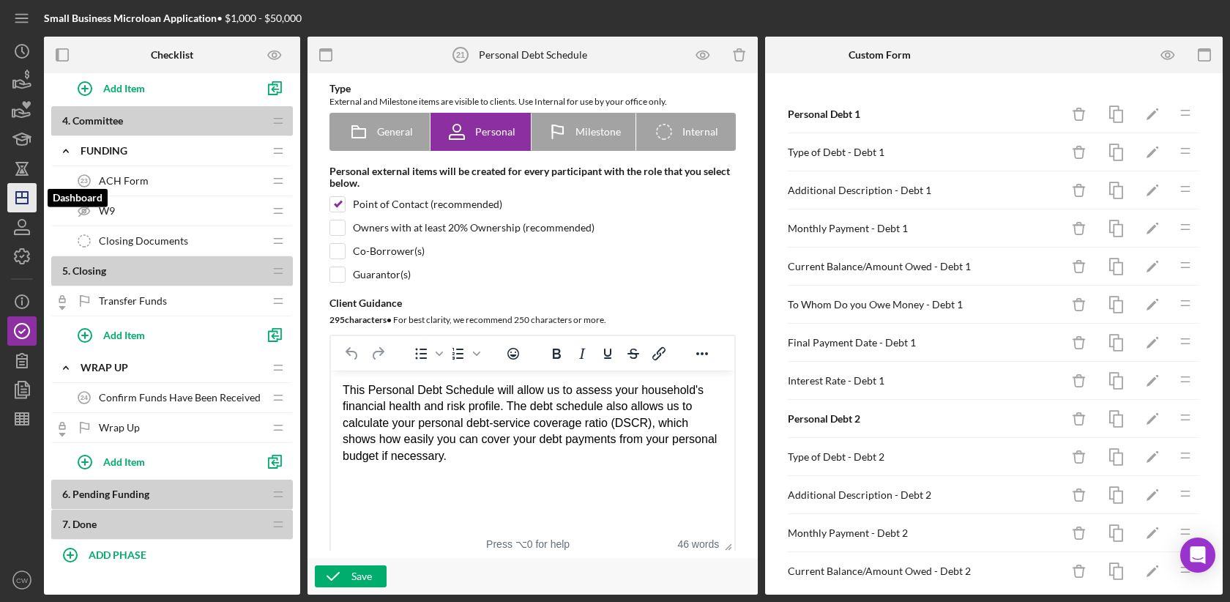
click at [26, 201] on icon "Icon/Dashboard" at bounding box center [22, 197] width 37 height 37
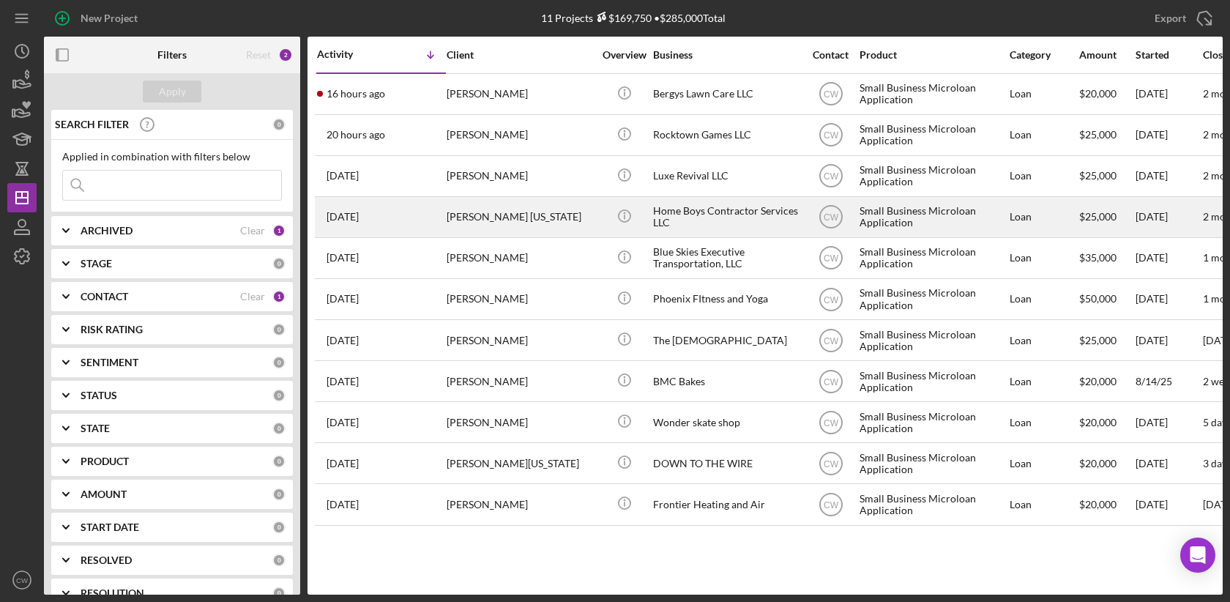
click at [480, 211] on div "[PERSON_NAME] [US_STATE]" at bounding box center [520, 217] width 146 height 39
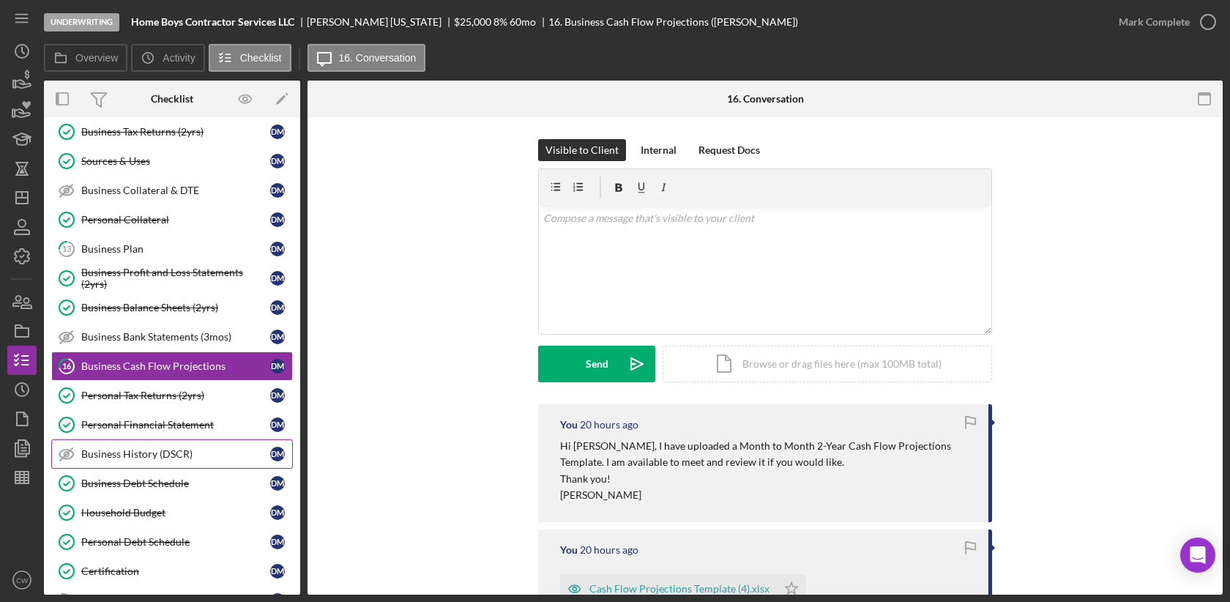
scroll to position [458, 0]
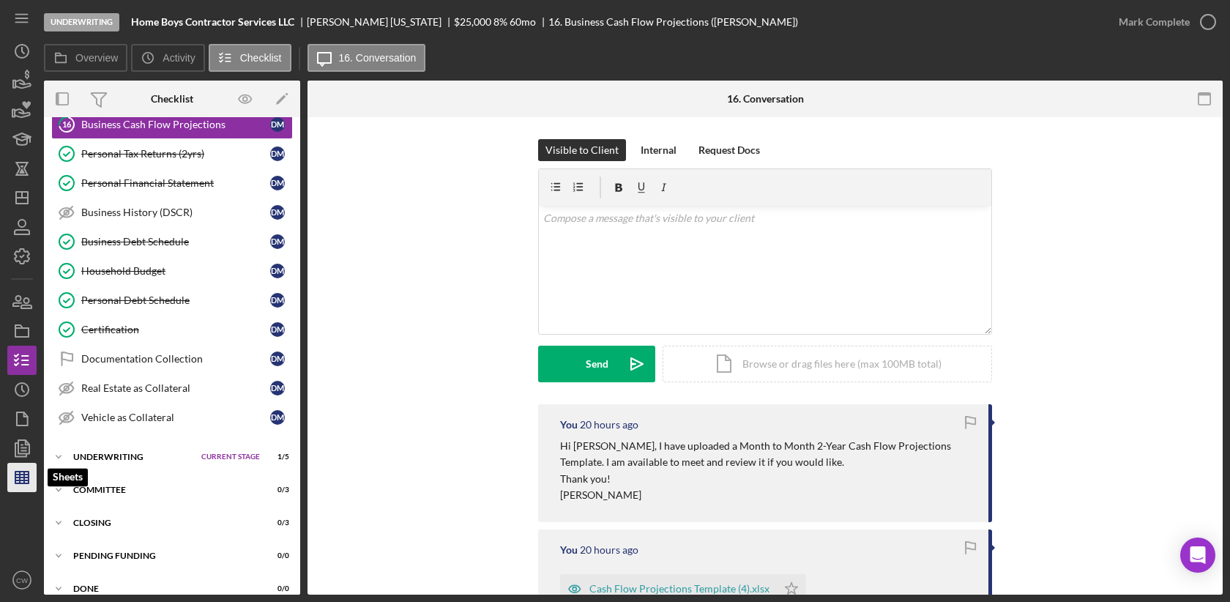
click at [27, 477] on line "button" at bounding box center [21, 477] width 13 height 0
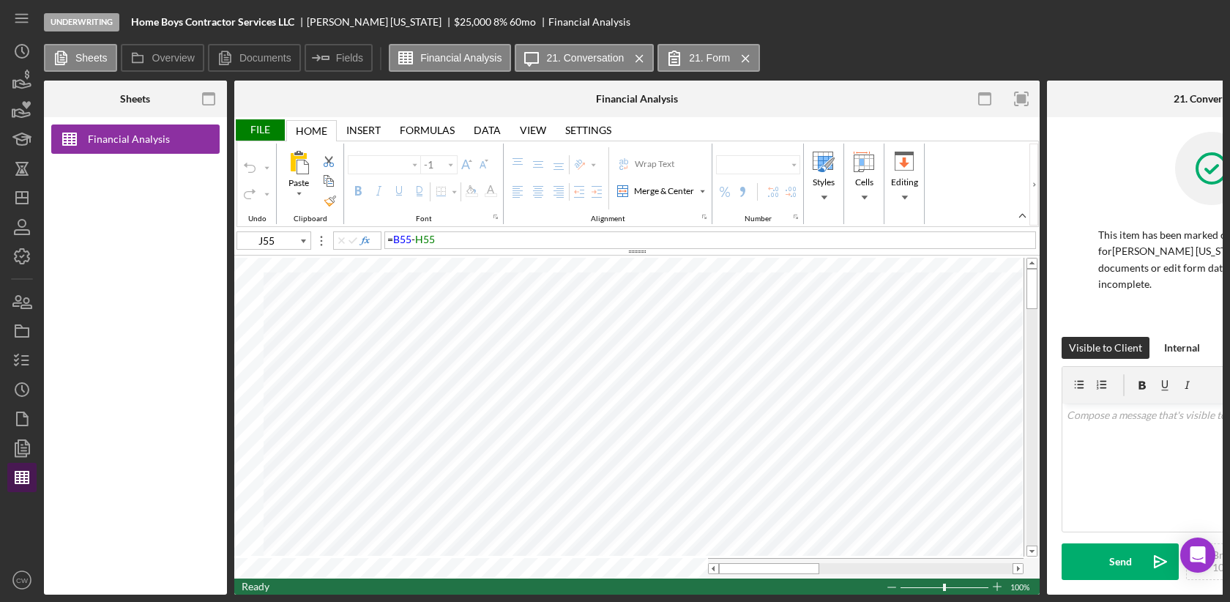
type input "Calibri"
type input "11"
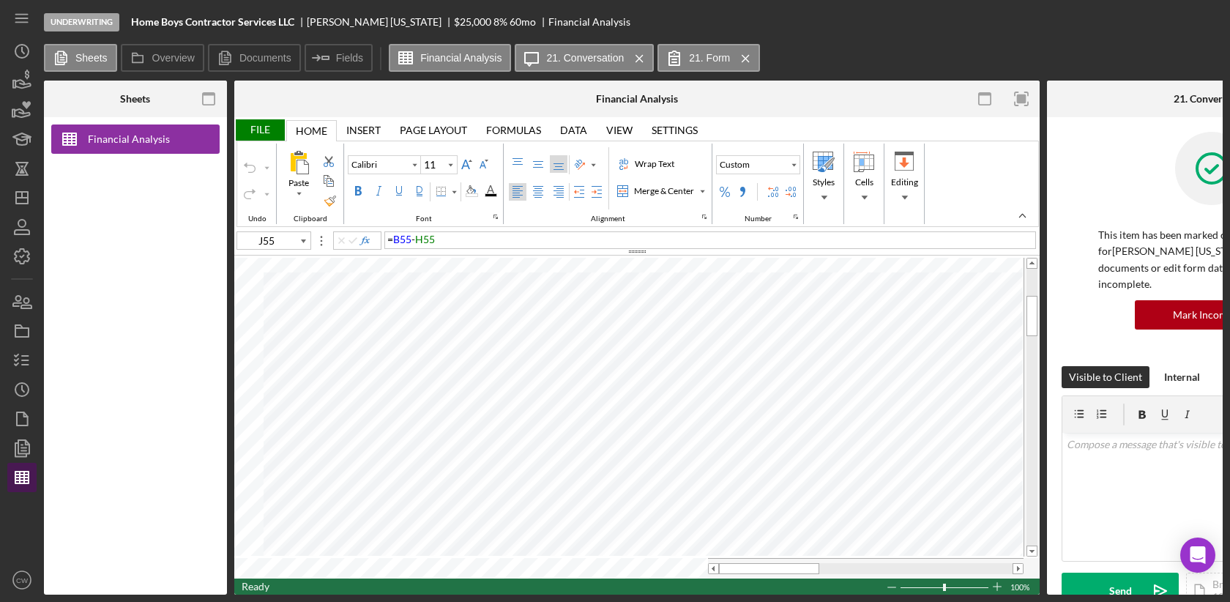
type input "A1"
type input "12"
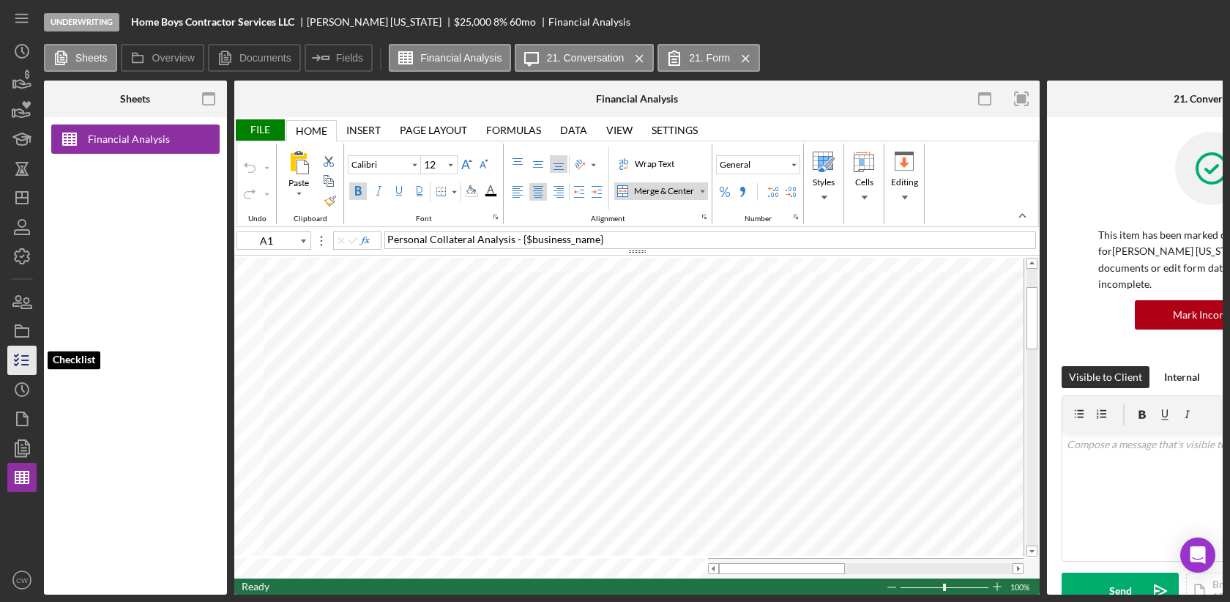
click at [18, 363] on icon "button" at bounding box center [22, 360] width 37 height 37
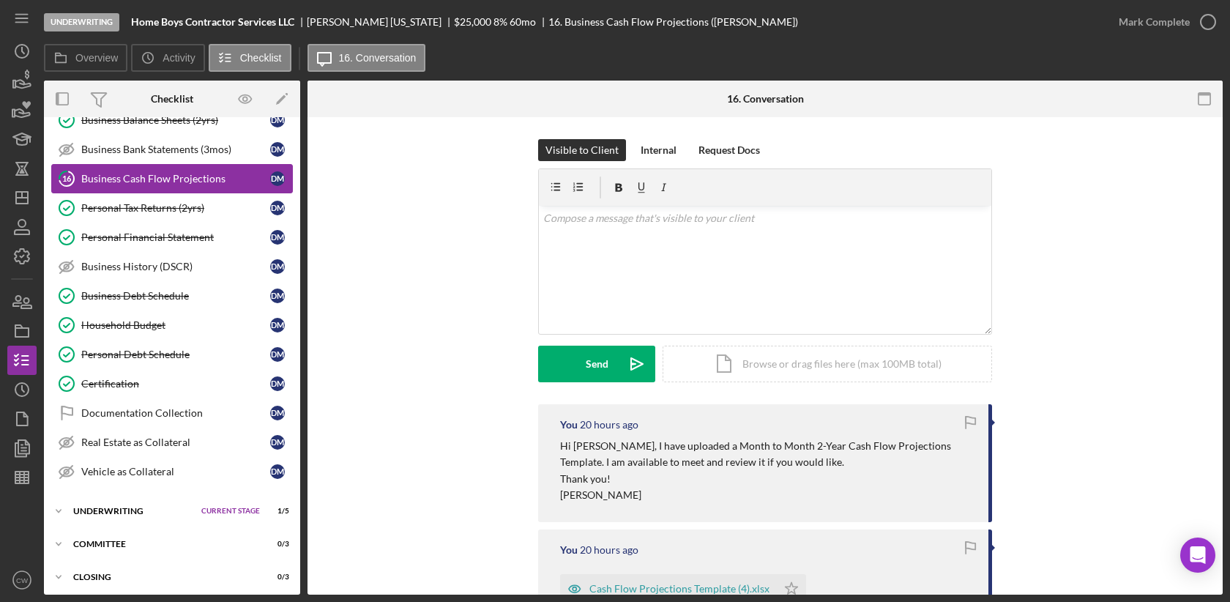
scroll to position [409, 0]
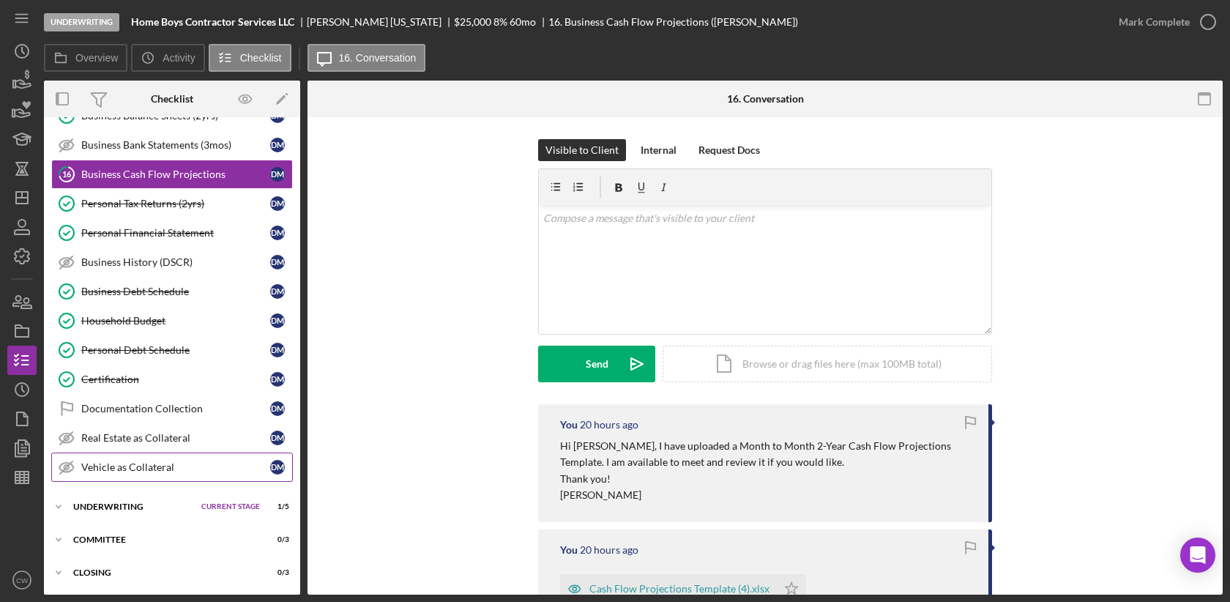
click at [129, 461] on div "Vehicle as Collateral" at bounding box center [175, 467] width 189 height 12
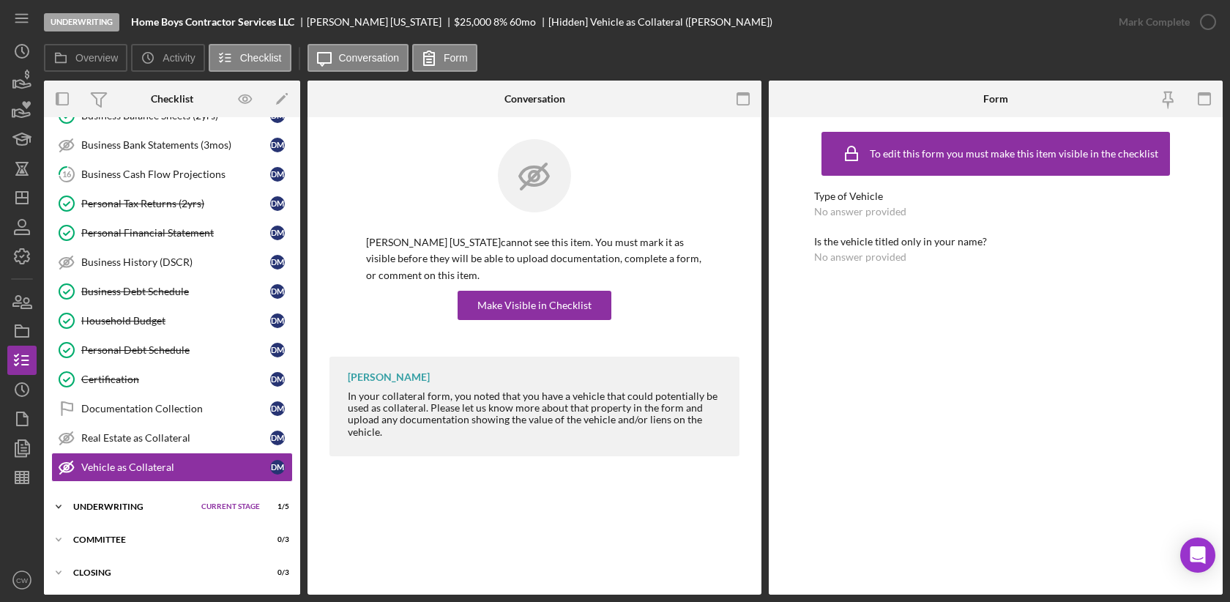
scroll to position [458, 0]
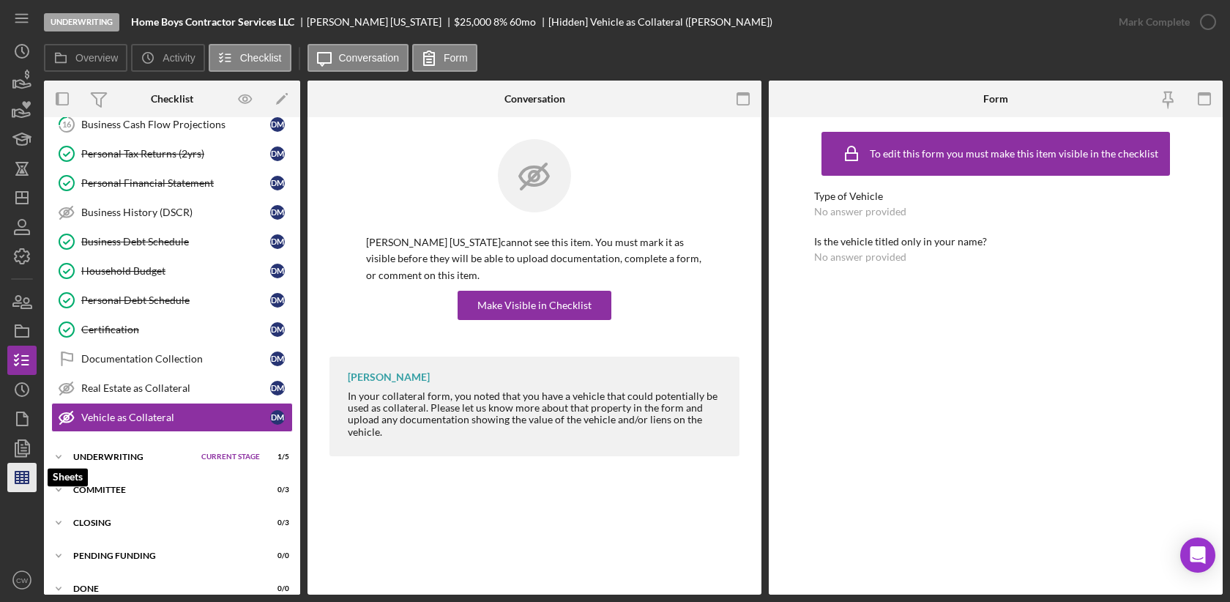
click at [22, 477] on line "button" at bounding box center [21, 477] width 13 height 0
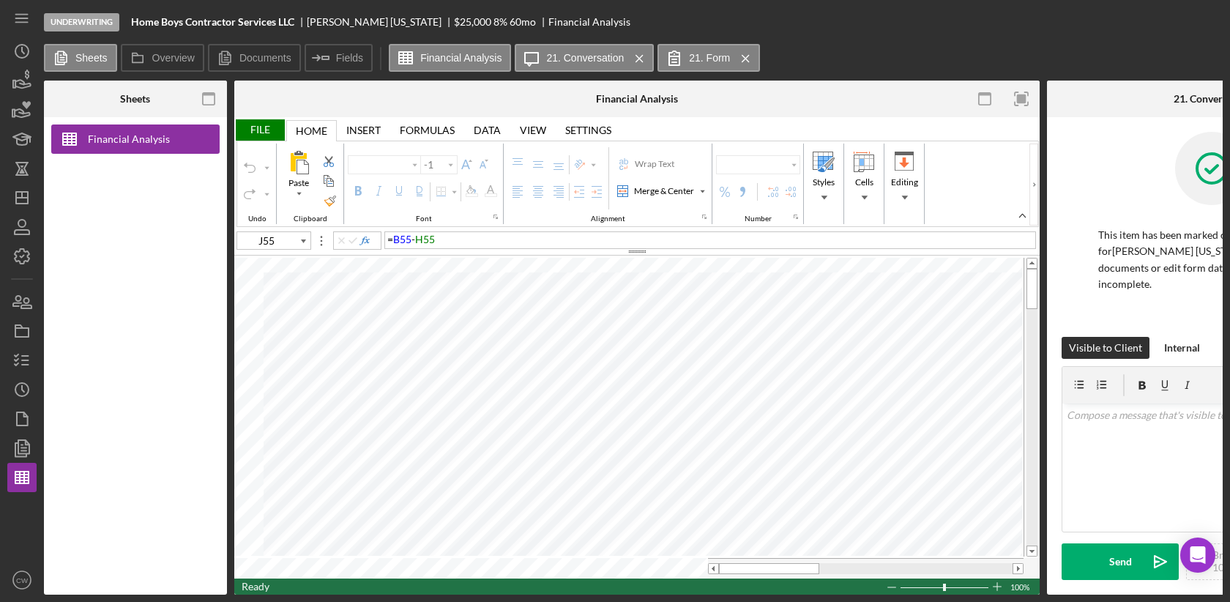
type input "Calibri"
type input "11"
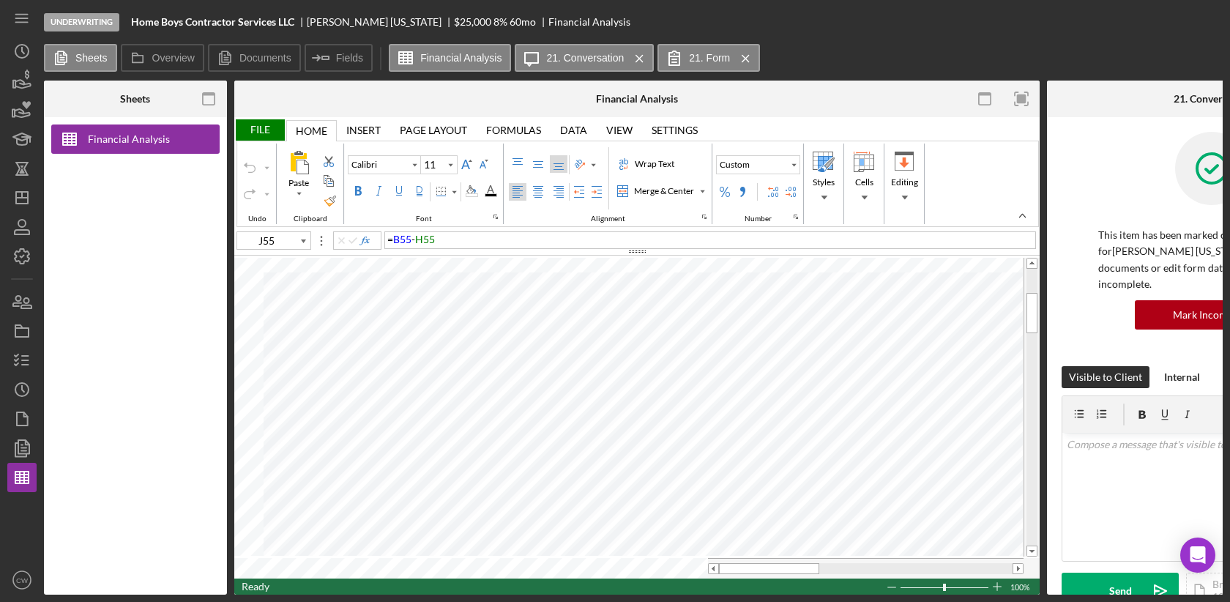
type input "A1"
type input "12"
type input "H33"
type input "10"
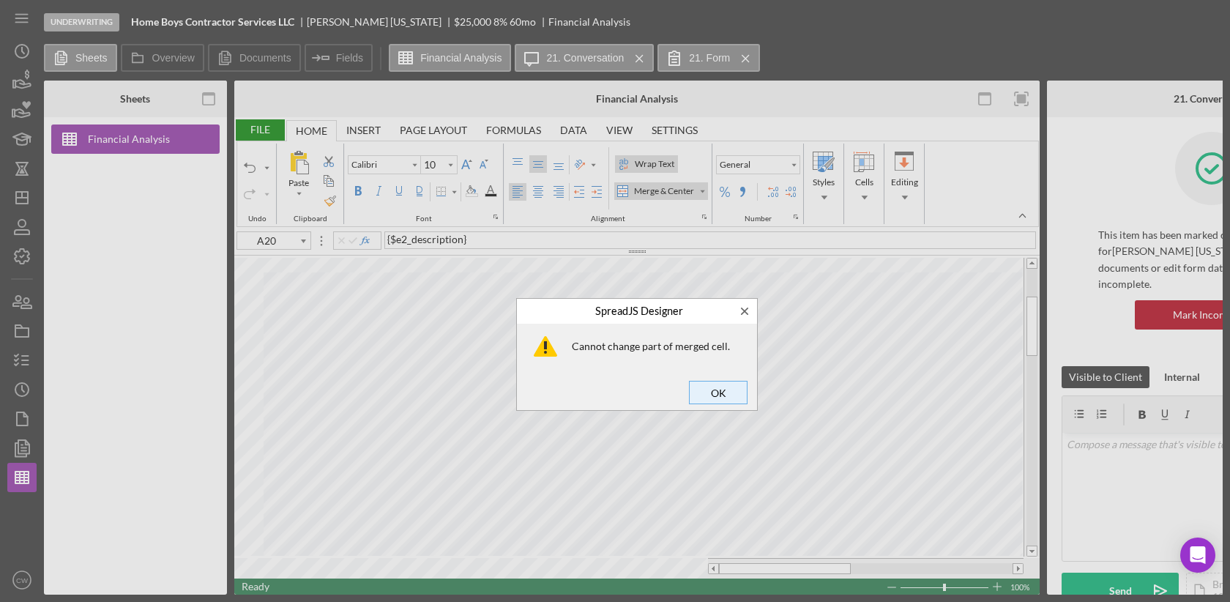
click at [715, 385] on span "OK" at bounding box center [718, 392] width 48 height 21
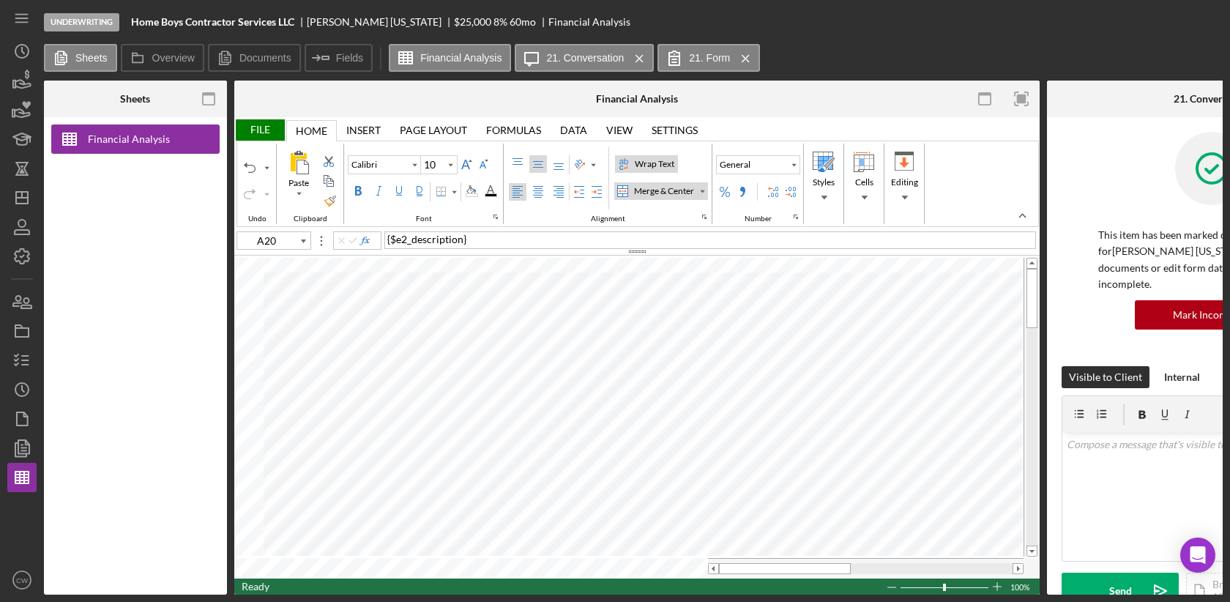
type input "A2"
type input "Lato"
type input "10.5"
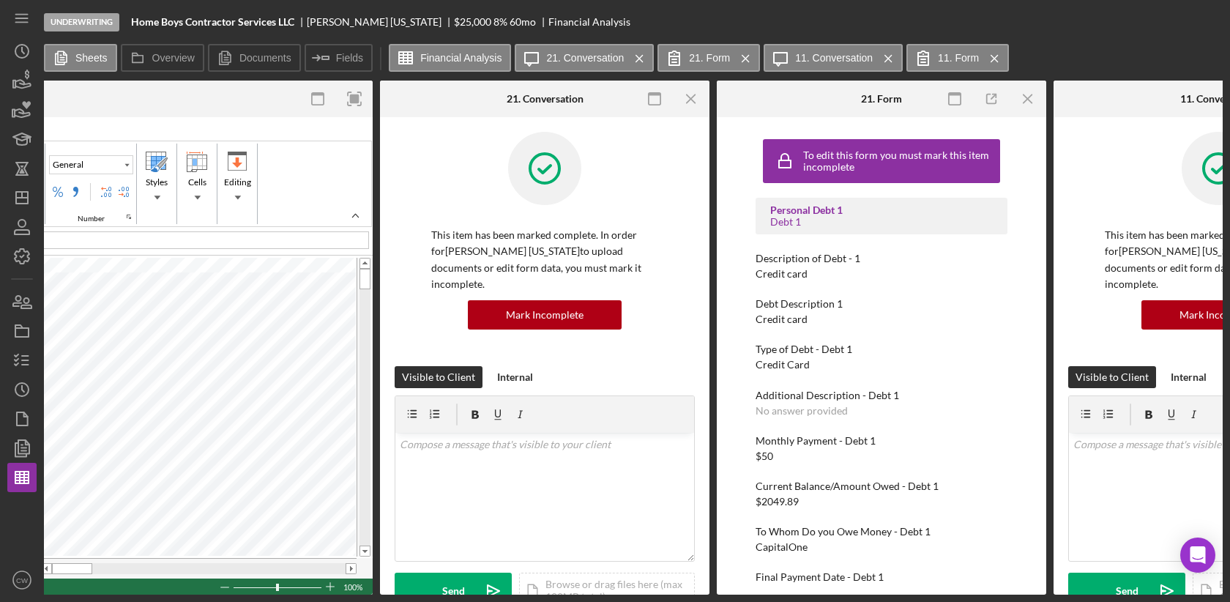
scroll to position [0, 666]
click at [694, 97] on icon "Icon/Menu Close" at bounding box center [692, 99] width 33 height 33
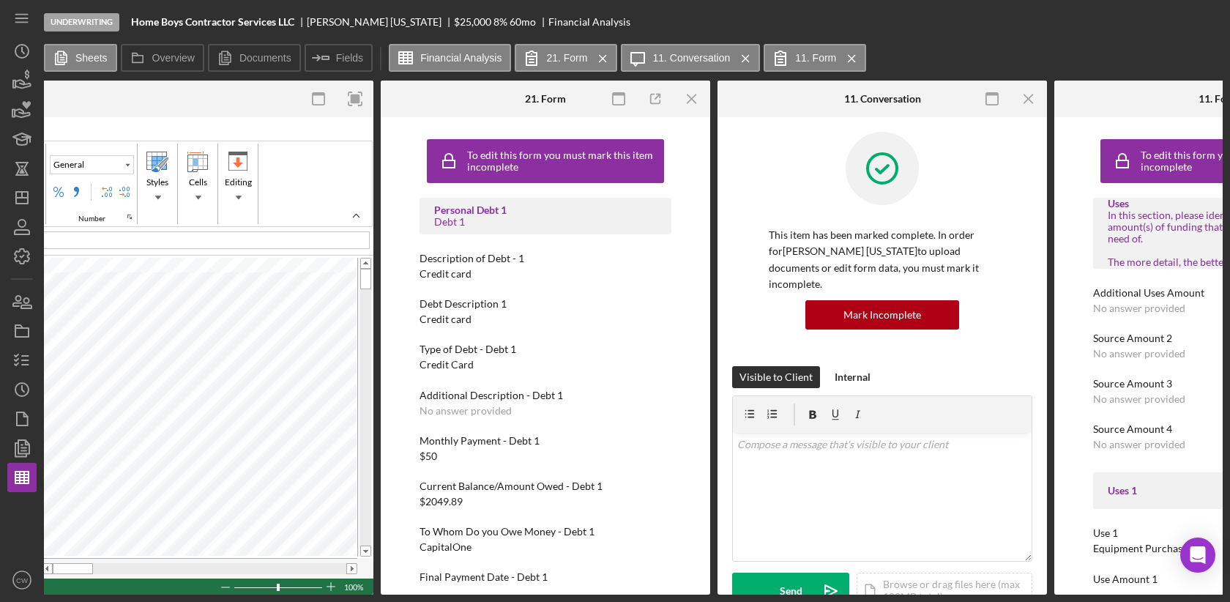
click at [694, 97] on icon "Icon/Menu Close" at bounding box center [692, 99] width 33 height 33
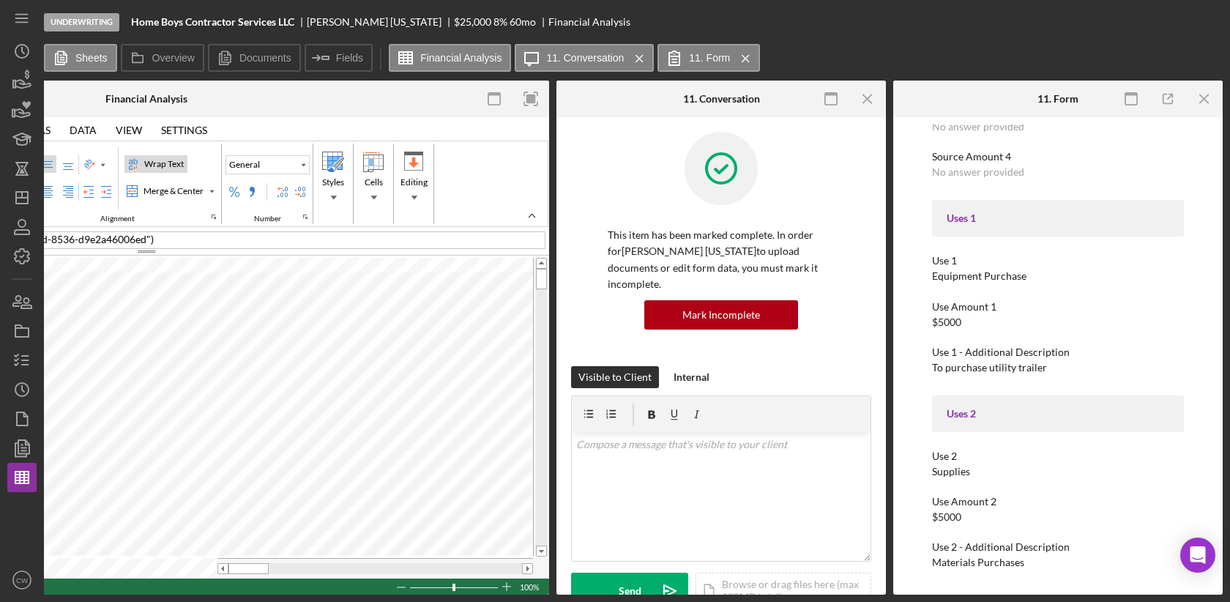
scroll to position [275, 0]
drag, startPoint x: 932, startPoint y: 259, endPoint x: 980, endPoint y: 321, distance: 78.4
drag, startPoint x: 481, startPoint y: 595, endPoint x: 294, endPoint y: 603, distance: 187.0
click at [294, 601] on html "Underwriting Home Boys Contractor Services LLC [PERSON_NAME][US_STATE] $25,000 …" at bounding box center [615, 301] width 1230 height 602
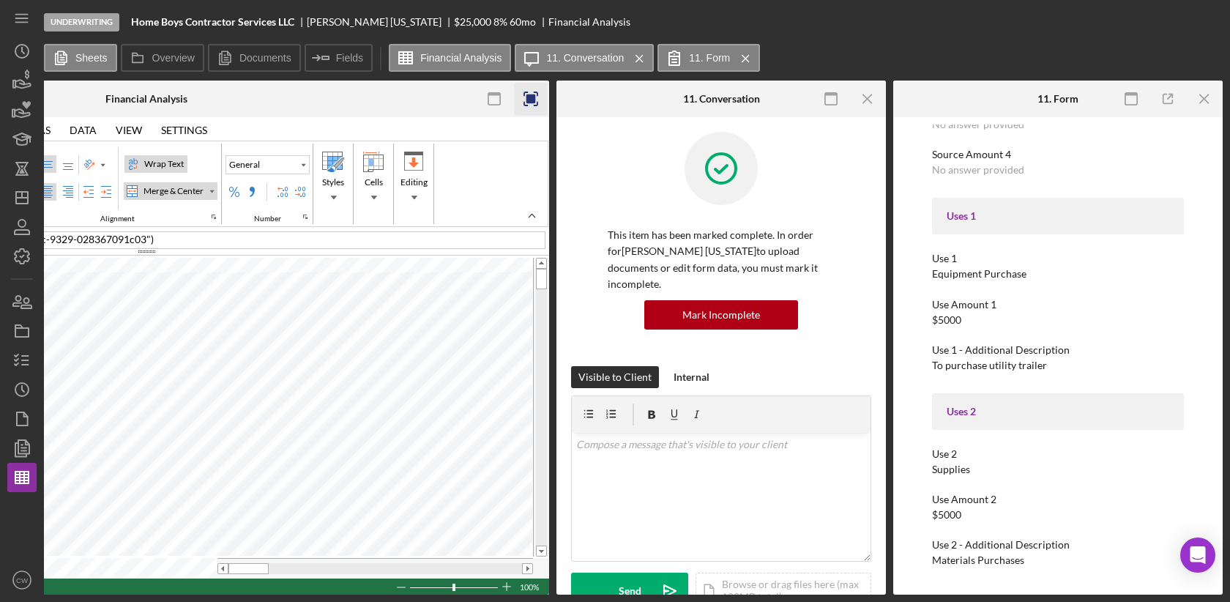
click at [534, 103] on icon "button" at bounding box center [531, 99] width 33 height 33
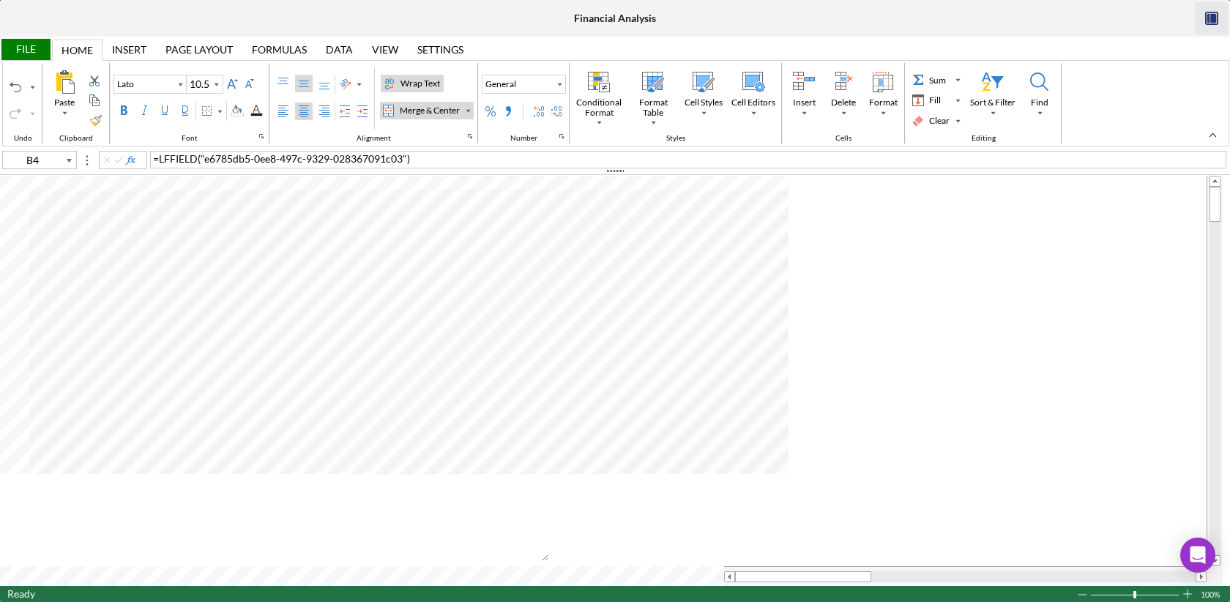
scroll to position [0, 0]
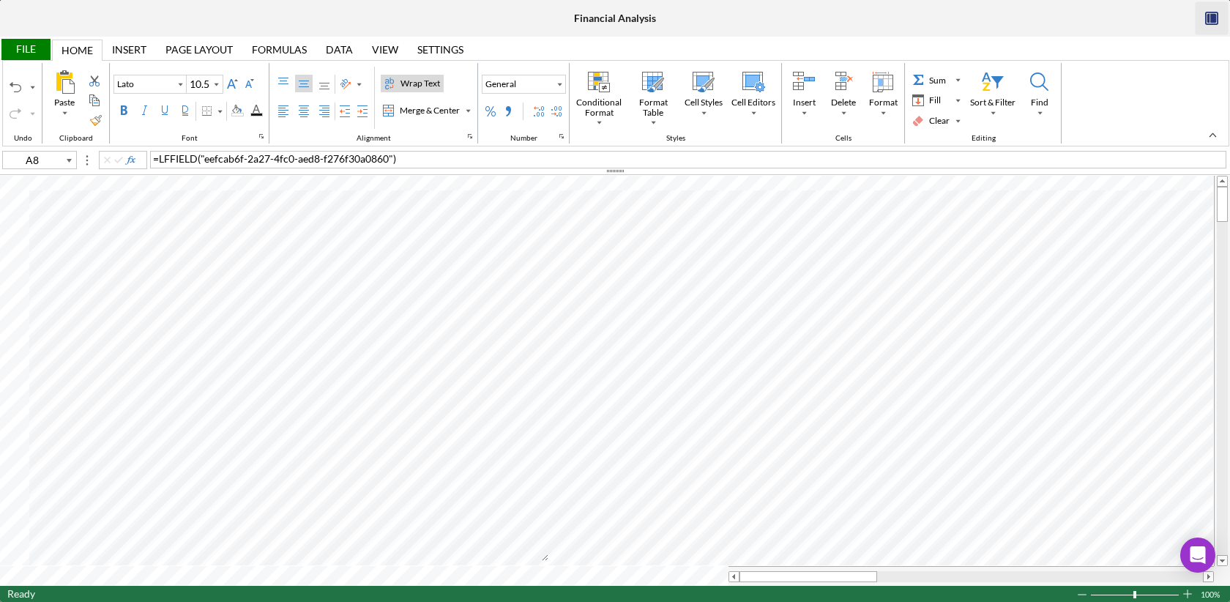
type input "A9"
type input "Calibri"
type input "11"
type input "A10"
type input "Lato"
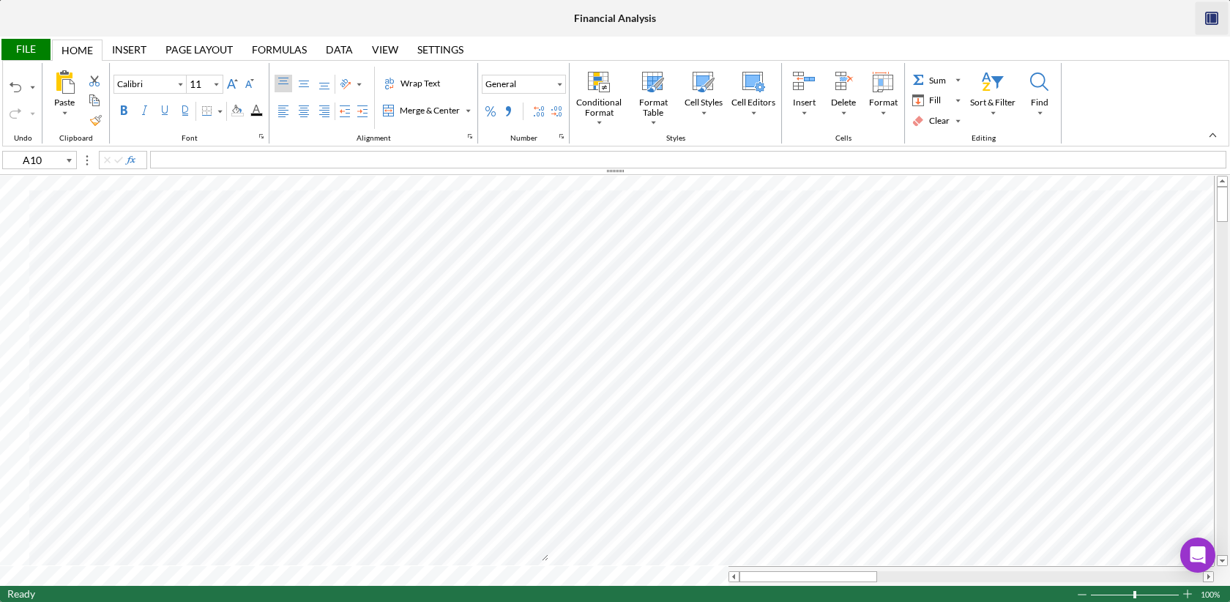
type input "10.5"
click at [11, 88] on div "Undo" at bounding box center [16, 87] width 12 height 12
type input "D11"
type input "Calibri"
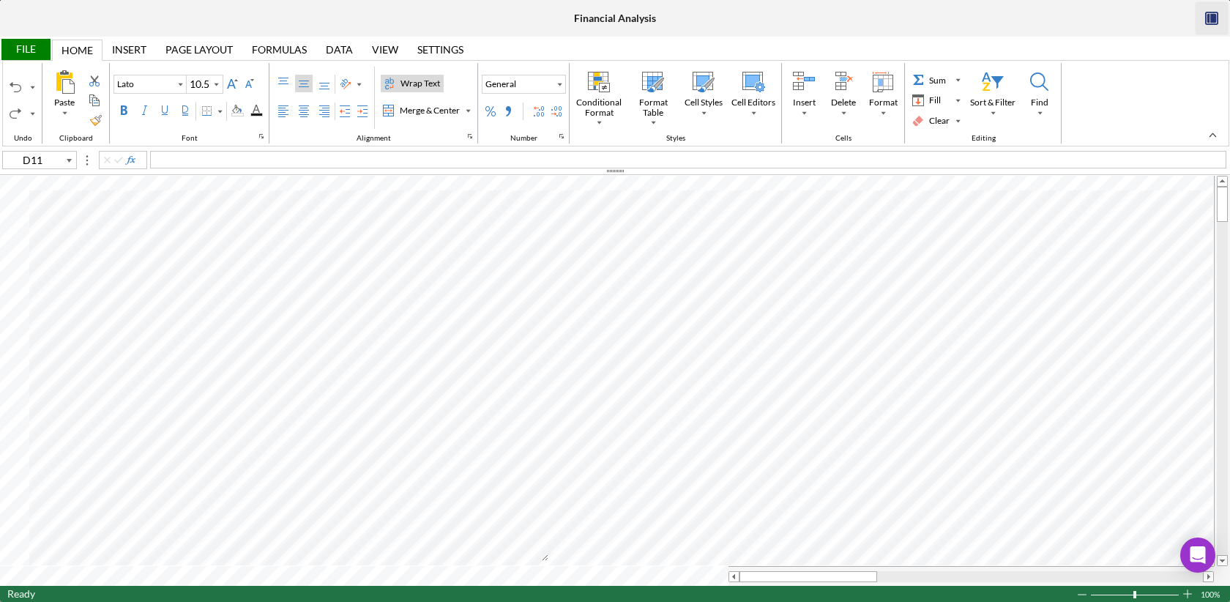
type input "11"
type input "D10"
type input "Lato"
type input "10.5"
drag, startPoint x: 785, startPoint y: 580, endPoint x: 748, endPoint y: 580, distance: 36.6
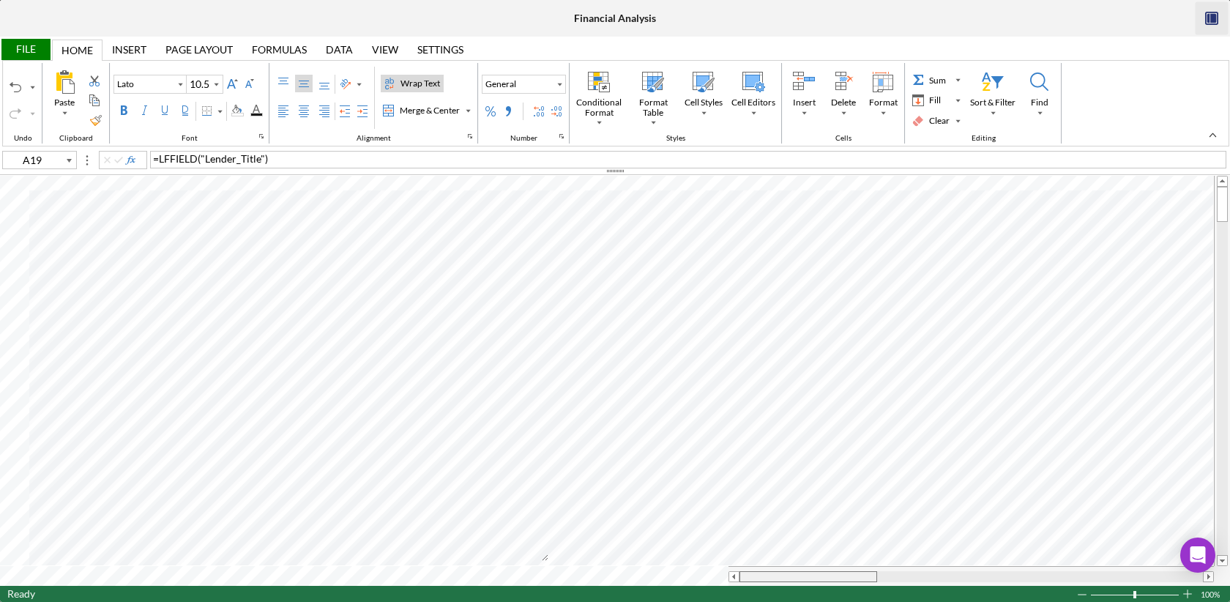
click at [748, 580] on div at bounding box center [809, 576] width 138 height 11
drag, startPoint x: 777, startPoint y: 579, endPoint x: 742, endPoint y: 579, distance: 35.2
click at [742, 579] on div at bounding box center [809, 576] width 138 height 11
drag, startPoint x: 766, startPoint y: 577, endPoint x: 753, endPoint y: 577, distance: 13.2
click at [753, 577] on div at bounding box center [809, 576] width 138 height 11
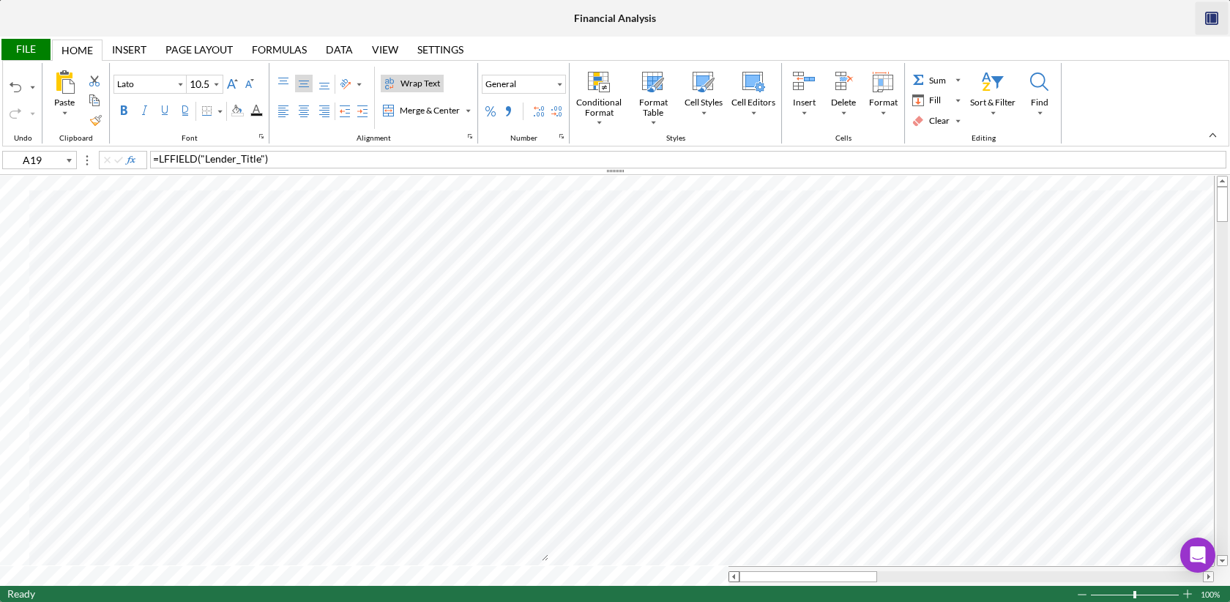
click at [732, 575] on span at bounding box center [734, 577] width 10 height 10
click at [23, 49] on div "File" at bounding box center [25, 49] width 51 height 21
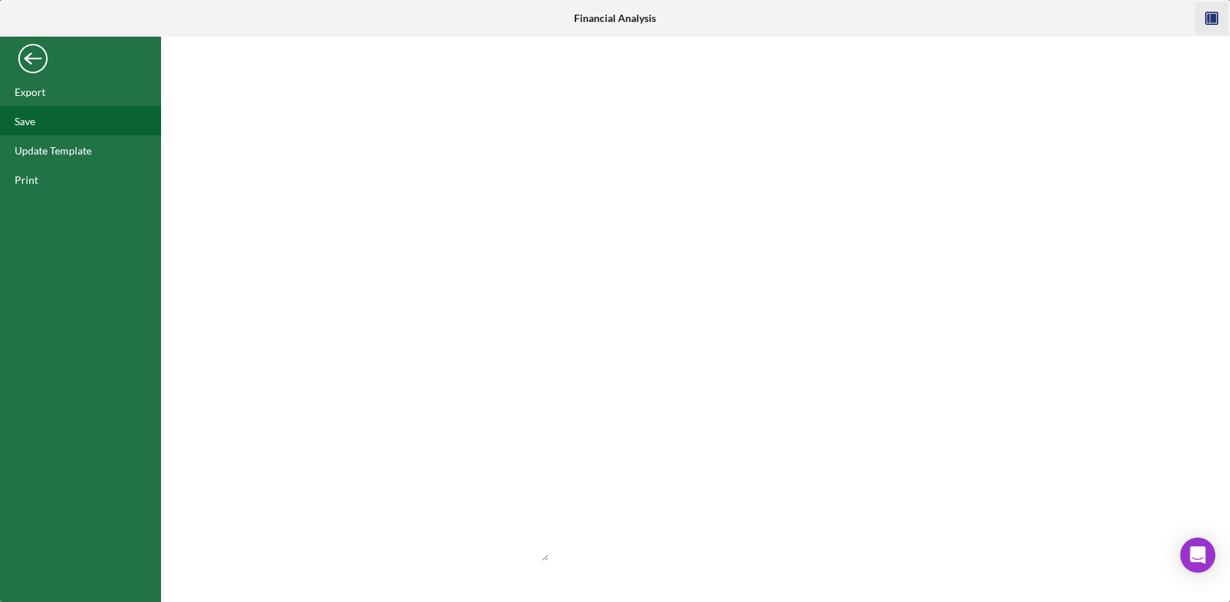
click at [25, 111] on div "Save" at bounding box center [80, 120] width 161 height 29
click at [46, 114] on div "Save" at bounding box center [80, 120] width 161 height 29
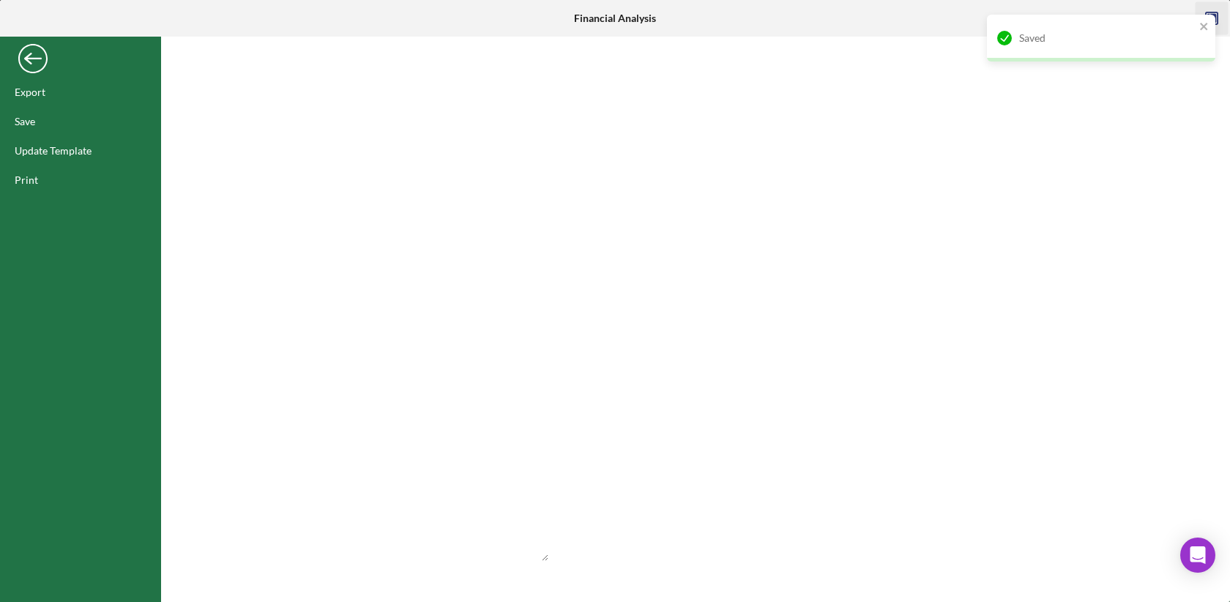
click at [31, 65] on div "Back" at bounding box center [32, 54] width 29 height 29
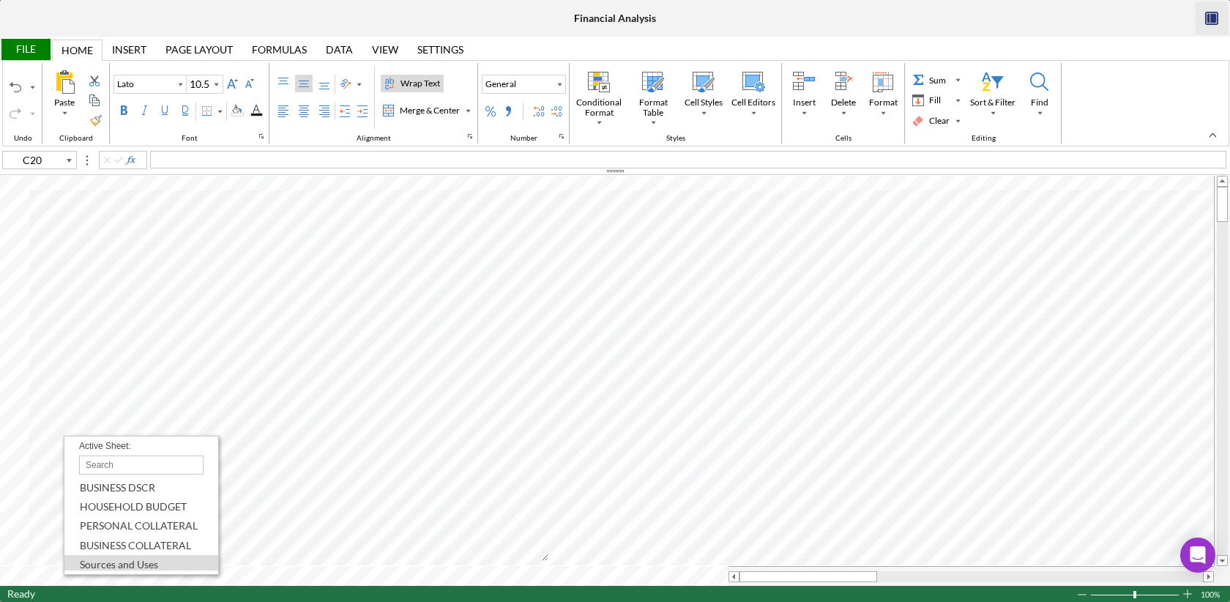
click at [62, 577] on div "Paste Cut Copy AutoFill Active Sheet: BUSINESS DSCR HOUSEHOLD BUDGET PERSONAL C…" at bounding box center [615, 381] width 1230 height 410
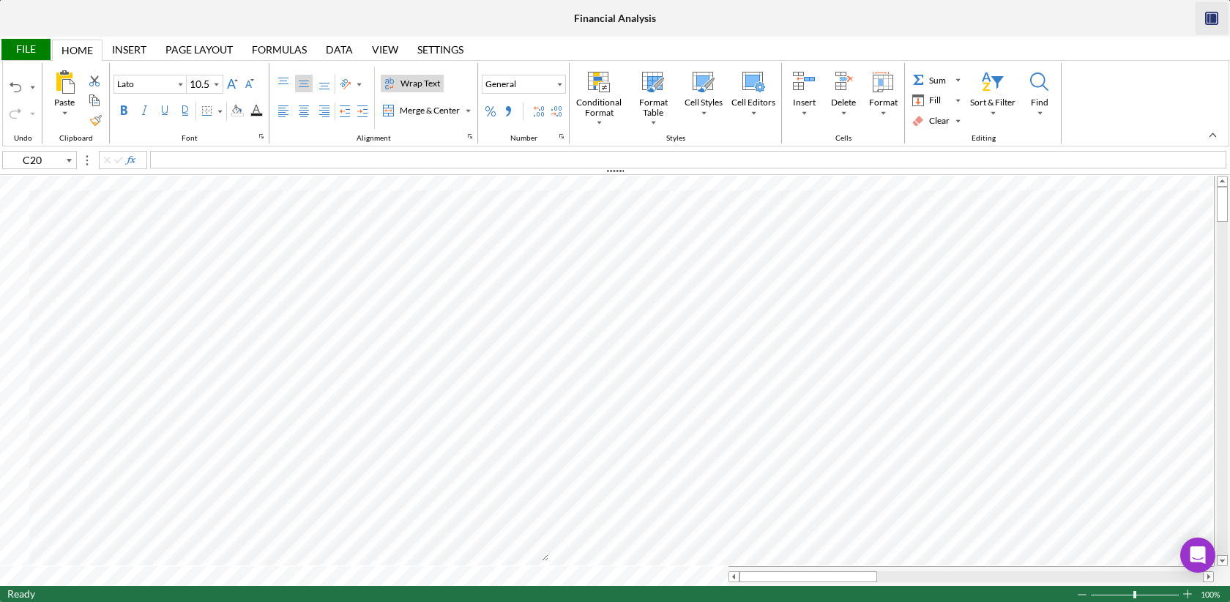
type input "A20"
type input "Calibri"
type input "10"
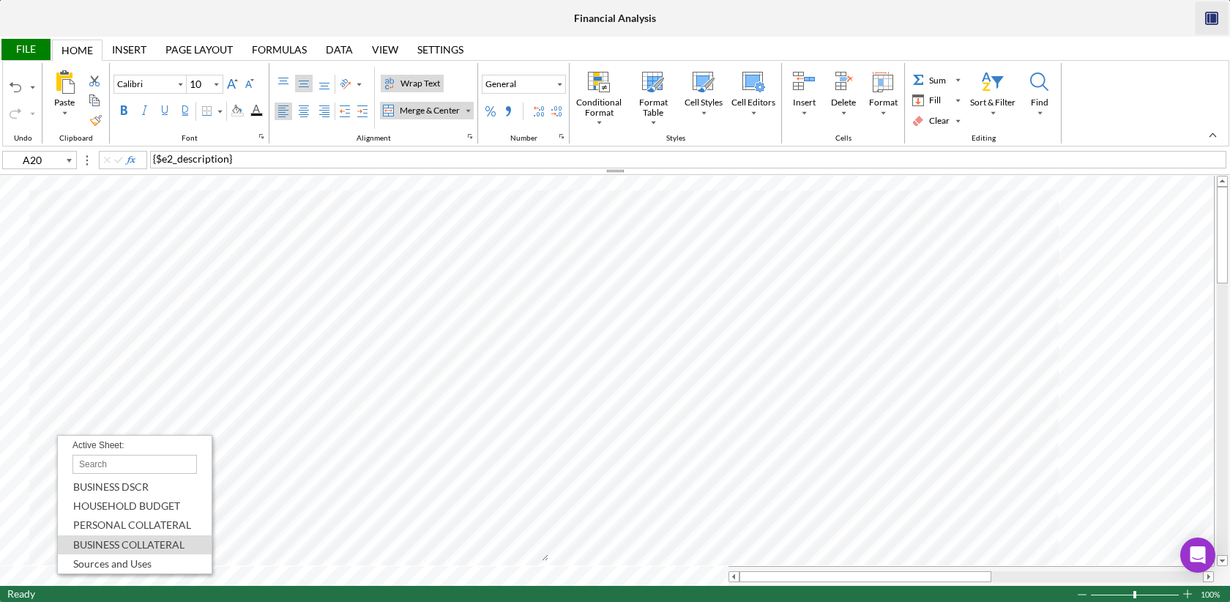
click at [56, 576] on div "Paste Cut Copy AutoFill Active Sheet: BUSINESS DSCR HOUSEHOLD BUDGET PERSONAL C…" at bounding box center [615, 381] width 1230 height 410
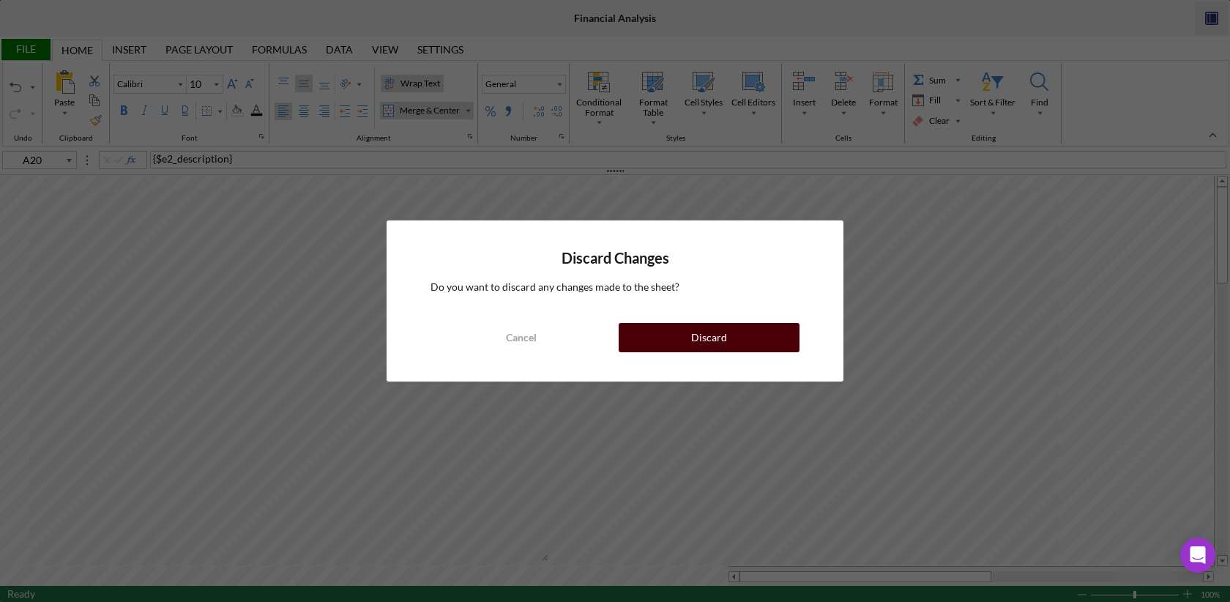
click at [704, 340] on div "Discard" at bounding box center [709, 337] width 36 height 29
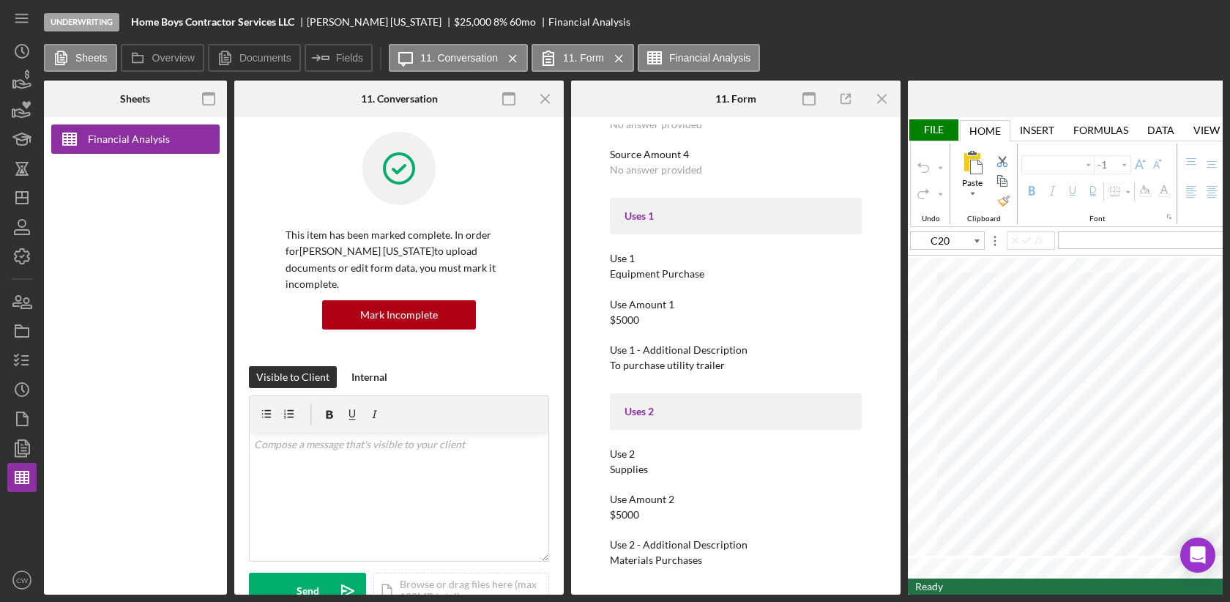
type input "Lato"
type input "10.5"
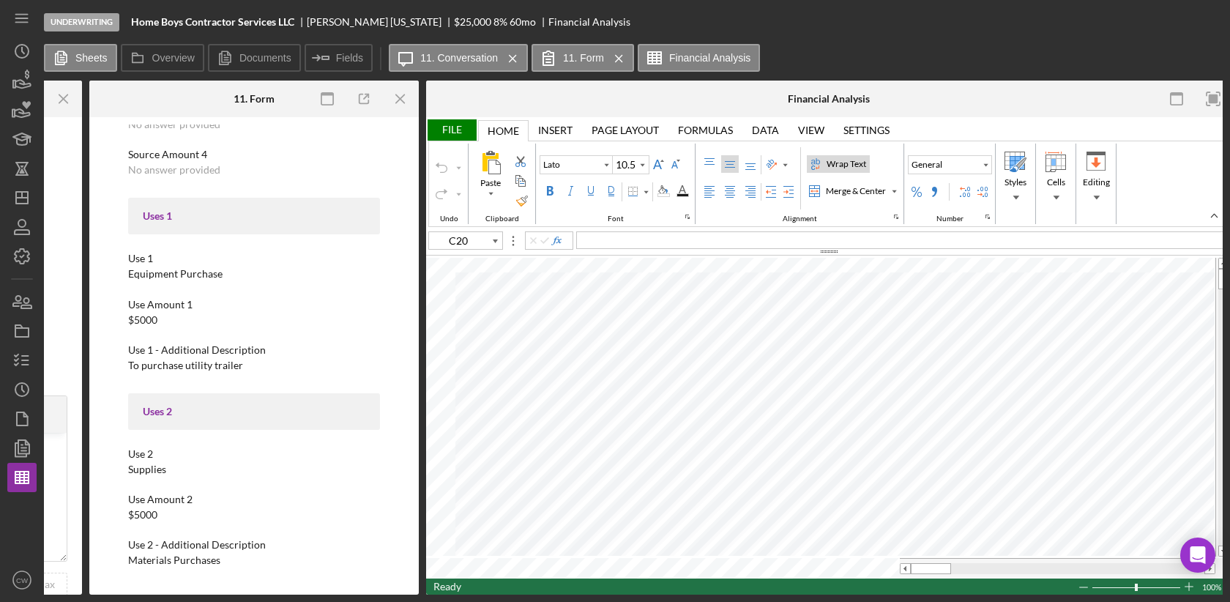
scroll to position [0, 491]
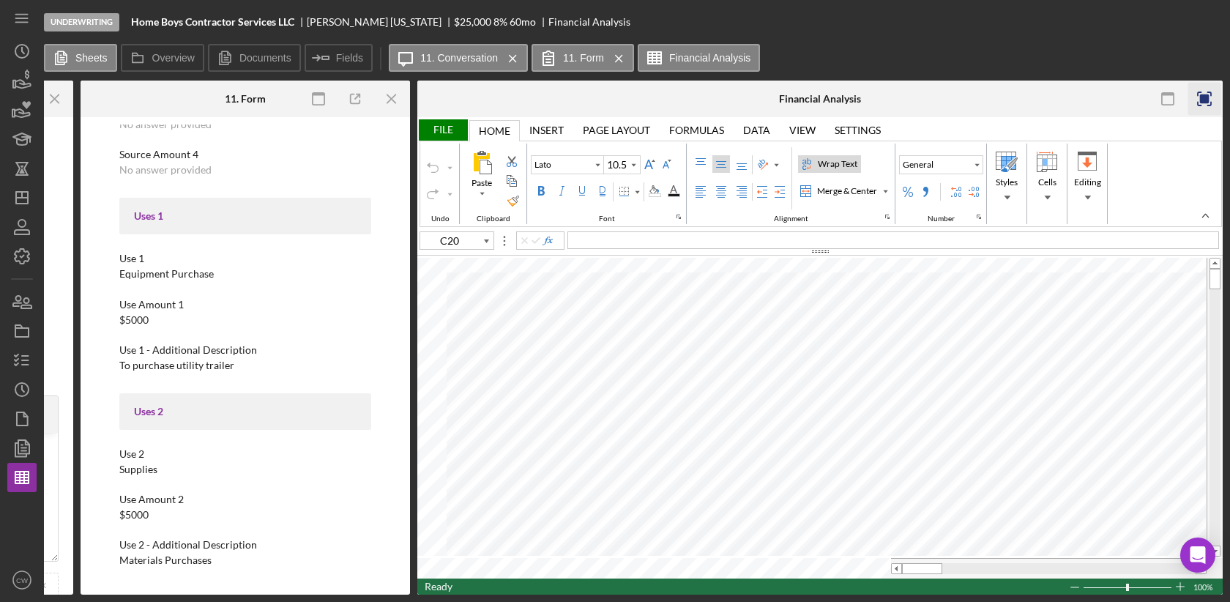
click at [1195, 94] on icon "button" at bounding box center [1205, 99] width 33 height 33
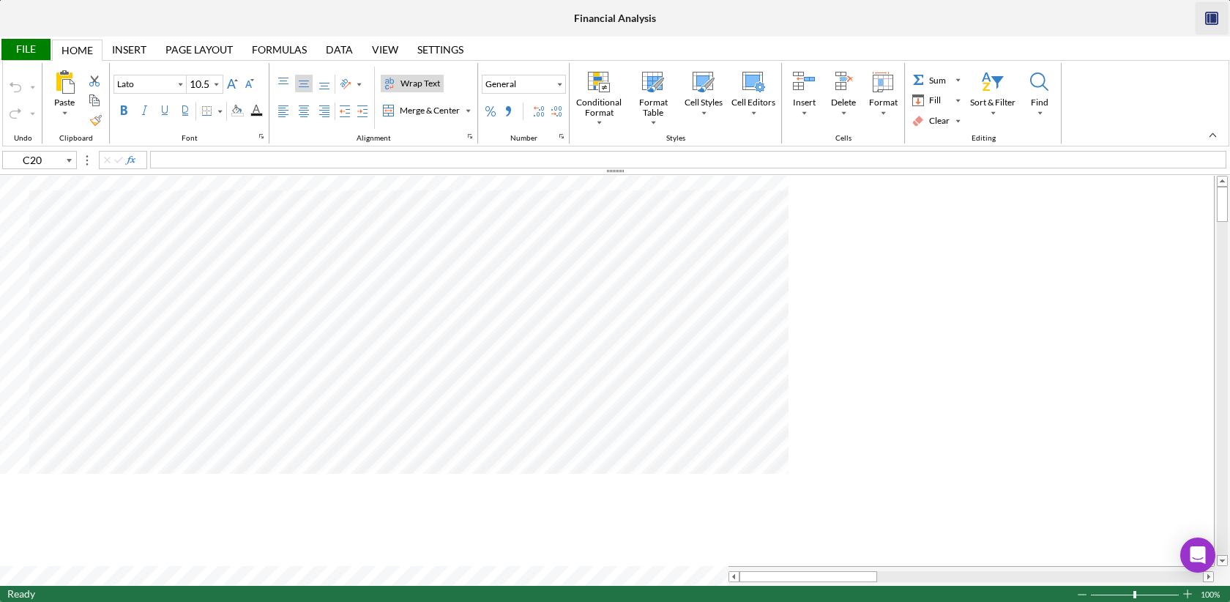
scroll to position [0, 0]
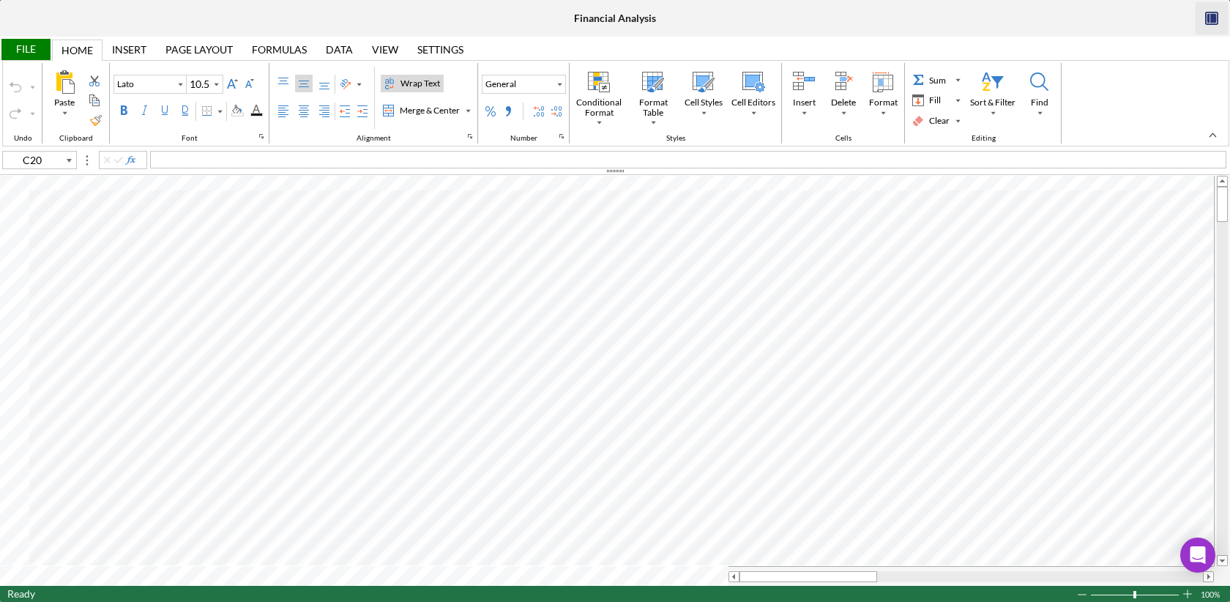
click at [1195, 21] on icon "button" at bounding box center [1214, 19] width 6 height 10
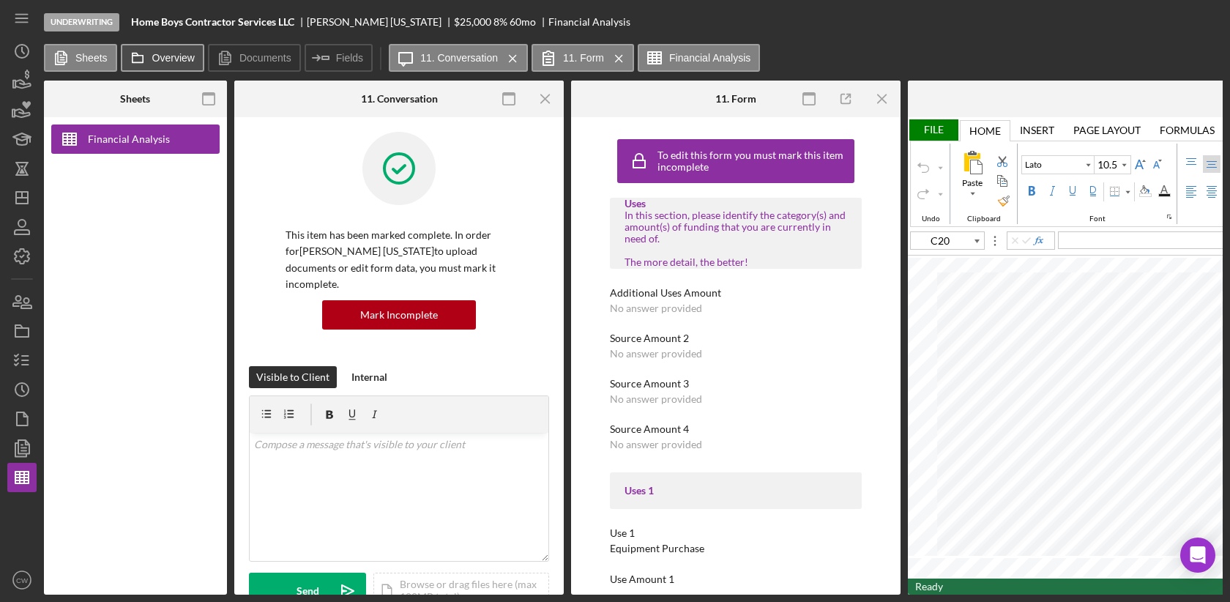
click at [172, 55] on label "Overview" at bounding box center [173, 58] width 42 height 12
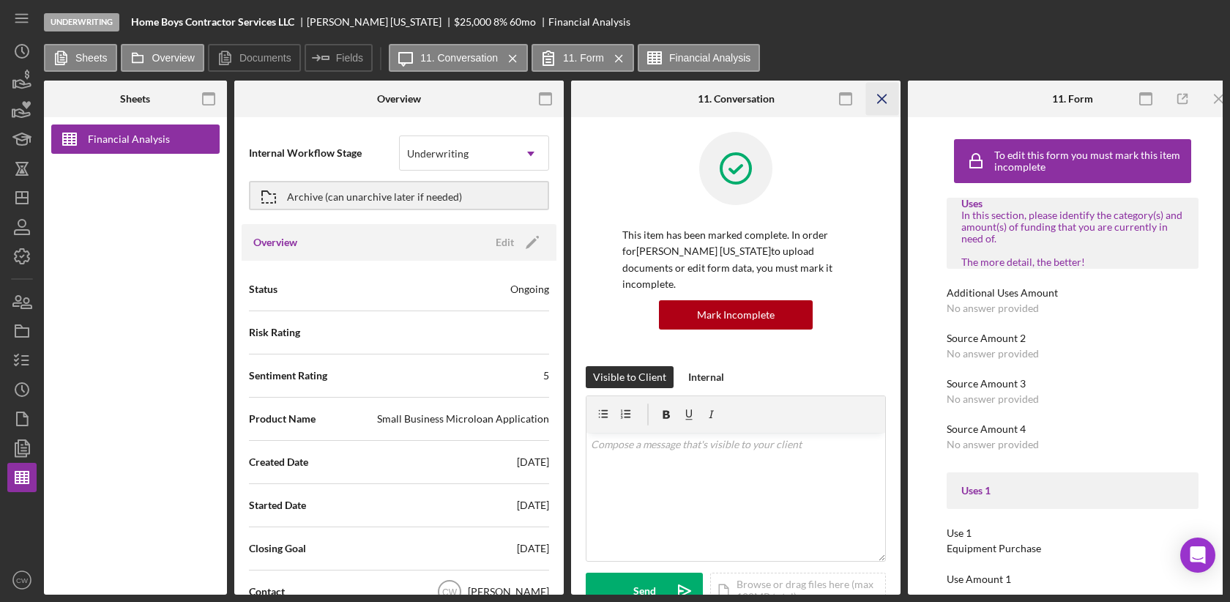
click at [883, 105] on icon "Icon/Menu Close" at bounding box center [882, 99] width 33 height 33
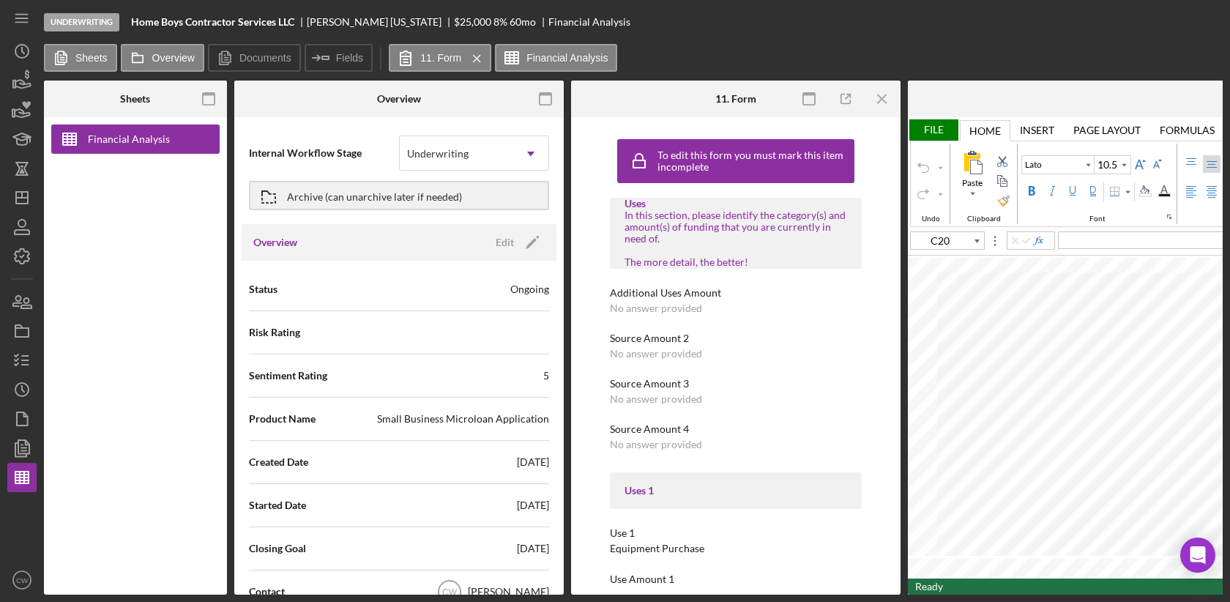
click at [883, 105] on icon "Icon/Menu Close" at bounding box center [882, 99] width 33 height 33
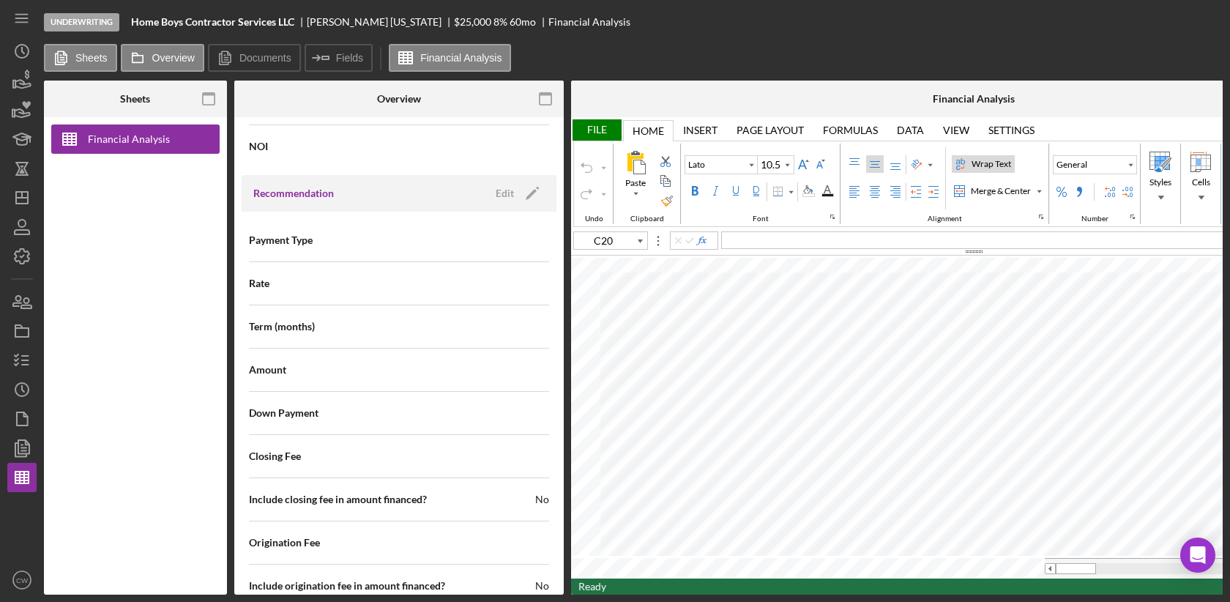
scroll to position [1352, 0]
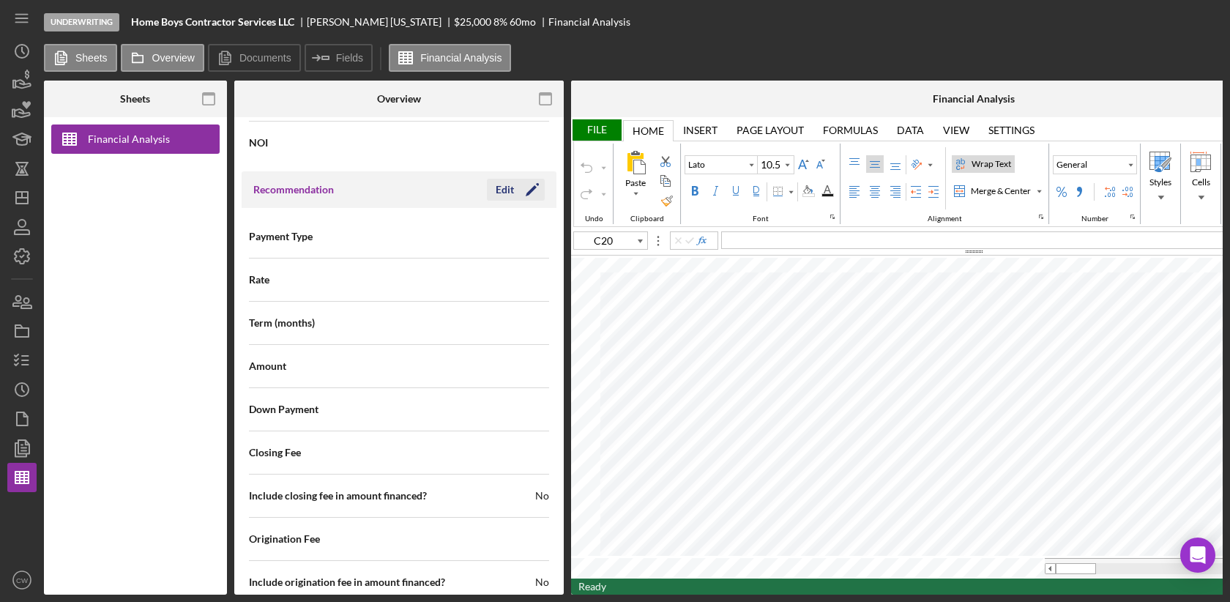
click at [526, 185] on polygon "button" at bounding box center [531, 190] width 11 height 11
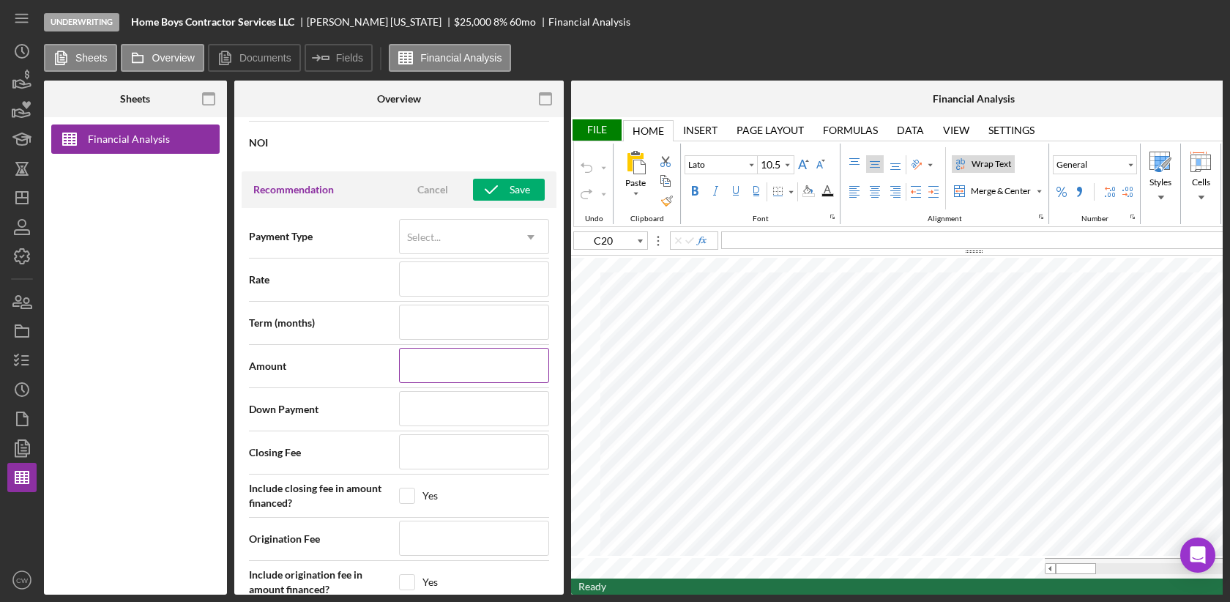
click at [428, 357] on input at bounding box center [474, 365] width 150 height 35
type input "$20,000"
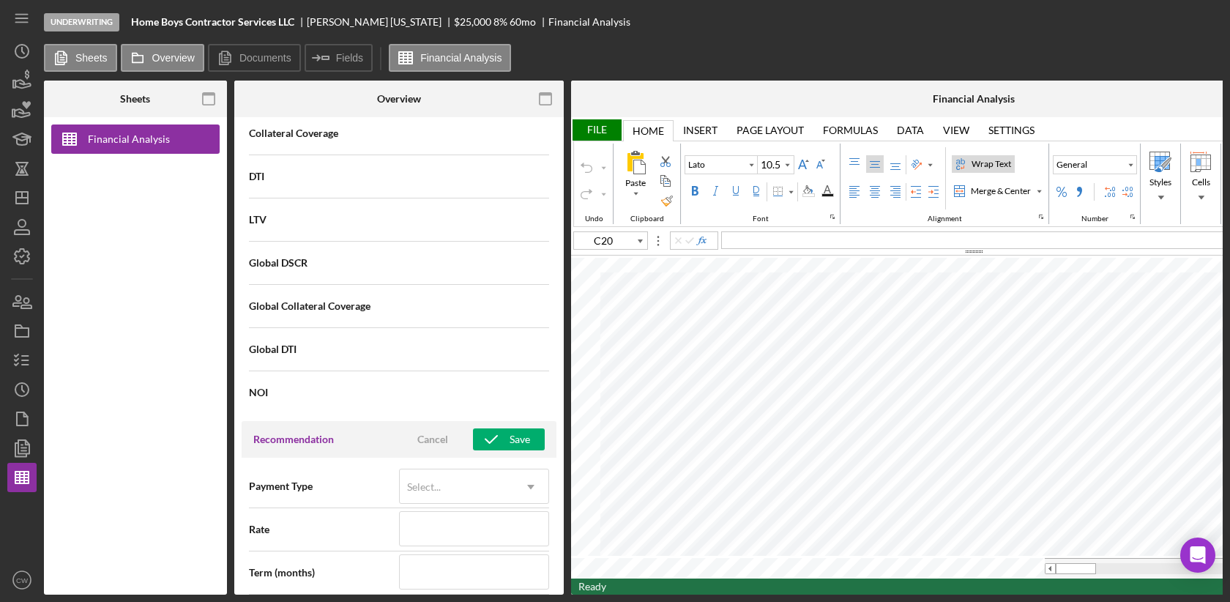
scroll to position [1104, 0]
click at [490, 431] on icon "button" at bounding box center [491, 437] width 37 height 37
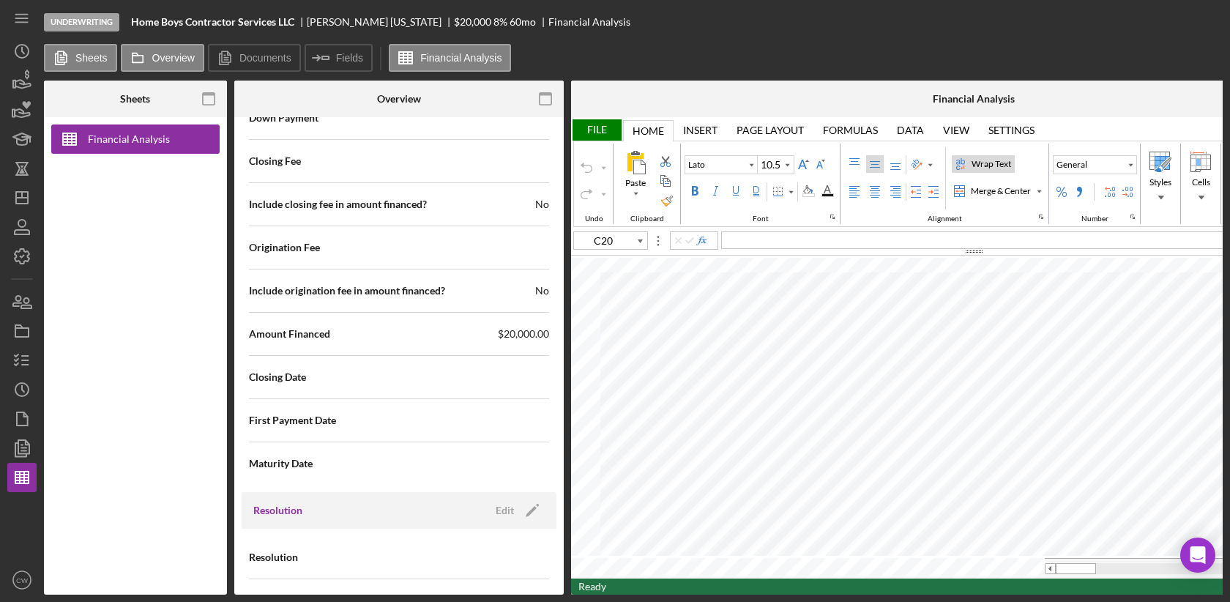
scroll to position [1677, 0]
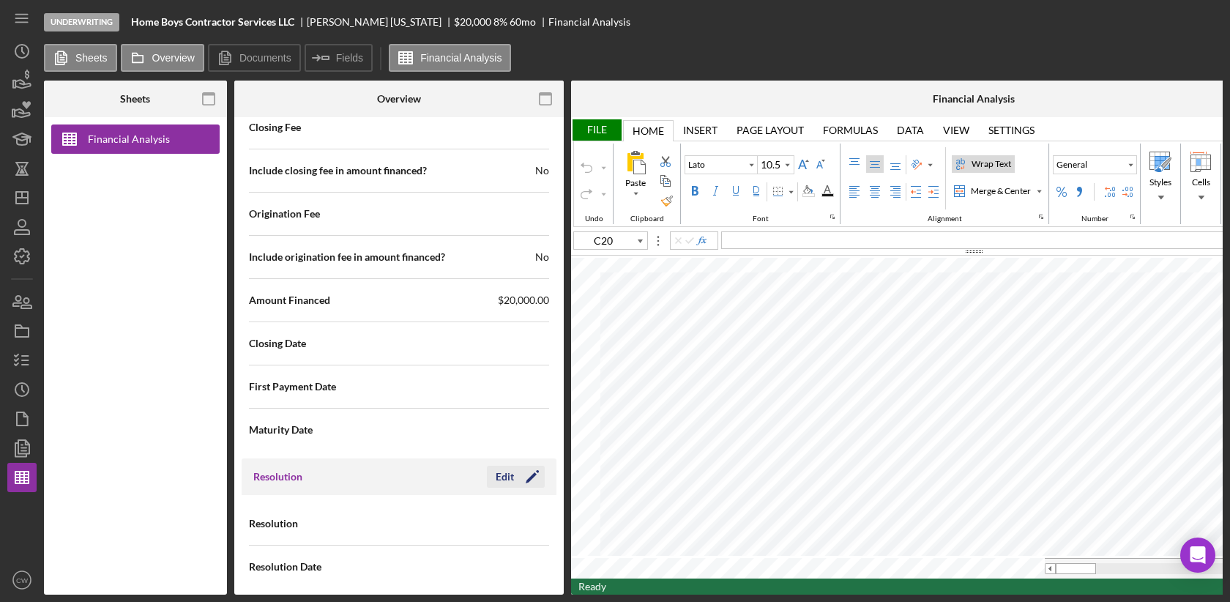
click at [527, 461] on icon "Icon/Edit" at bounding box center [532, 476] width 37 height 37
click at [458, 517] on div "Select..." at bounding box center [457, 525] width 114 height 34
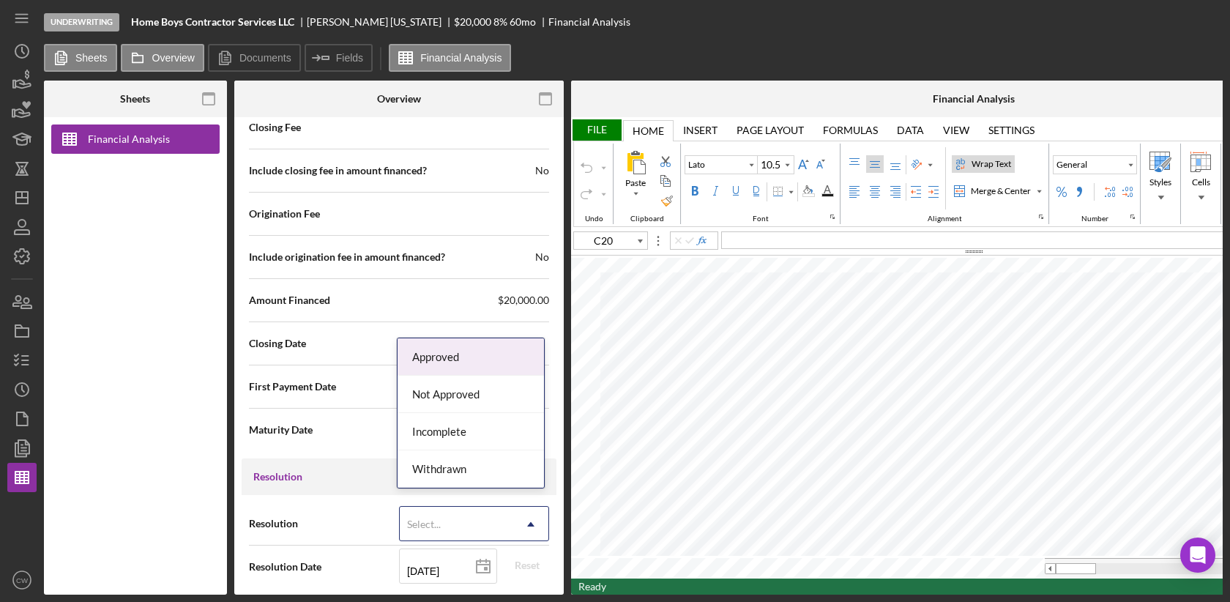
click at [458, 359] on div "Approved" at bounding box center [471, 356] width 146 height 37
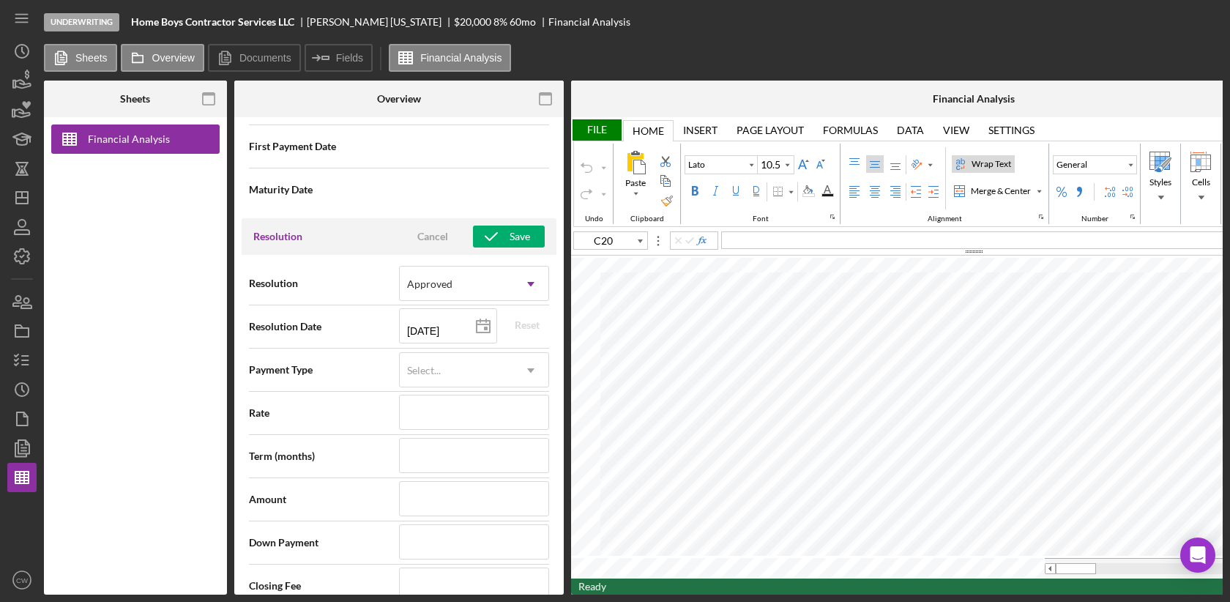
scroll to position [1904, 0]
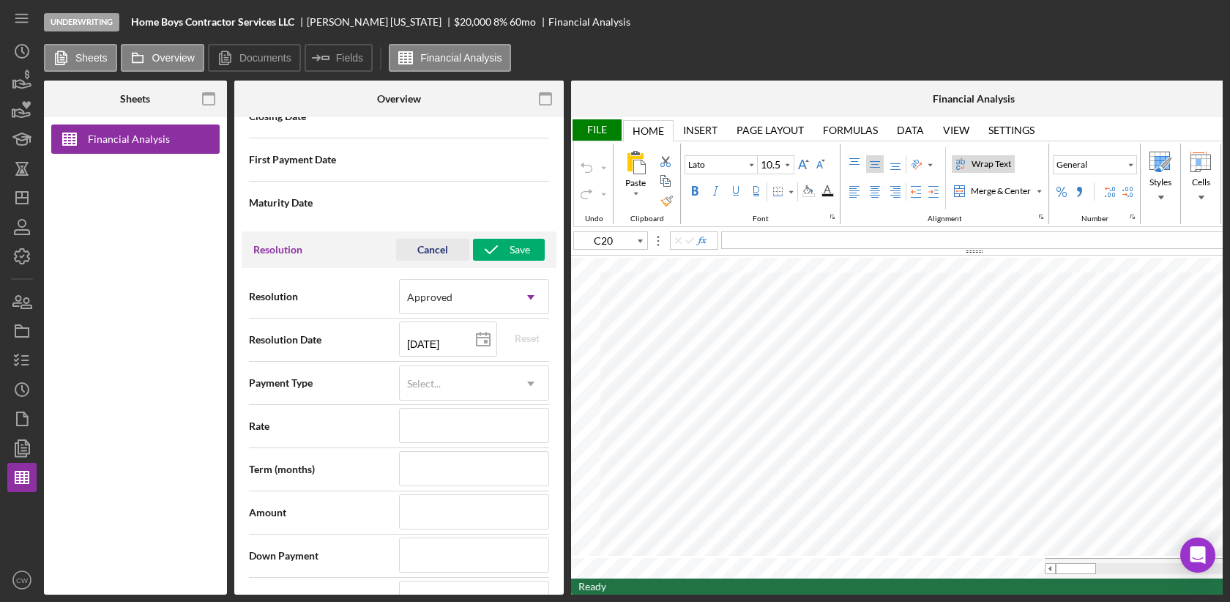
click at [440, 239] on div "Cancel" at bounding box center [432, 250] width 31 height 22
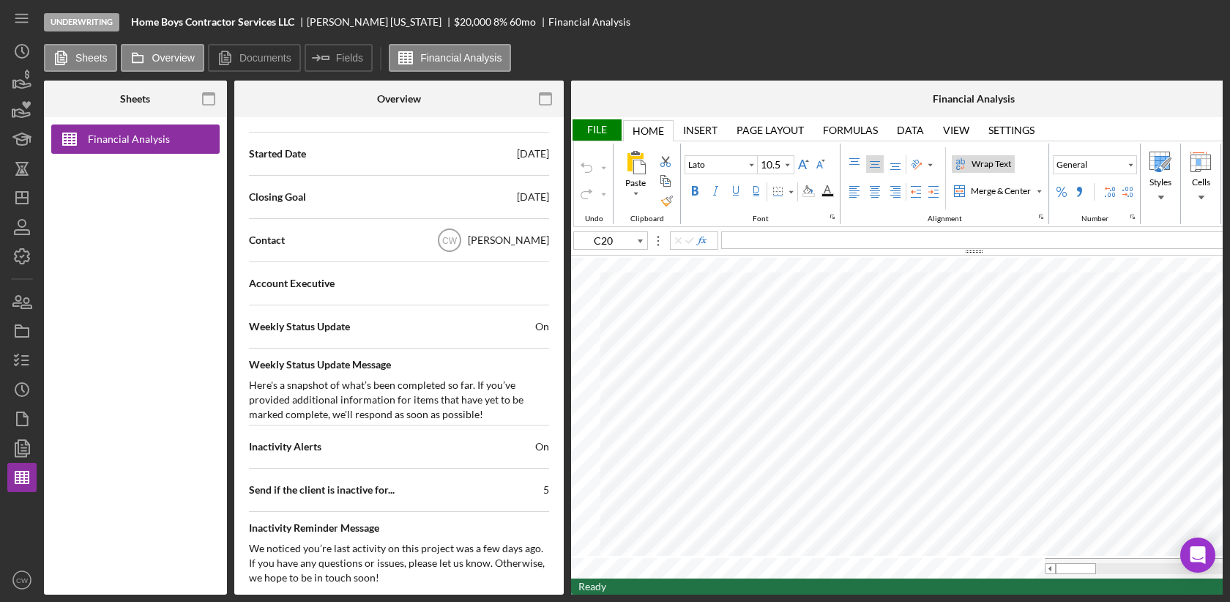
scroll to position [340, 0]
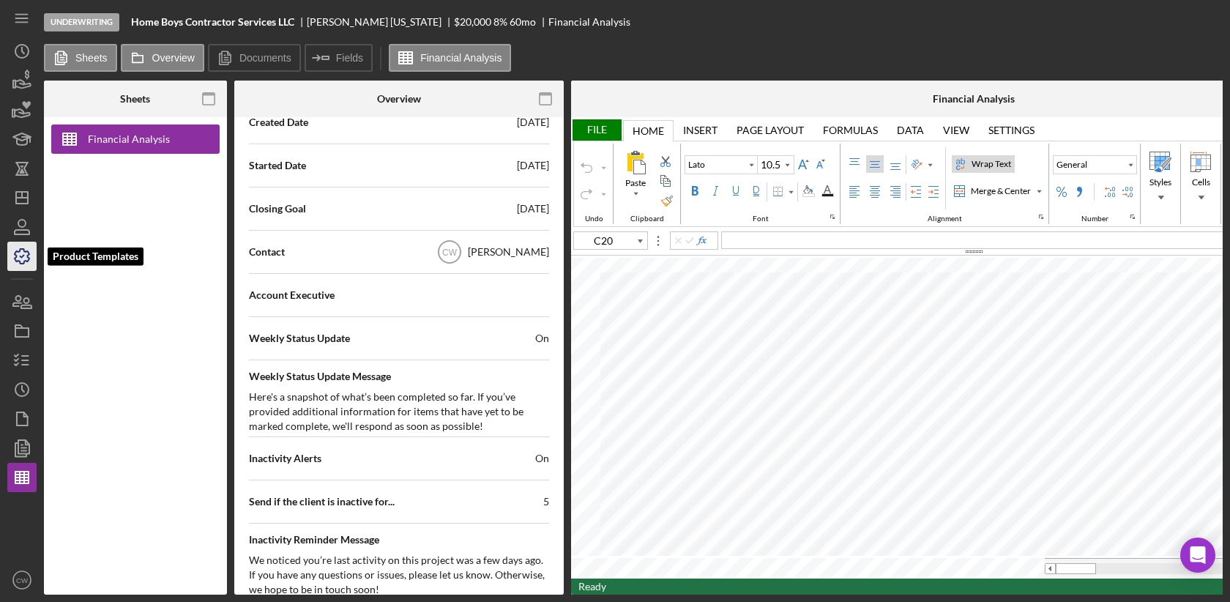
click at [22, 259] on icon "button" at bounding box center [22, 256] width 37 height 37
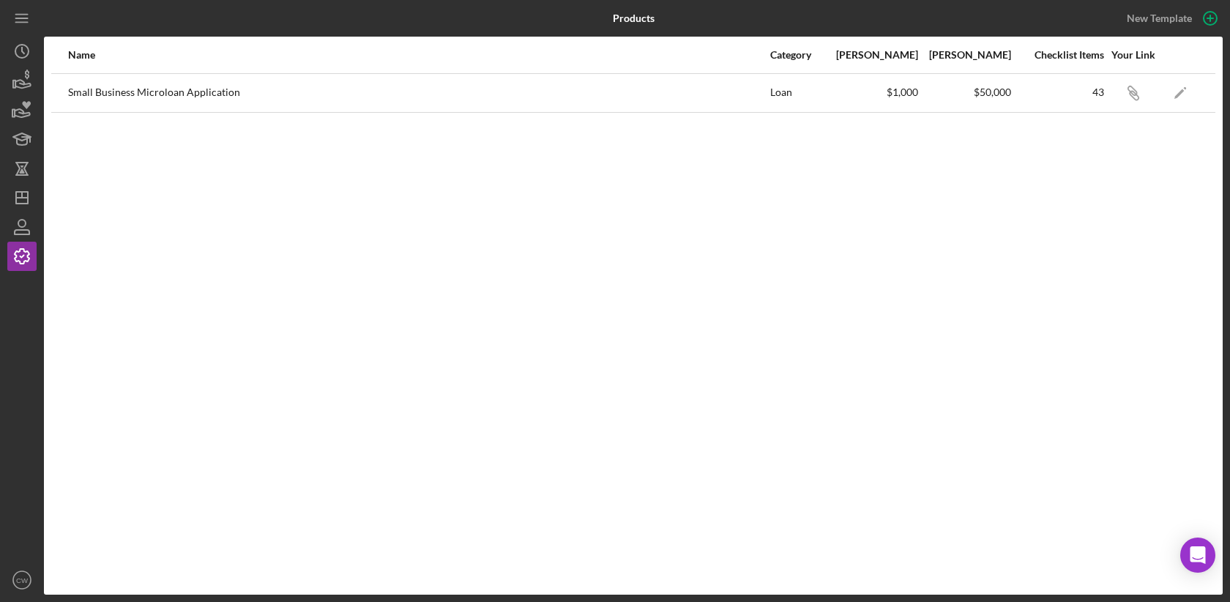
click at [228, 93] on div "Small Business Microloan Application" at bounding box center [418, 93] width 701 height 37
click at [1170, 94] on icon "Icon/Edit" at bounding box center [1180, 92] width 33 height 33
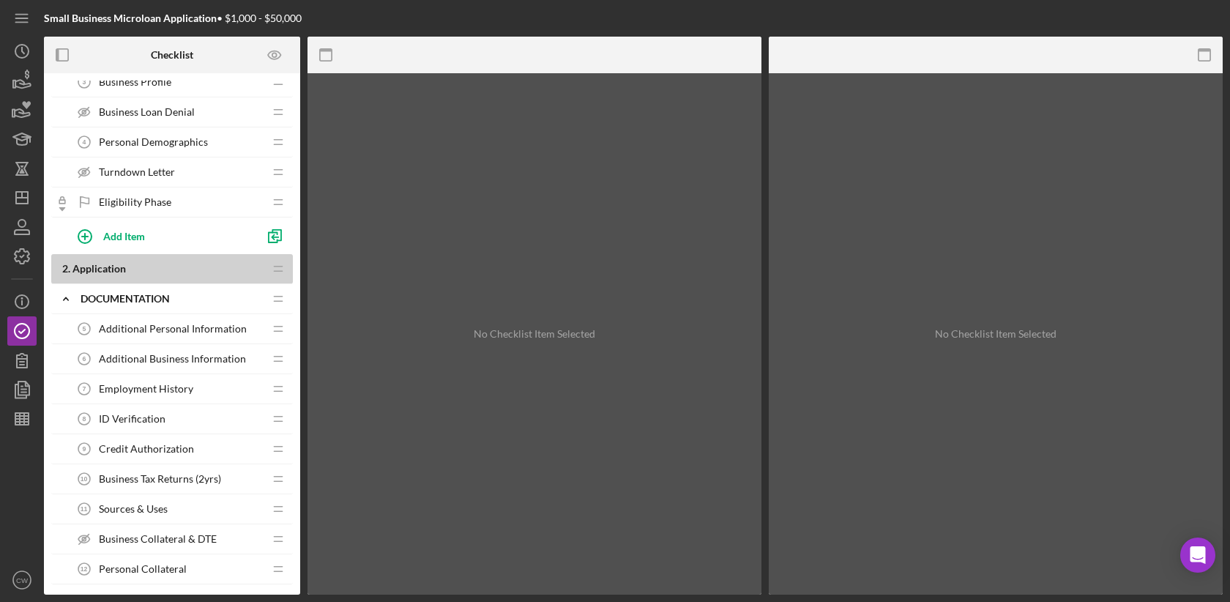
scroll to position [201, 0]
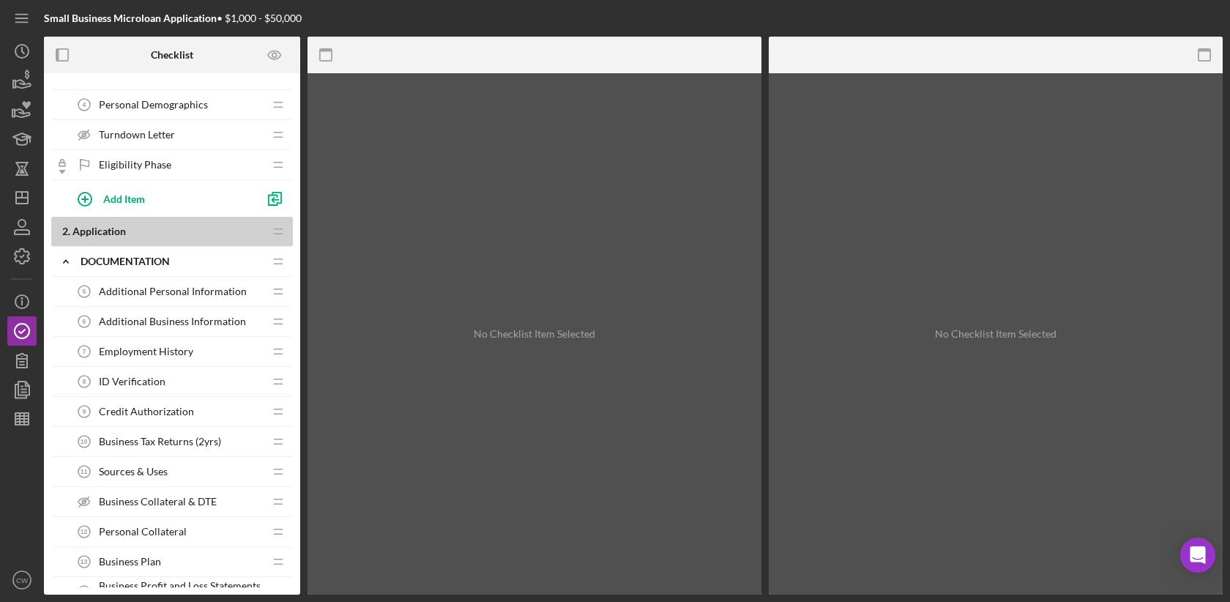
click at [162, 466] on span "Sources & Uses" at bounding box center [133, 472] width 69 height 12
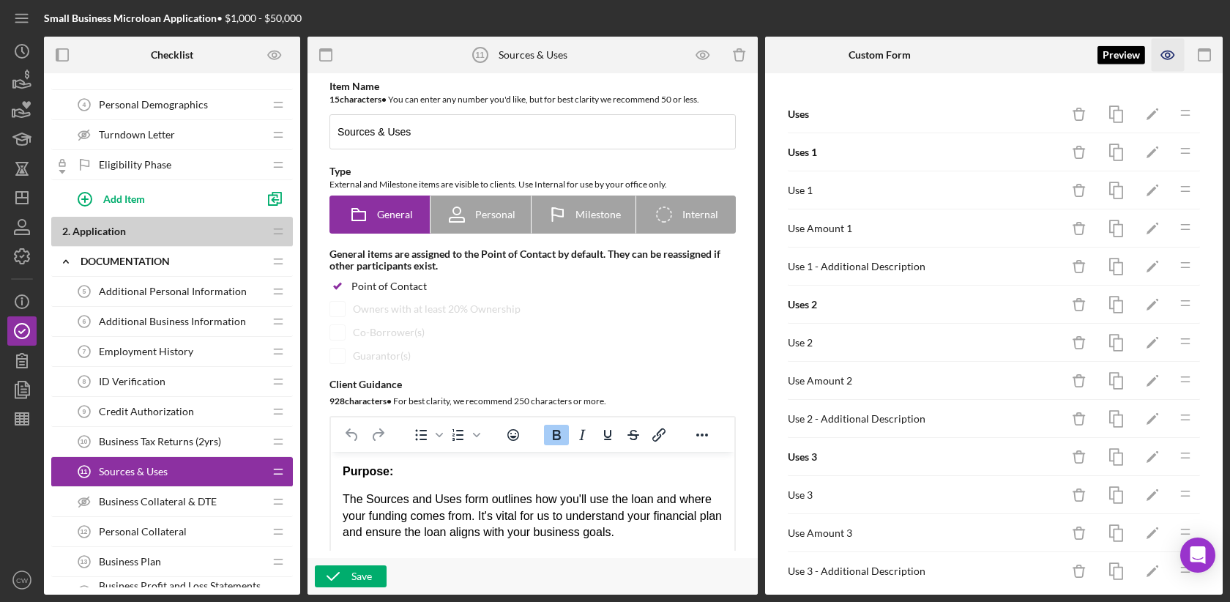
click at [1167, 56] on icon "button" at bounding box center [1168, 55] width 33 height 33
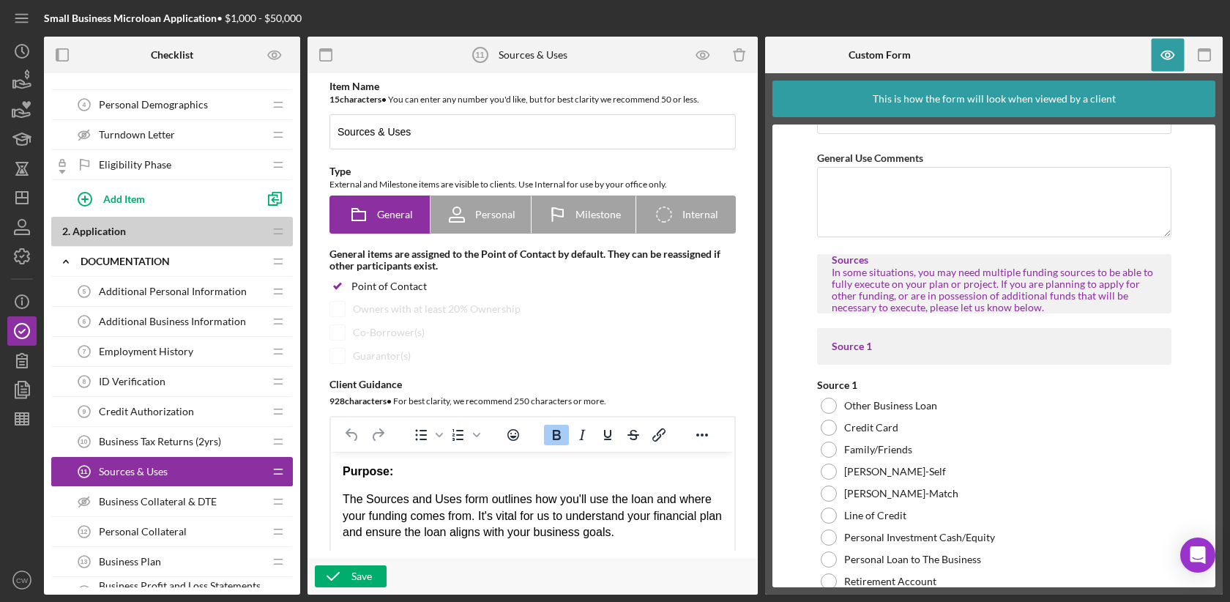
scroll to position [5007, 0]
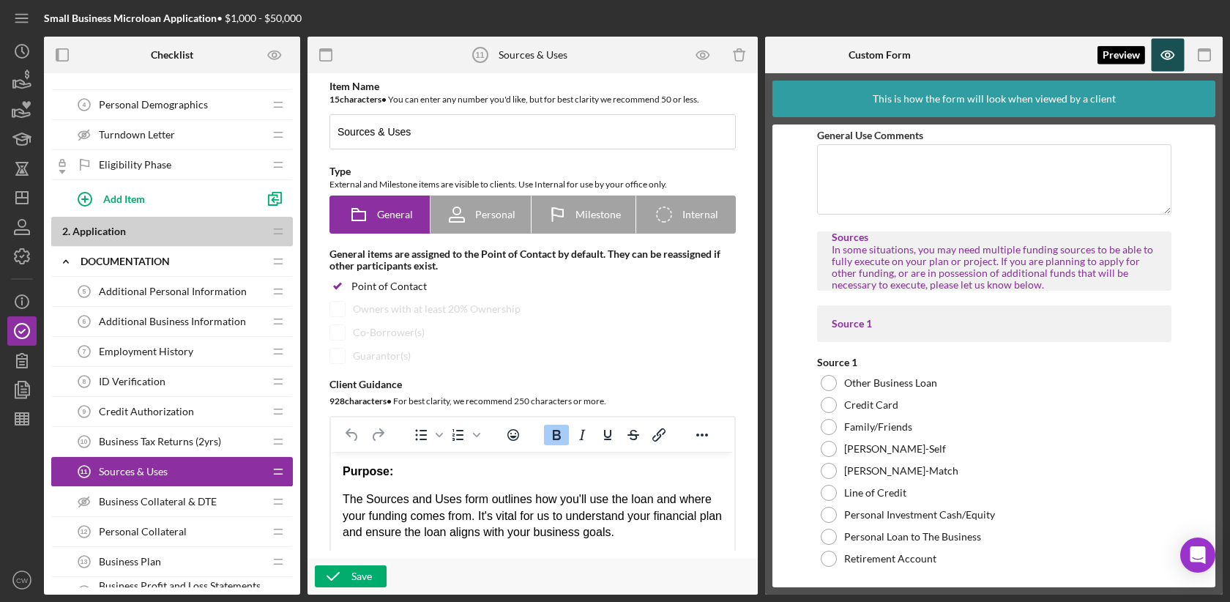
click at [1170, 51] on icon "button" at bounding box center [1167, 55] width 12 height 8
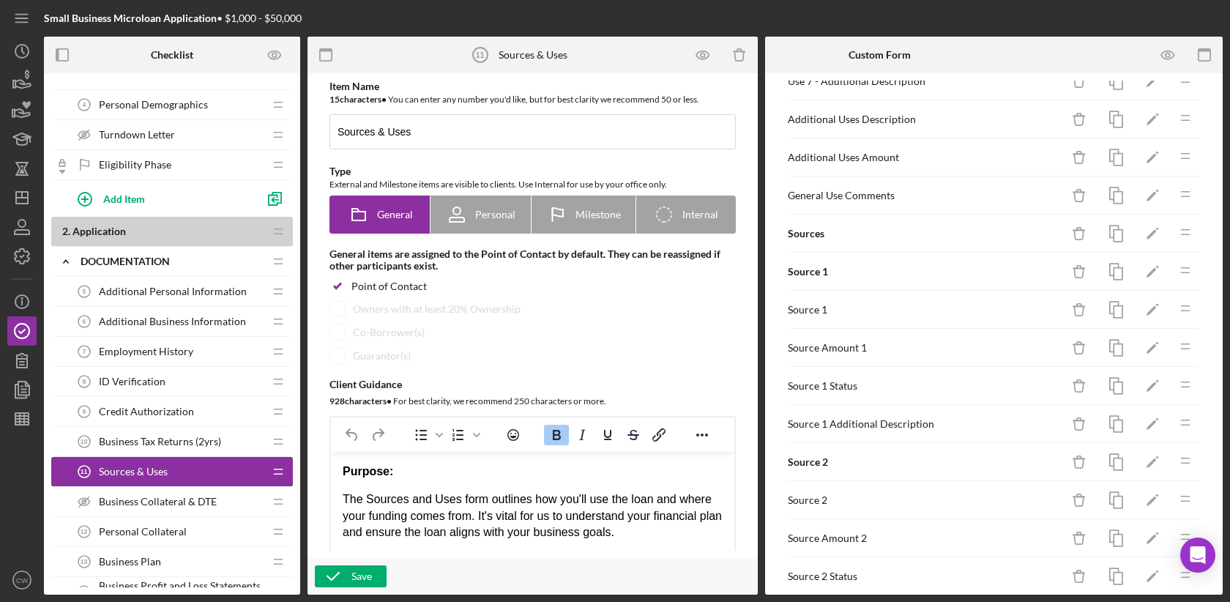
scroll to position [1092, 0]
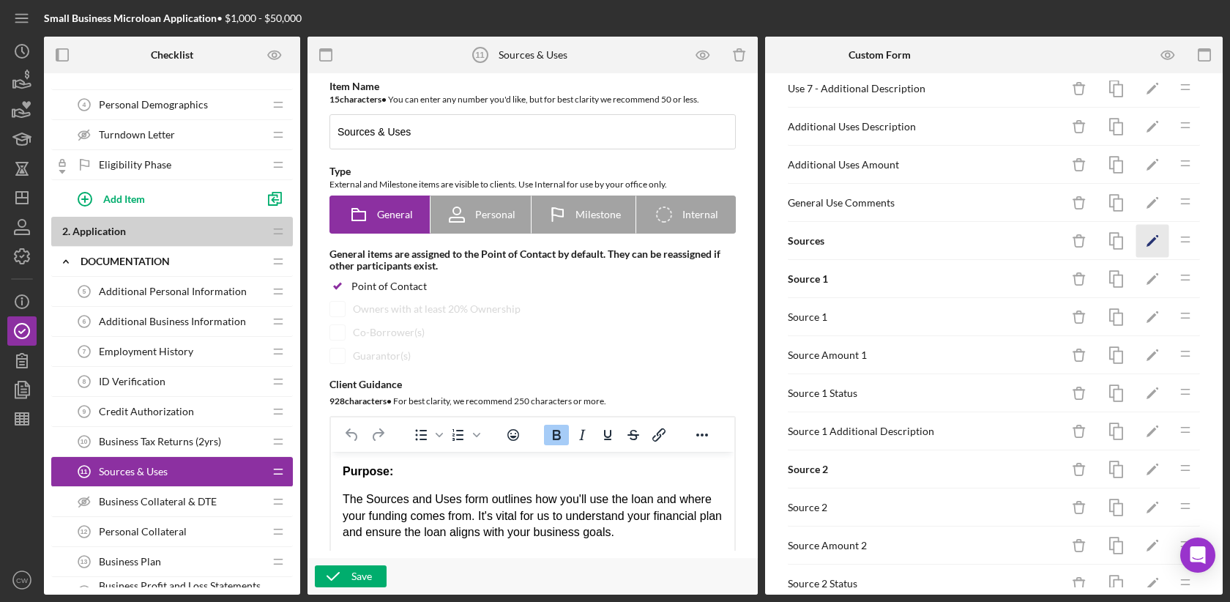
click at [1154, 237] on polygon "button" at bounding box center [1152, 242] width 10 height 10
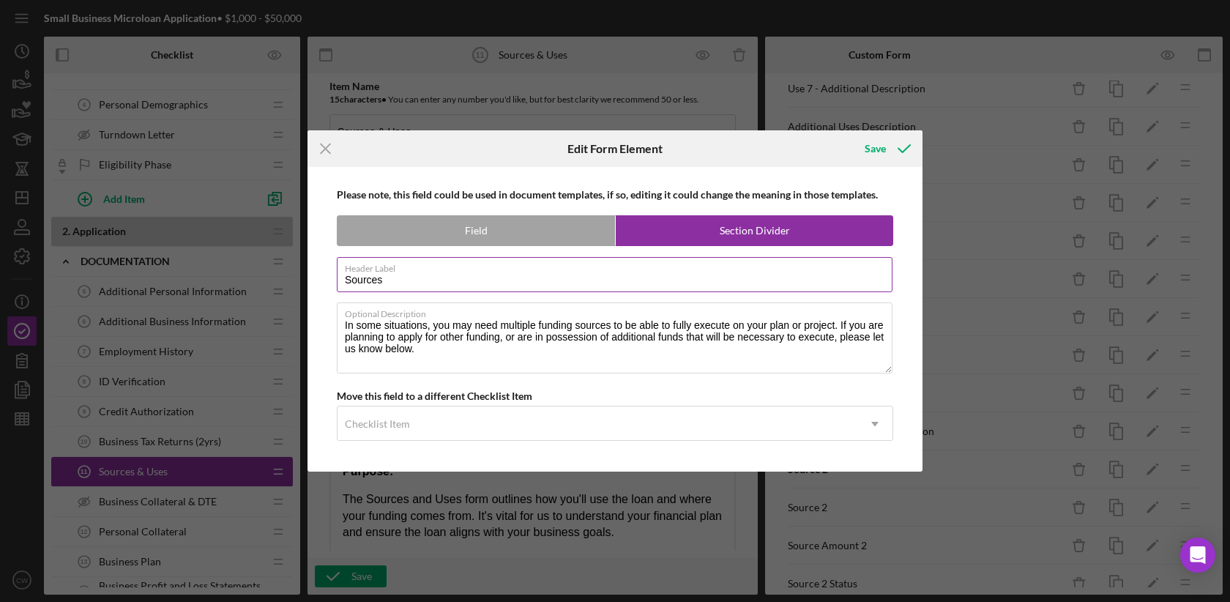
click at [348, 282] on input "Sources" at bounding box center [615, 274] width 556 height 35
click at [346, 277] on input "Sources" at bounding box center [615, 274] width 556 height 35
click at [324, 149] on icon "Icon/Menu Close" at bounding box center [326, 148] width 37 height 37
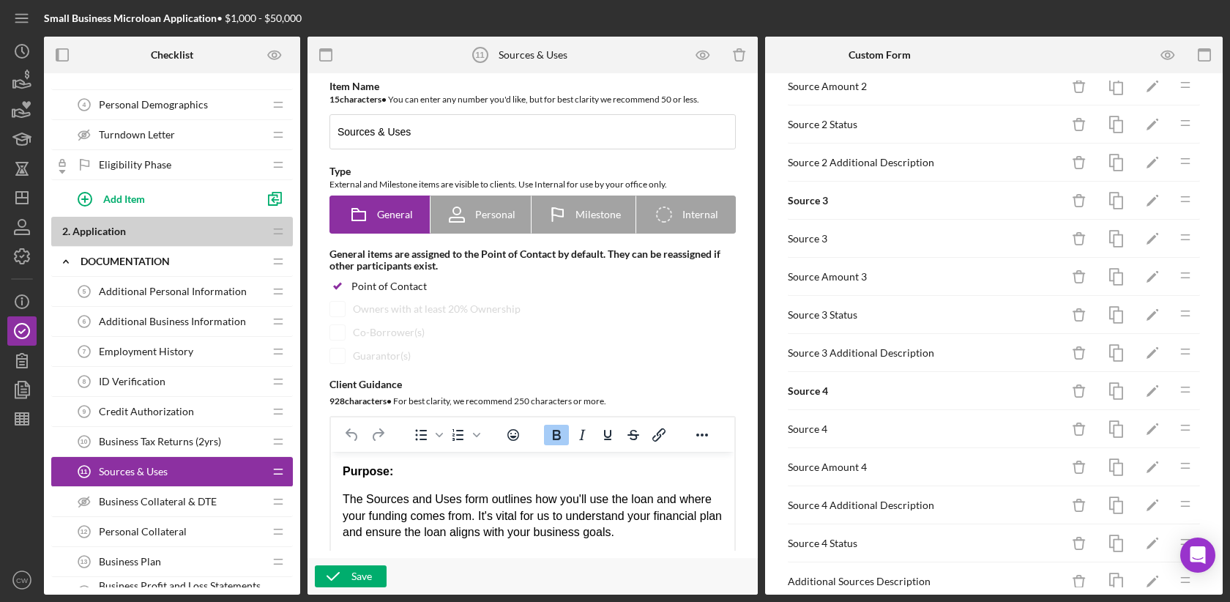
scroll to position [1613, 0]
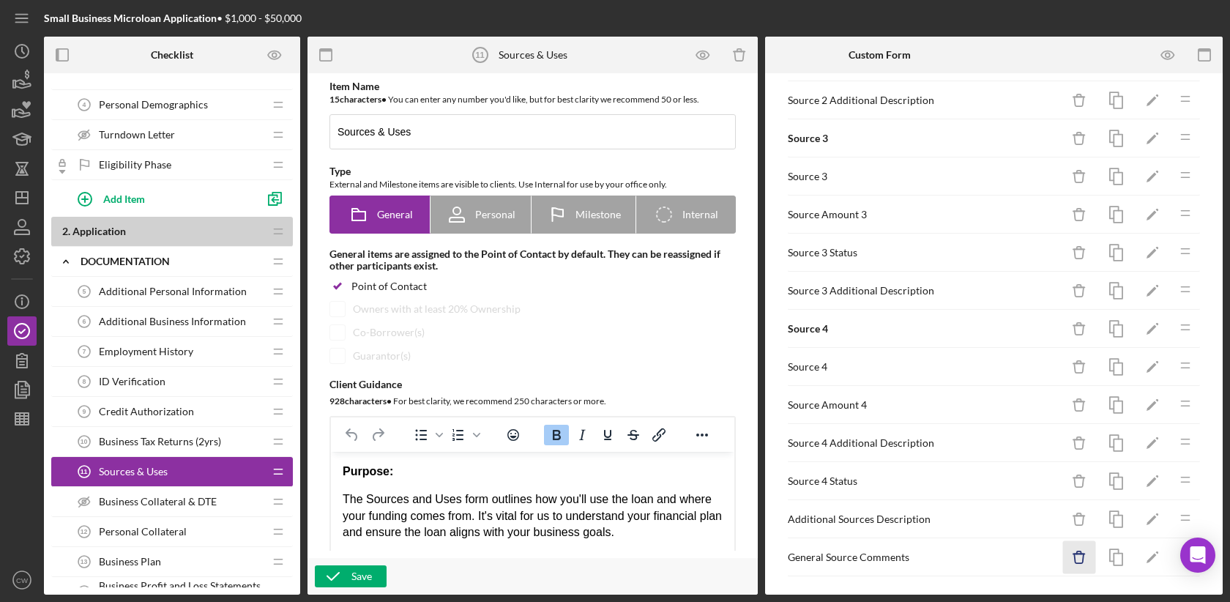
click at [1081, 541] on icon "Icon/Delete" at bounding box center [1079, 557] width 33 height 33
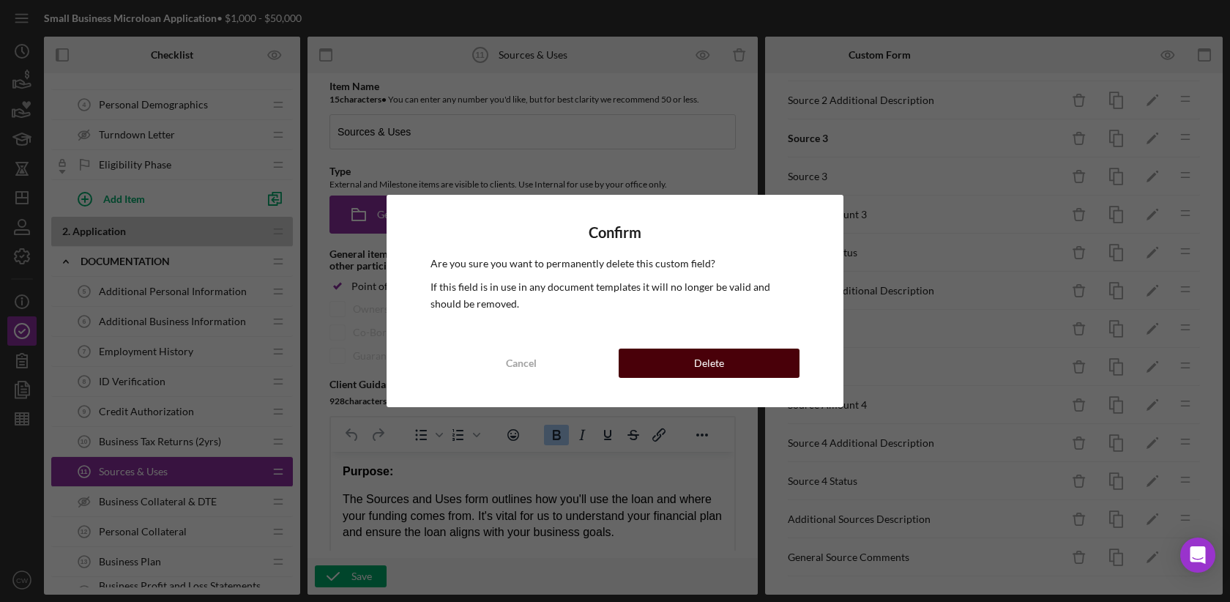
click at [741, 361] on button "Delete" at bounding box center [709, 363] width 181 height 29
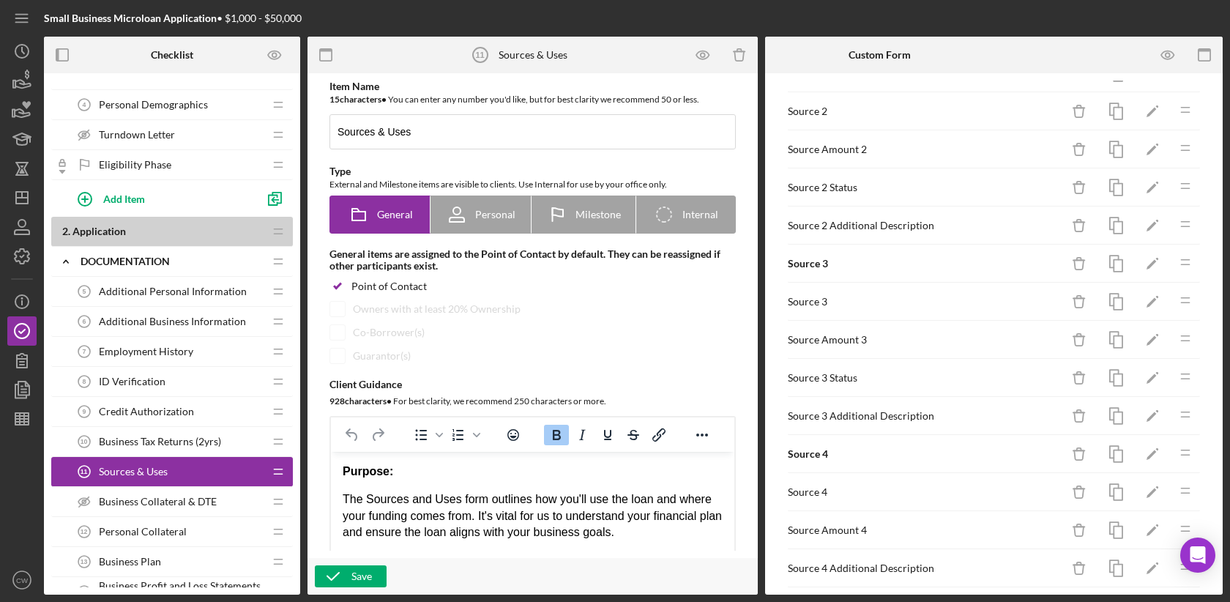
scroll to position [1462, 0]
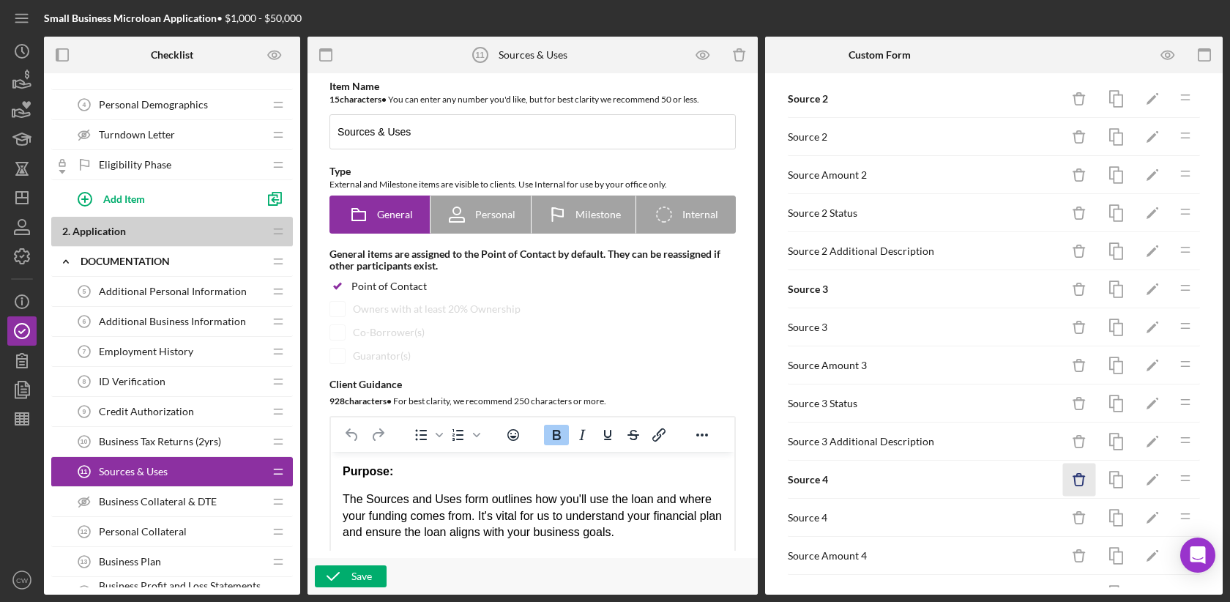
click at [1084, 476] on icon "button" at bounding box center [1079, 481] width 10 height 10
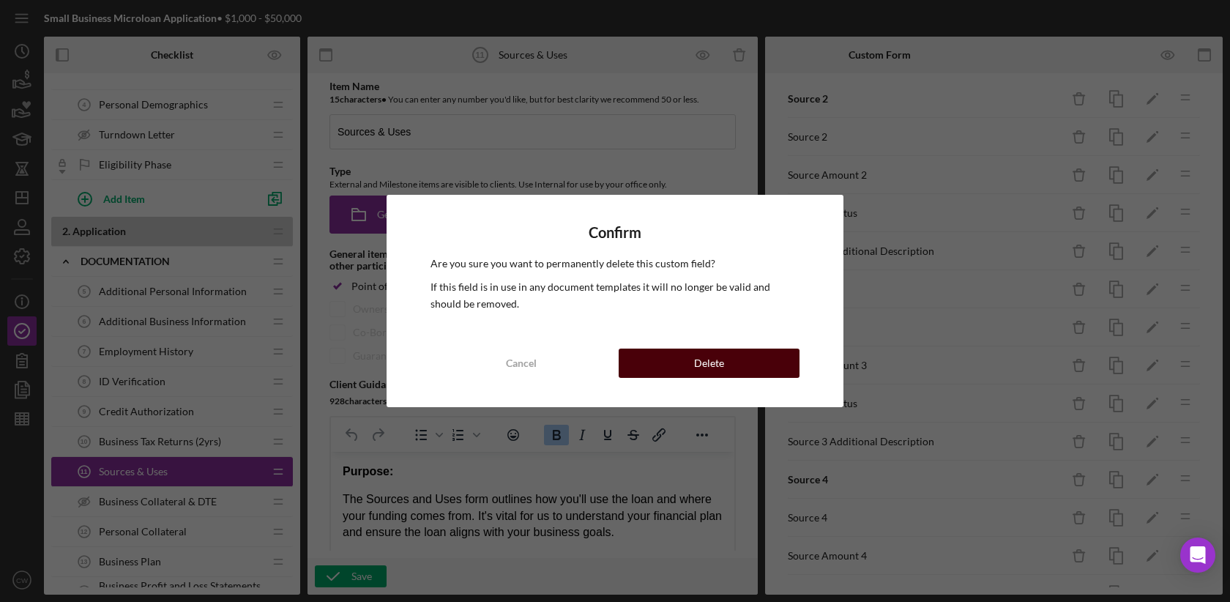
click at [751, 366] on button "Delete" at bounding box center [709, 363] width 181 height 29
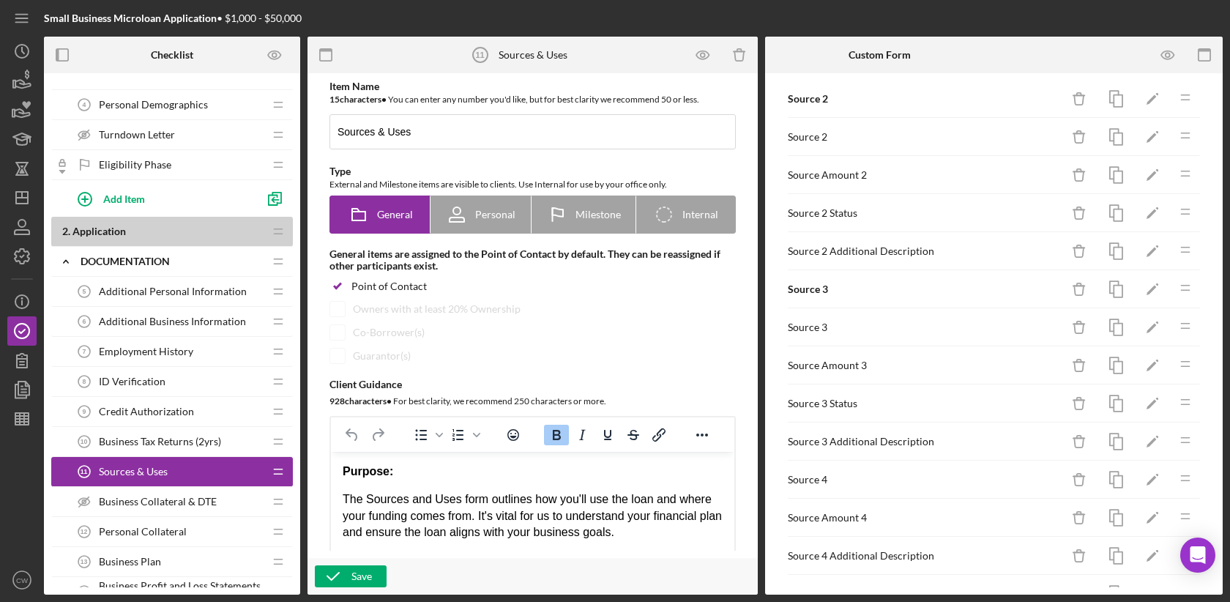
scroll to position [1500, 0]
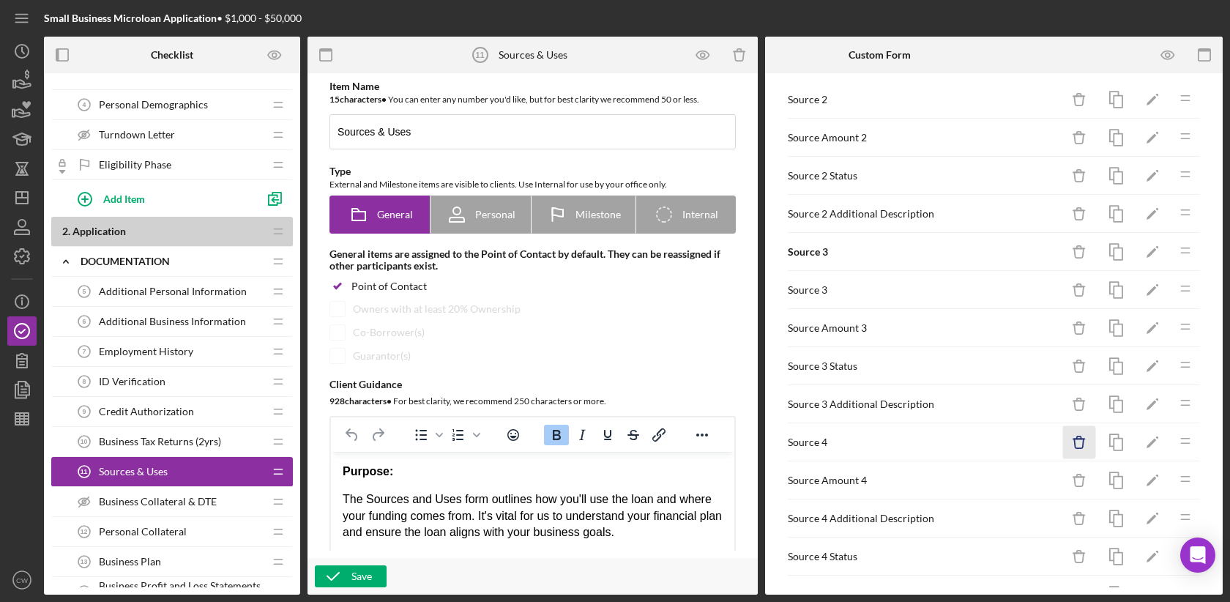
click at [1085, 426] on icon "Icon/Delete" at bounding box center [1079, 442] width 33 height 33
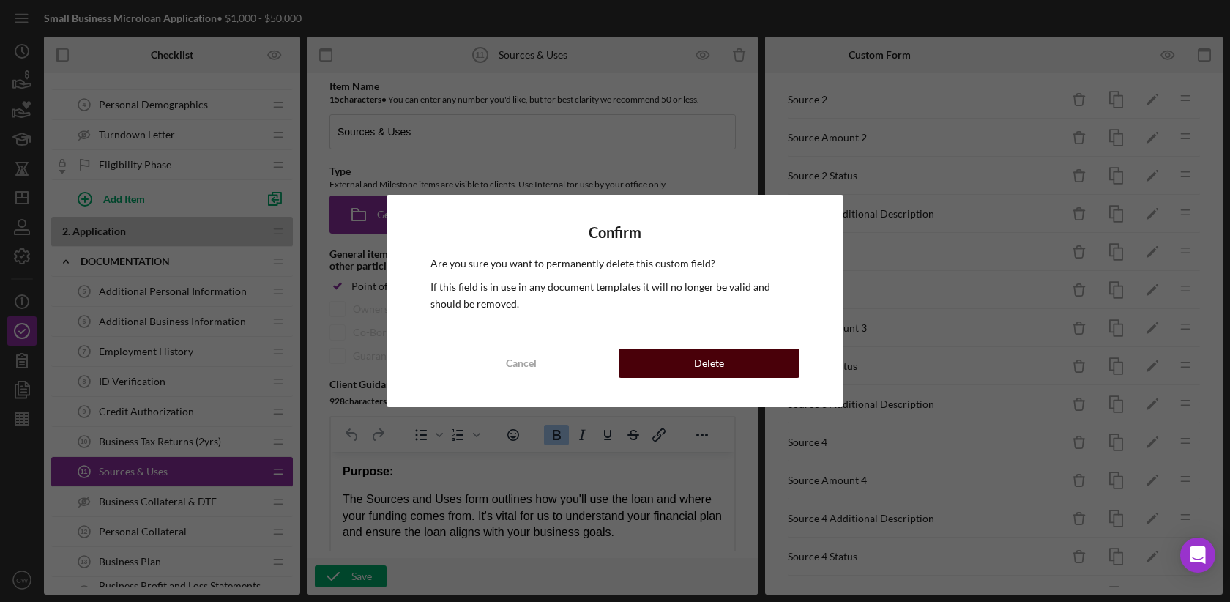
click at [762, 354] on button "Delete" at bounding box center [709, 363] width 181 height 29
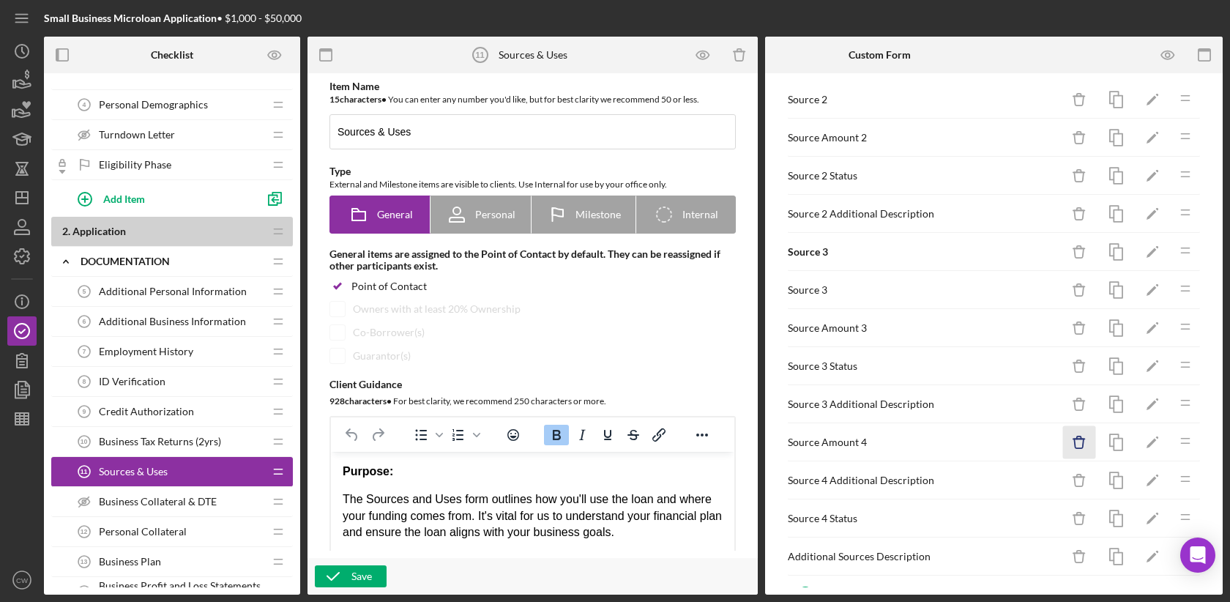
click at [1085, 439] on line "button" at bounding box center [1079, 439] width 11 height 0
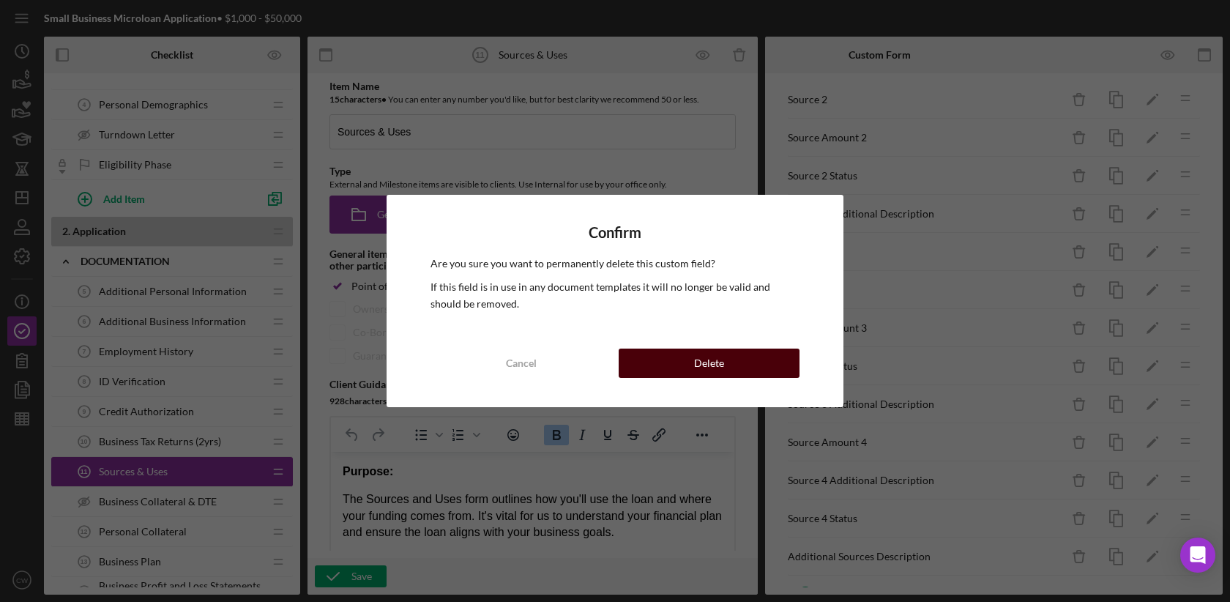
click at [742, 357] on button "Delete" at bounding box center [709, 363] width 181 height 29
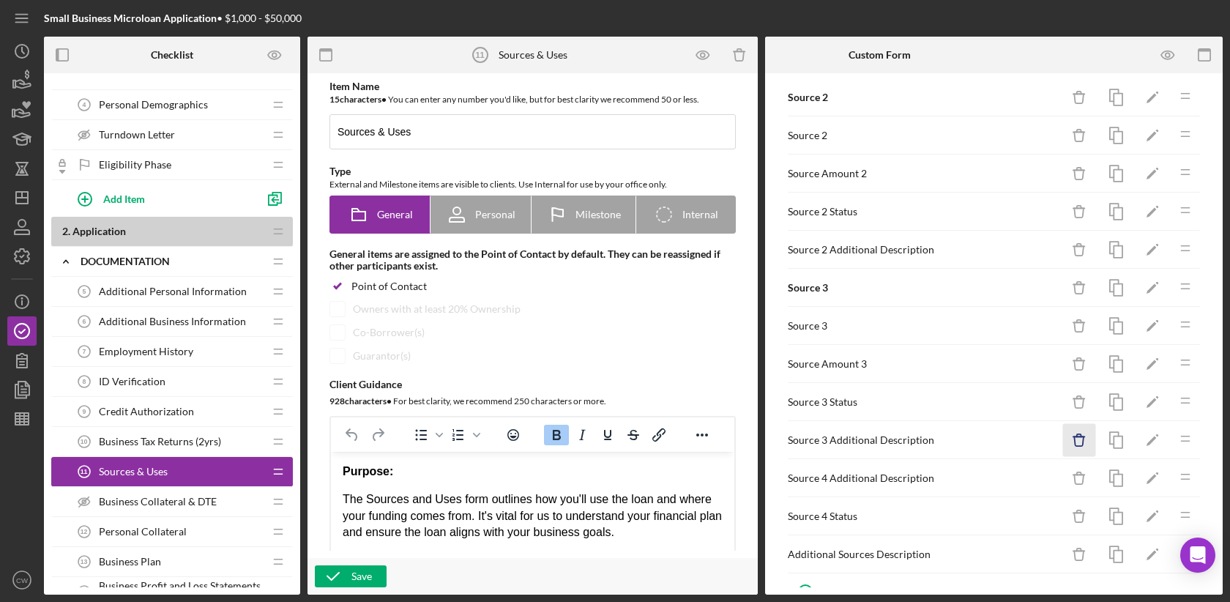
click at [1079, 424] on icon "Icon/Delete" at bounding box center [1079, 440] width 33 height 33
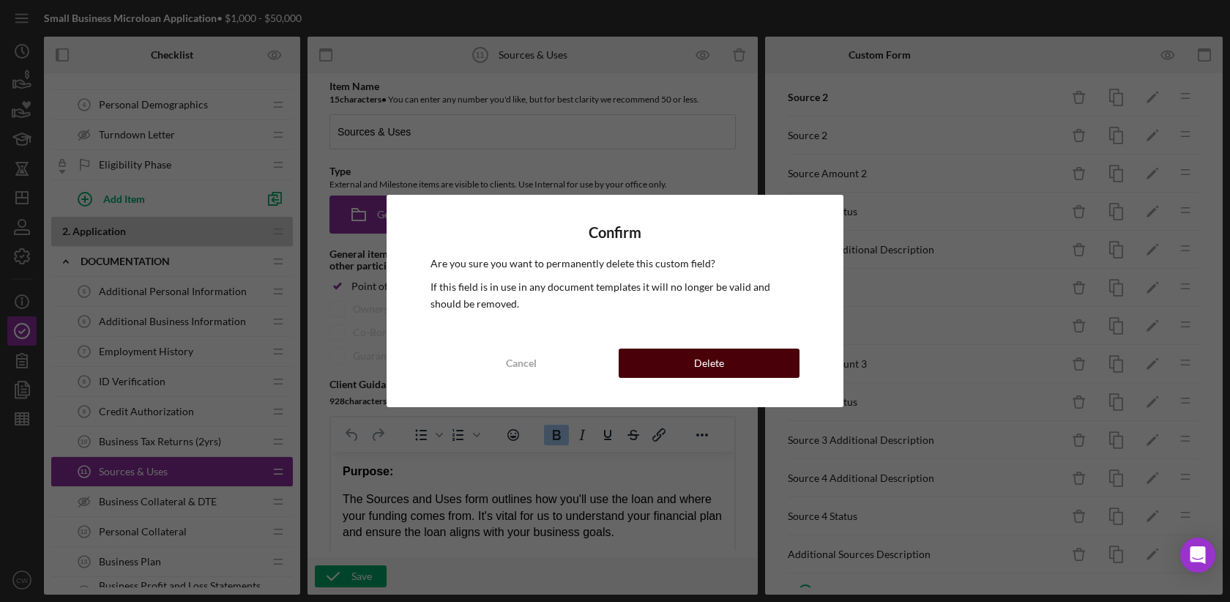
click at [767, 376] on button "Delete" at bounding box center [709, 363] width 181 height 29
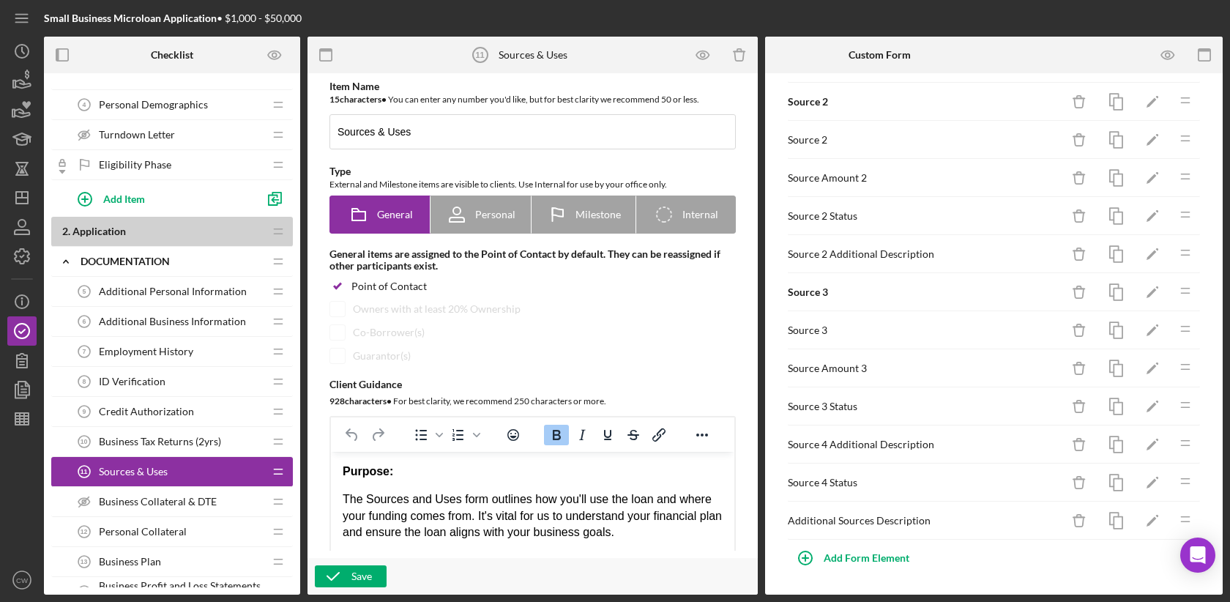
scroll to position [1427, 0]
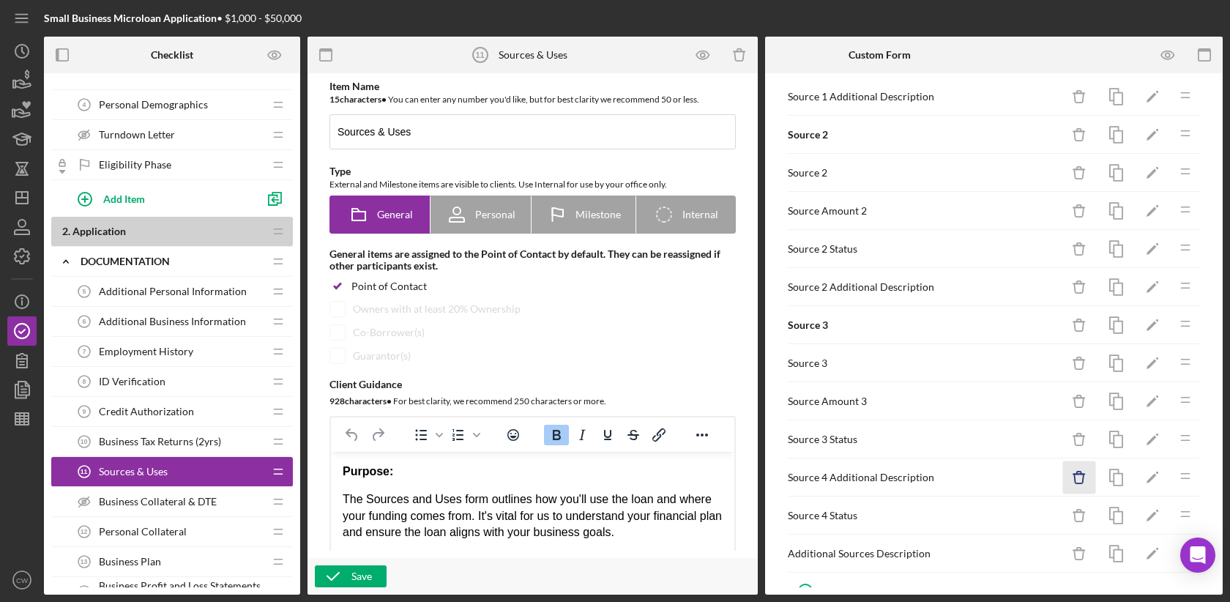
click at [1080, 461] on icon "Icon/Delete" at bounding box center [1079, 477] width 33 height 33
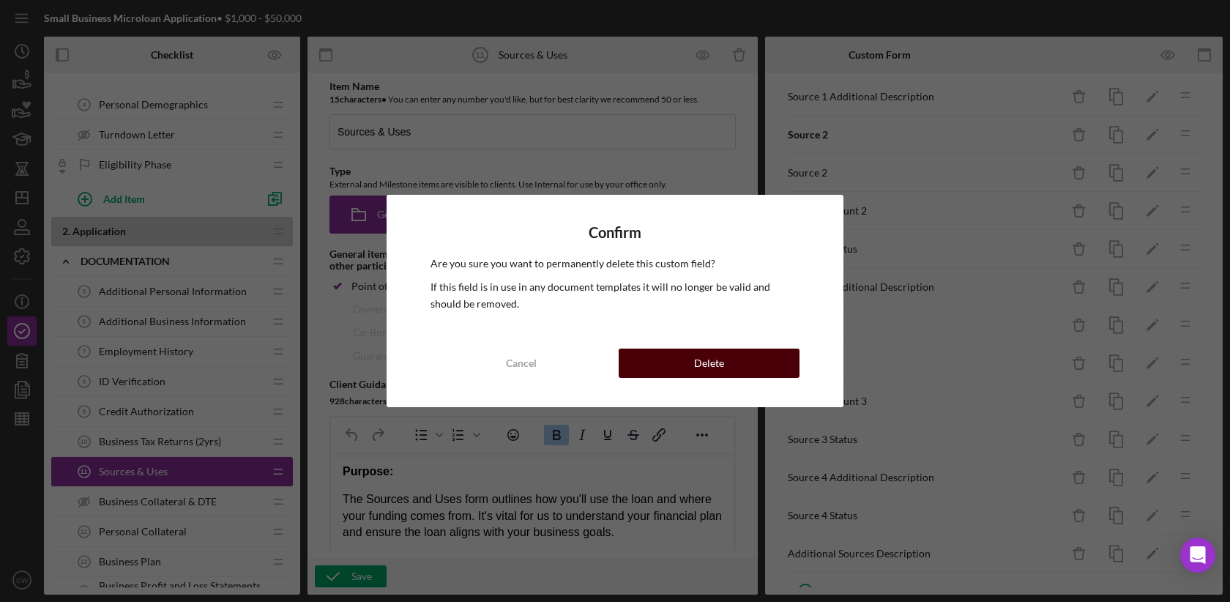
click at [740, 355] on button "Delete" at bounding box center [709, 363] width 181 height 29
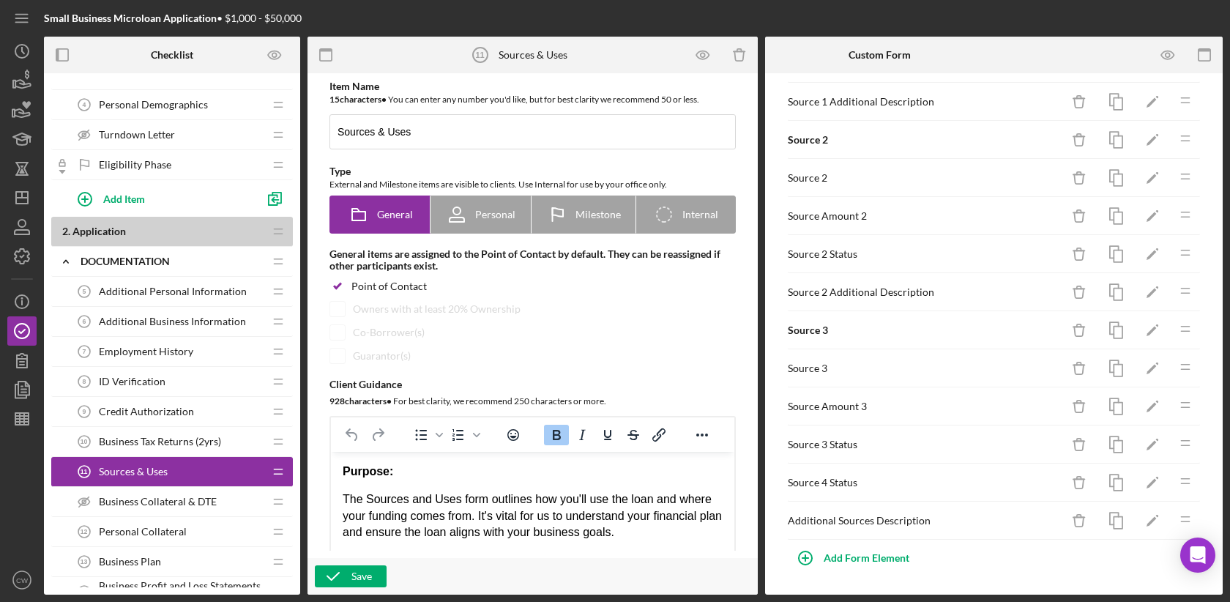
scroll to position [1389, 0]
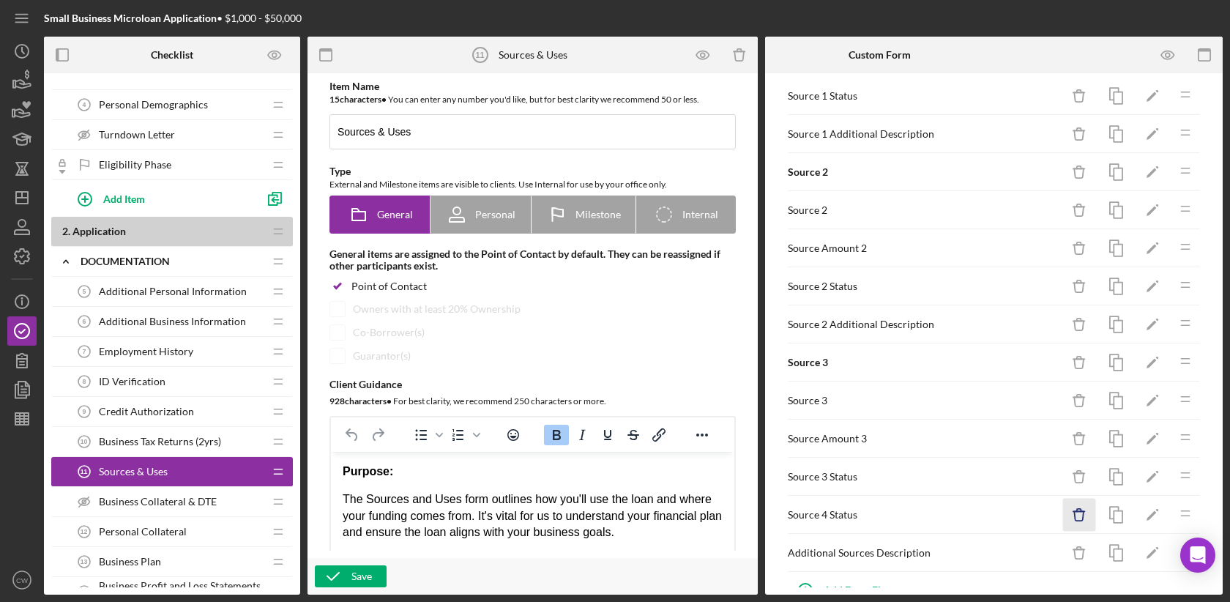
click at [1075, 511] on icon "button" at bounding box center [1079, 516] width 10 height 10
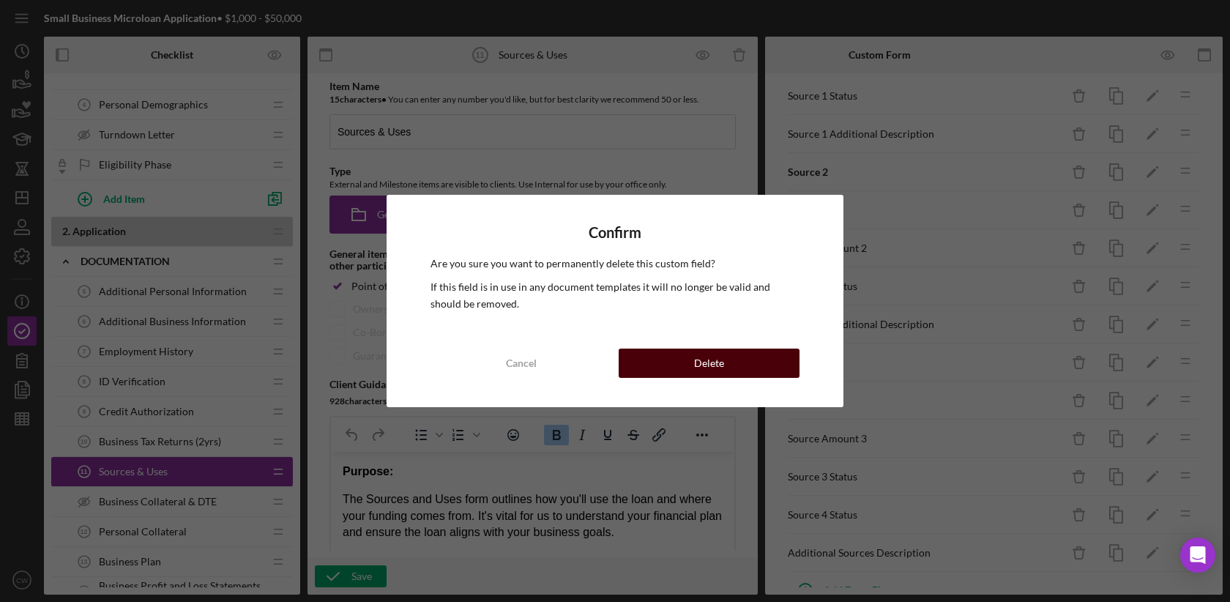
click at [725, 365] on button "Delete" at bounding box center [709, 363] width 181 height 29
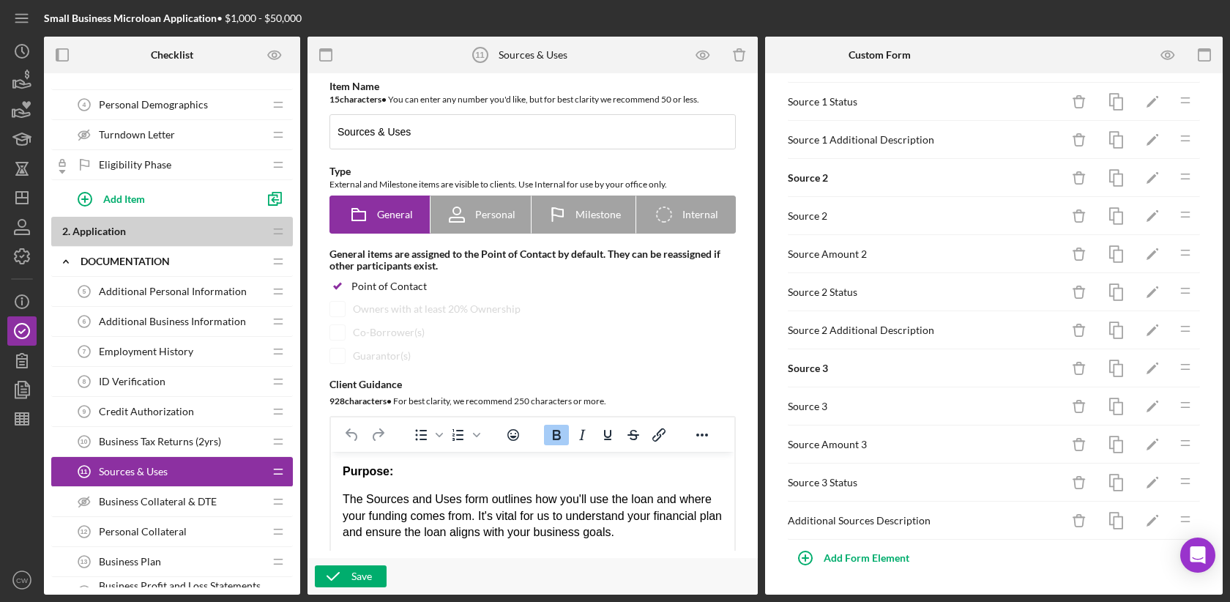
scroll to position [1352, 0]
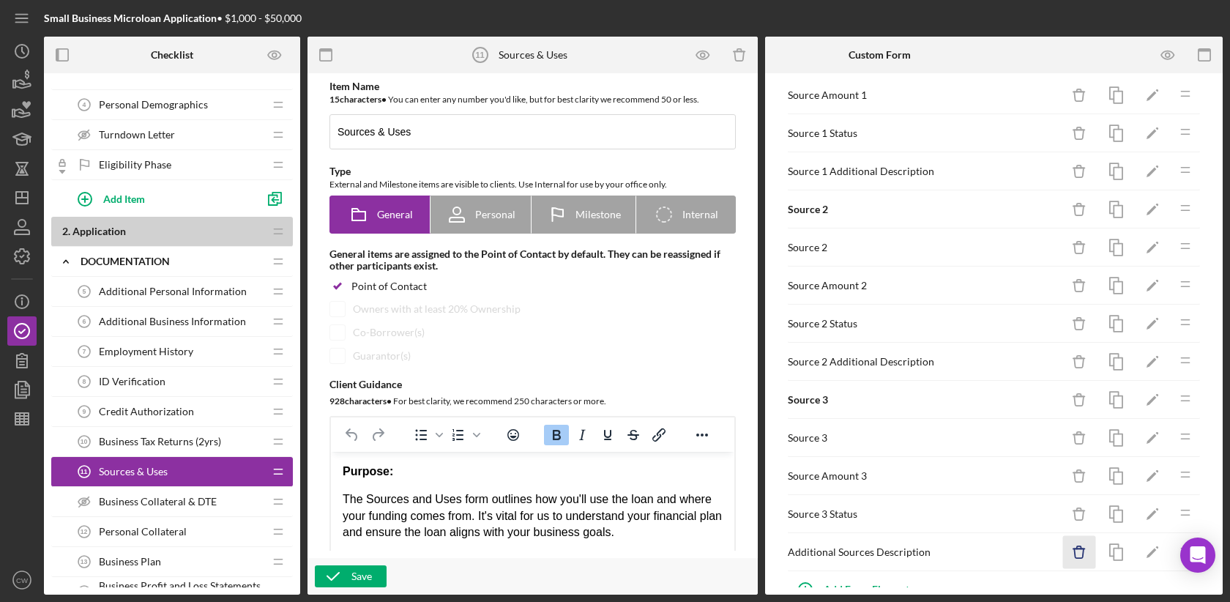
click at [1074, 549] on line "button" at bounding box center [1079, 549] width 11 height 0
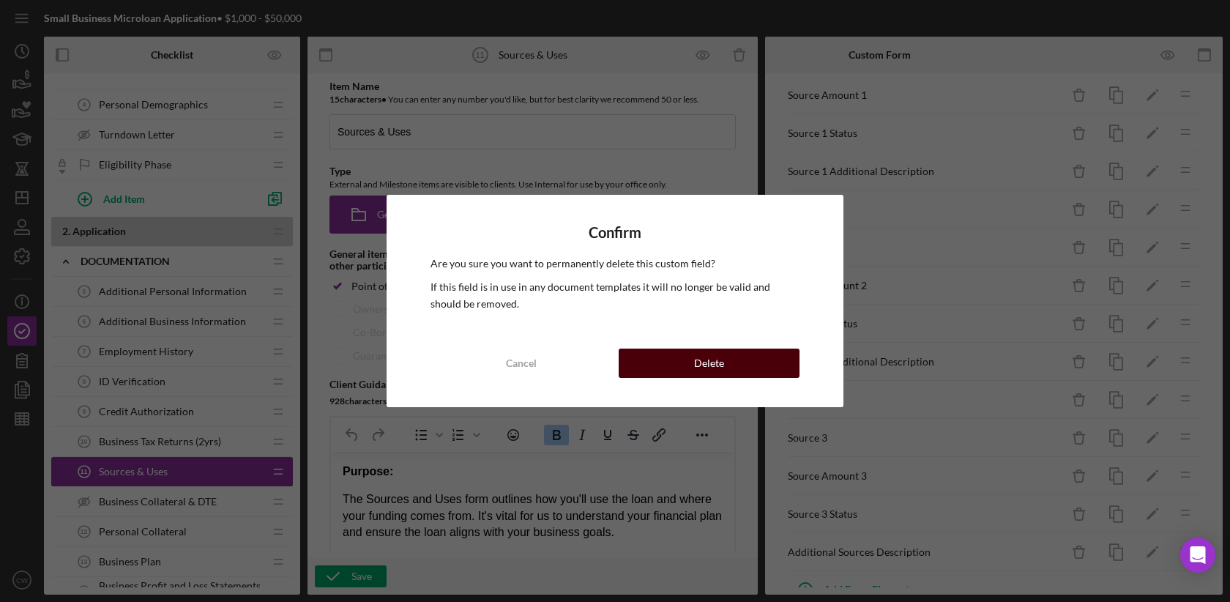
click at [754, 371] on button "Delete" at bounding box center [709, 363] width 181 height 29
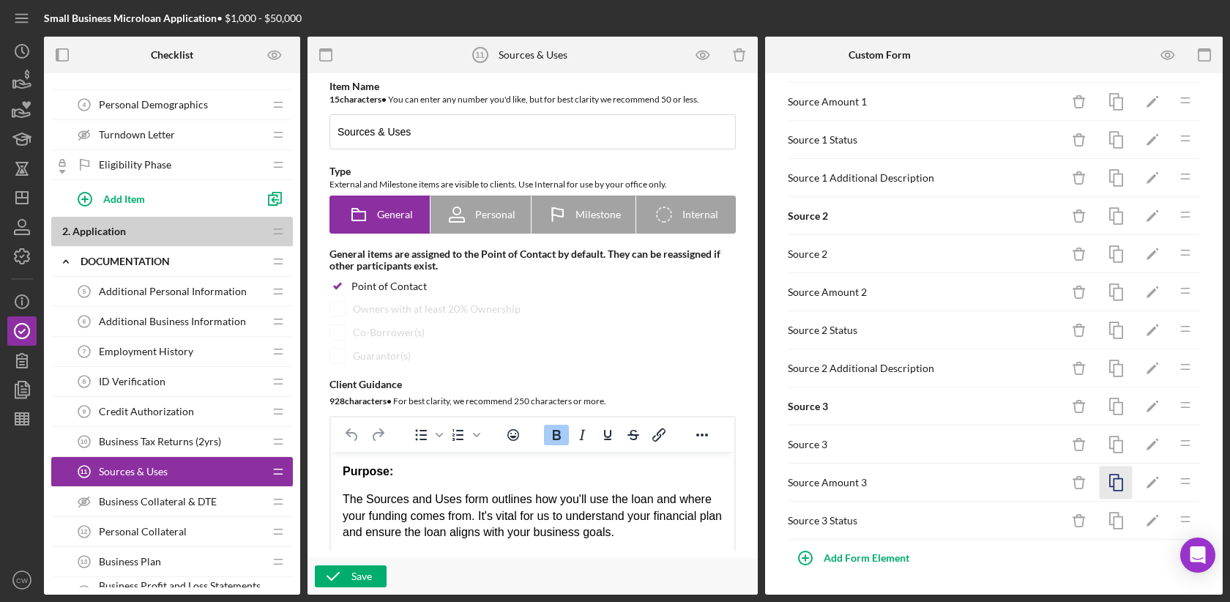
scroll to position [1315, 0]
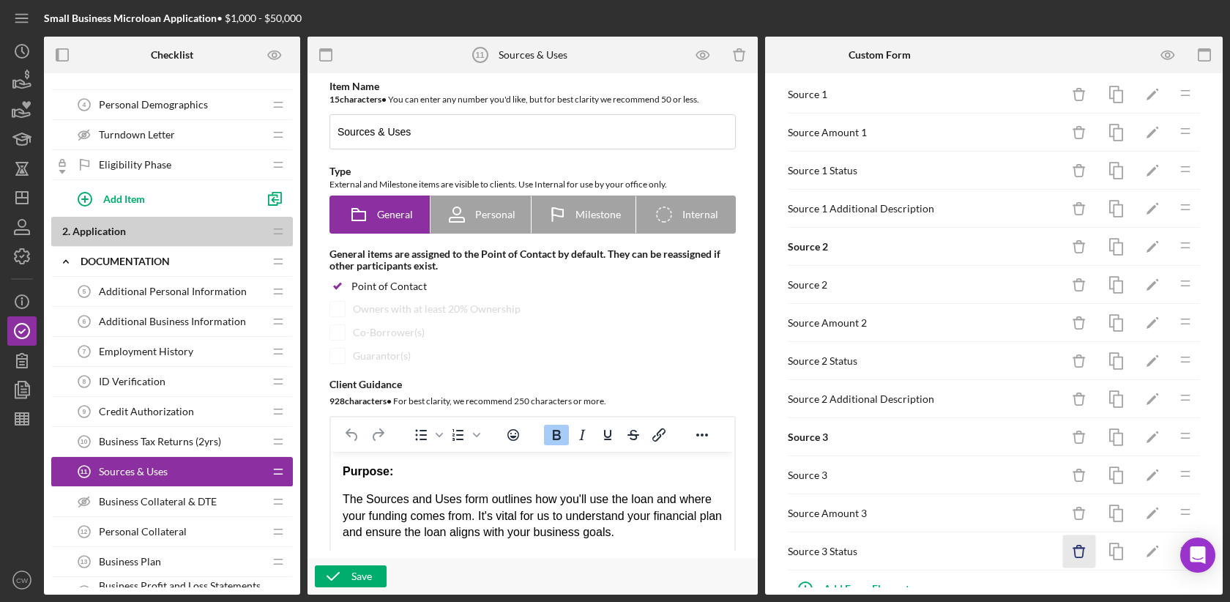
click at [1079, 535] on icon "Icon/Delete" at bounding box center [1079, 551] width 33 height 33
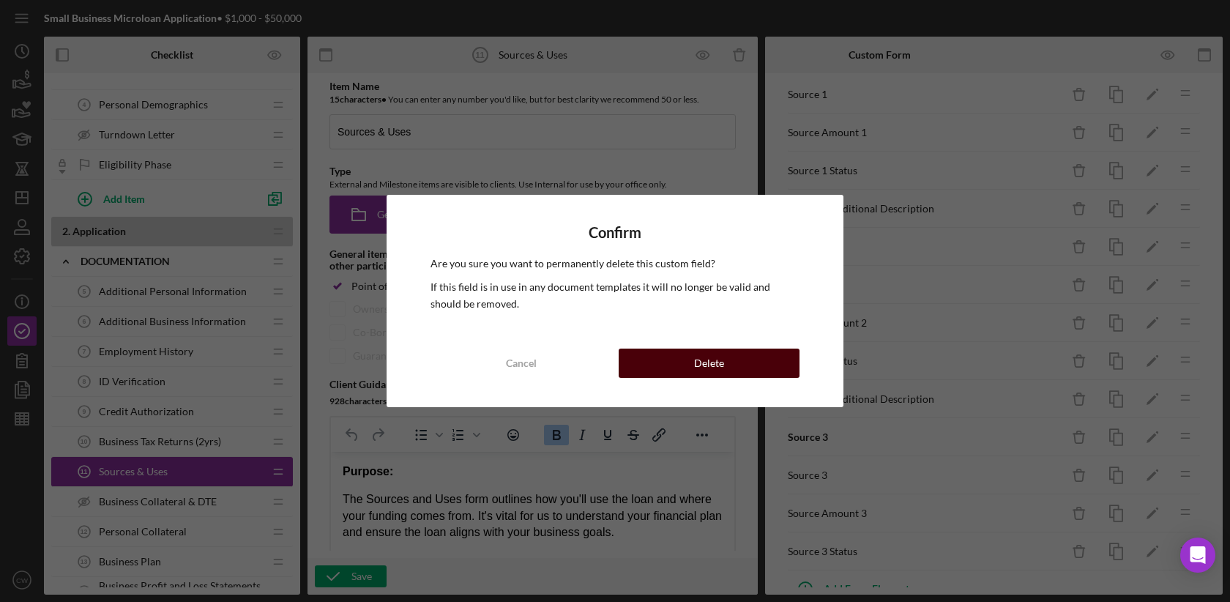
click at [765, 362] on button "Delete" at bounding box center [709, 363] width 181 height 29
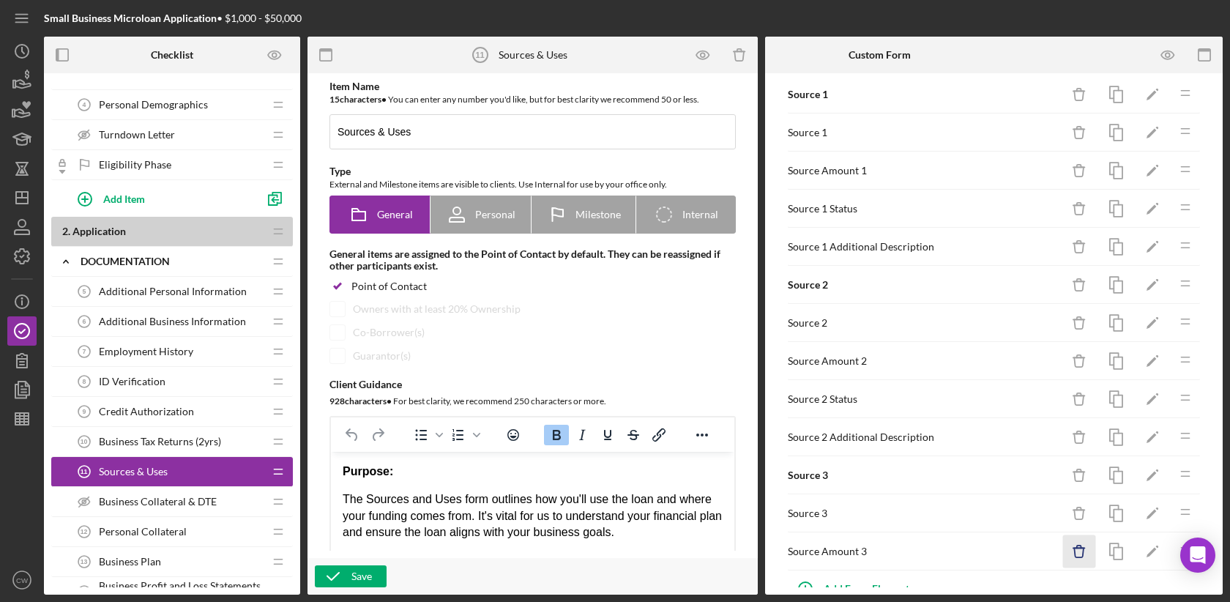
click at [1084, 535] on icon "Icon/Delete" at bounding box center [1079, 551] width 33 height 33
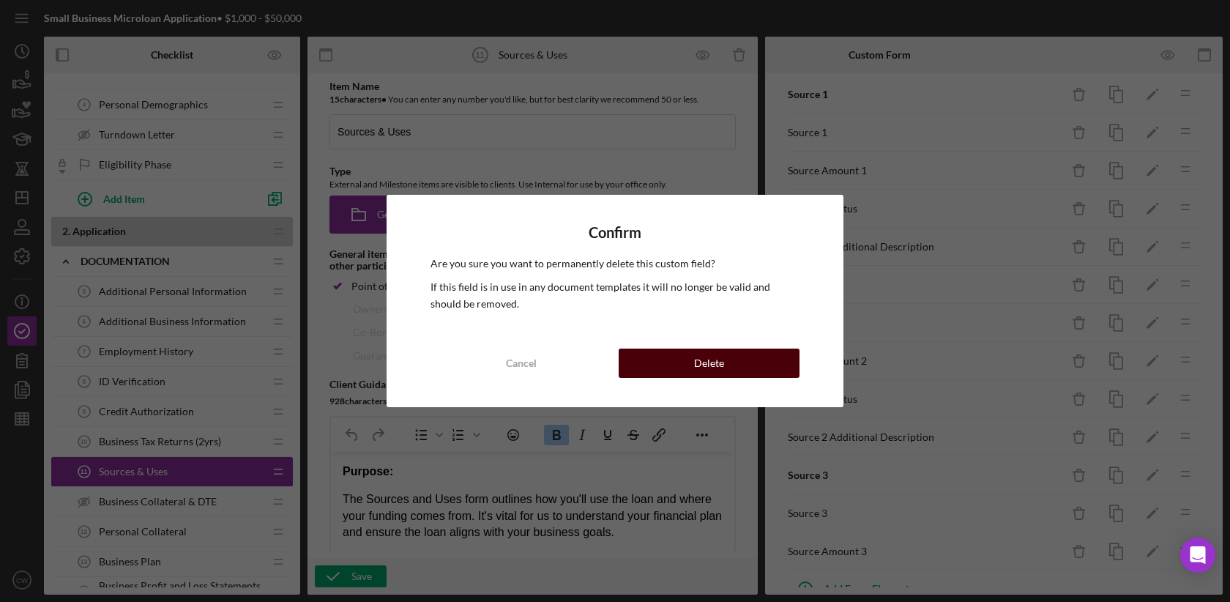
click at [771, 371] on button "Delete" at bounding box center [709, 363] width 181 height 29
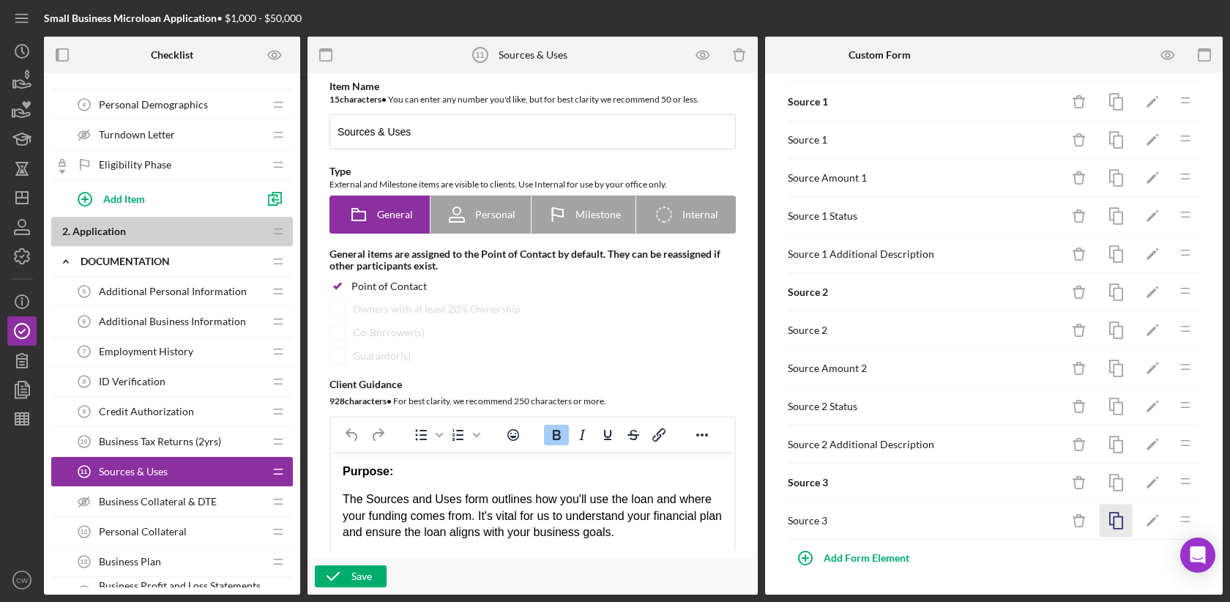
scroll to position [1239, 0]
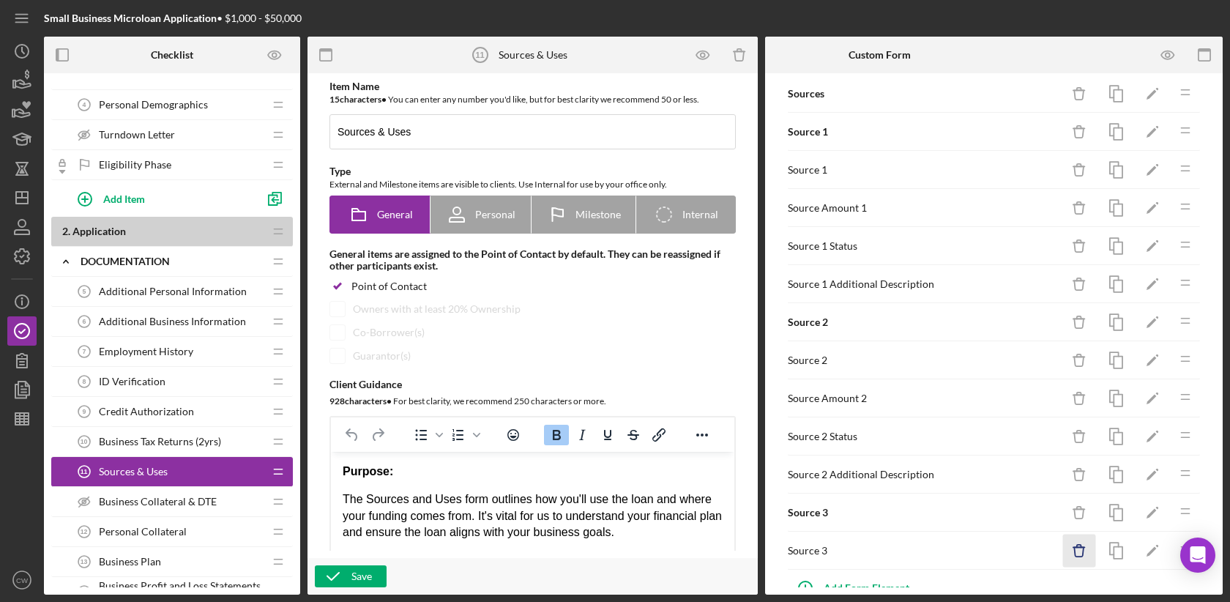
click at [1079, 535] on icon "Icon/Delete" at bounding box center [1079, 551] width 33 height 33
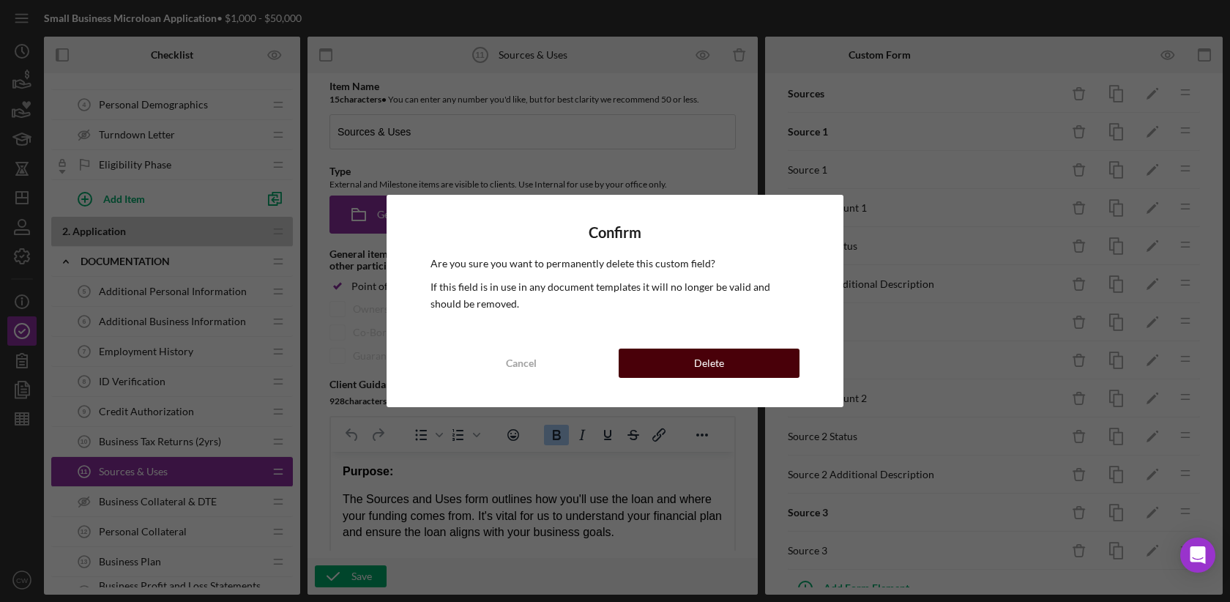
click at [749, 362] on button "Delete" at bounding box center [709, 363] width 181 height 29
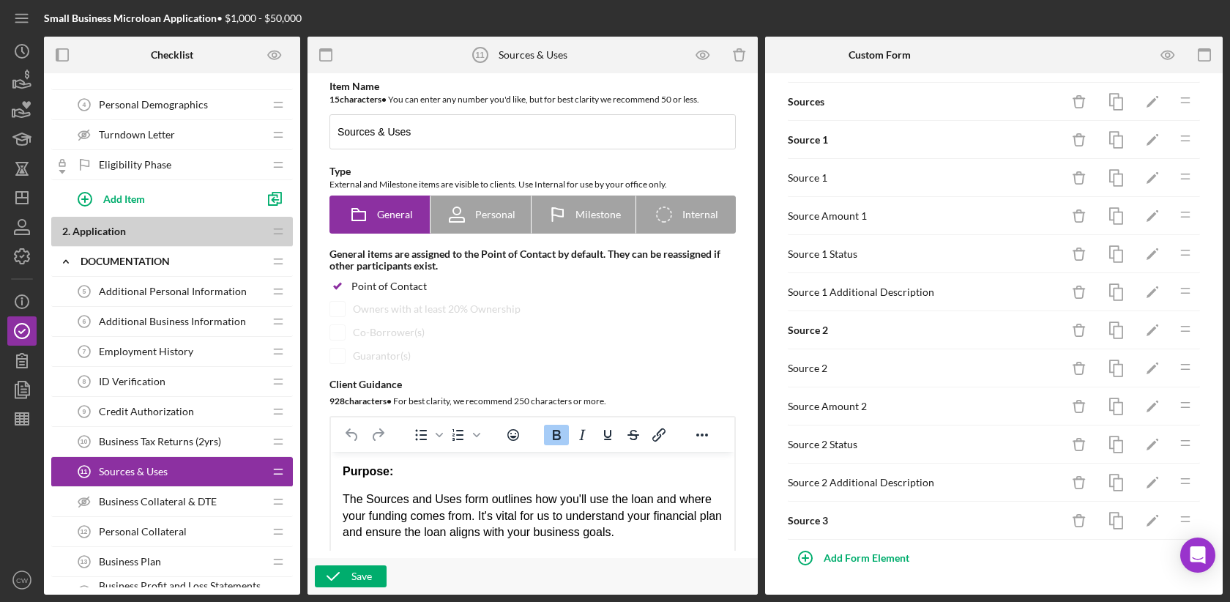
scroll to position [1202, 0]
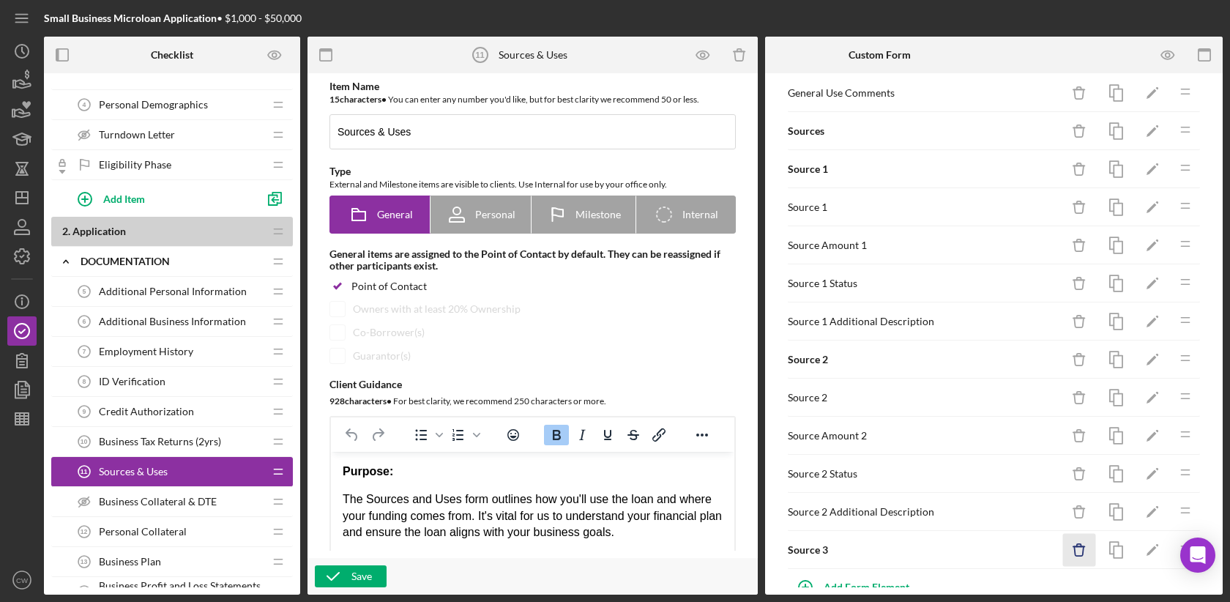
click at [1083, 546] on icon "button" at bounding box center [1079, 551] width 10 height 10
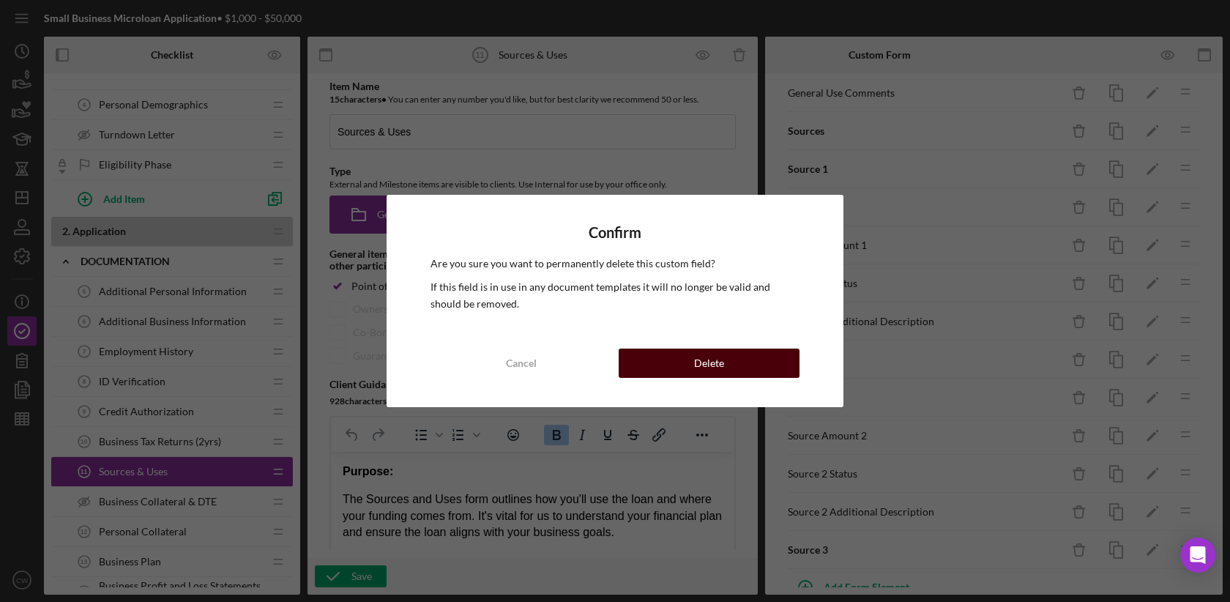
click at [718, 371] on div "Delete" at bounding box center [709, 363] width 30 height 29
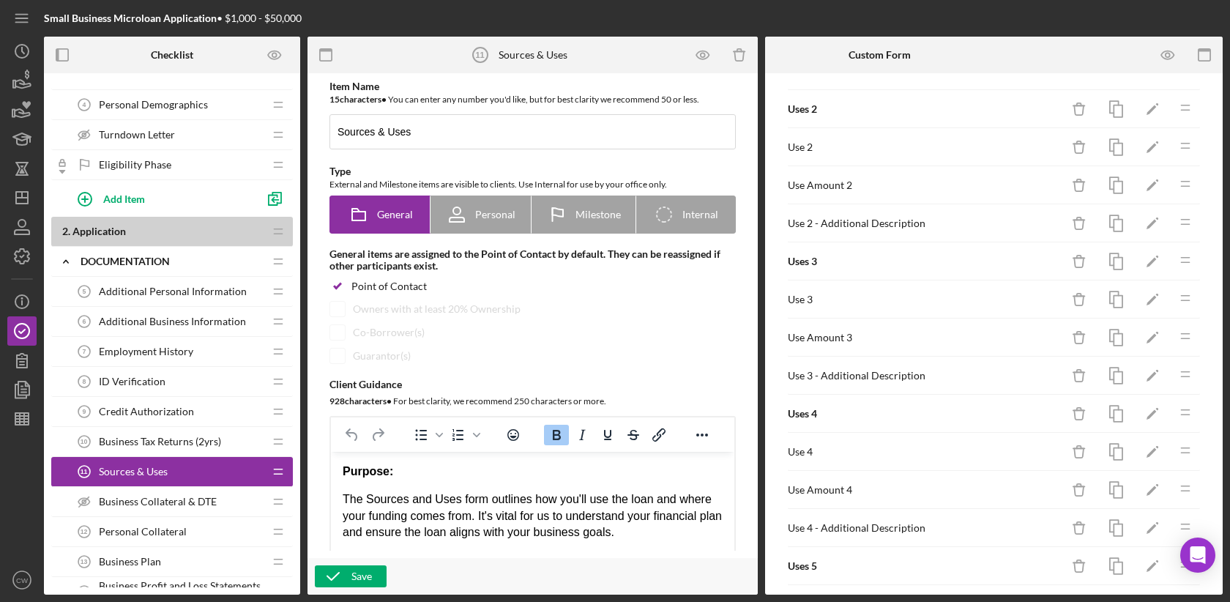
scroll to position [0, 0]
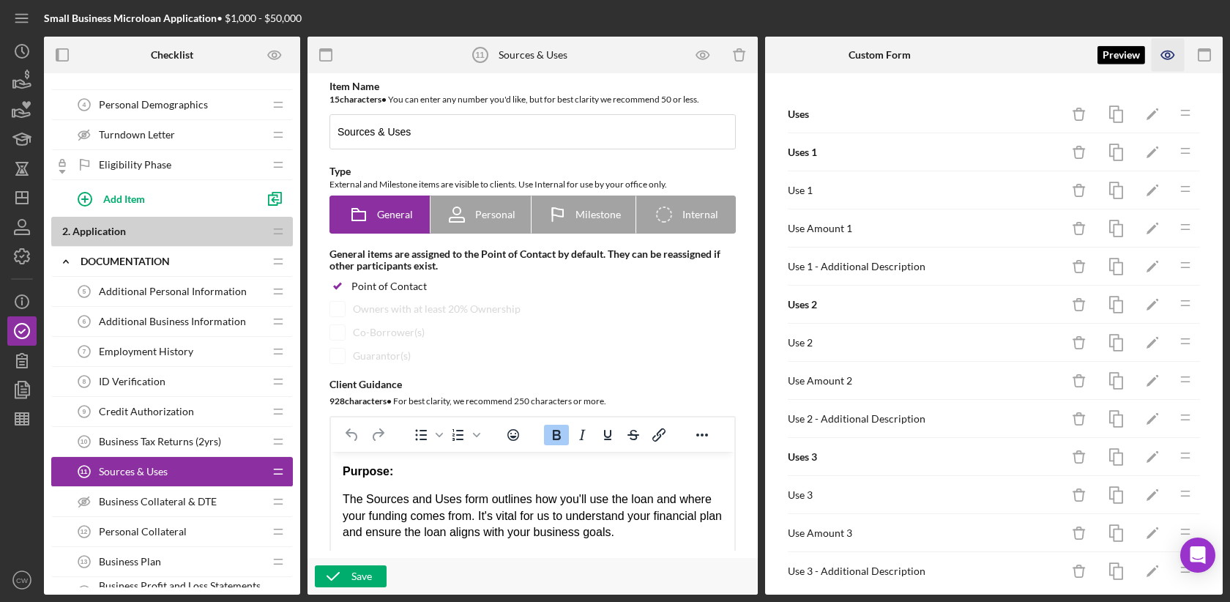
click at [1171, 56] on icon "button" at bounding box center [1168, 55] width 33 height 33
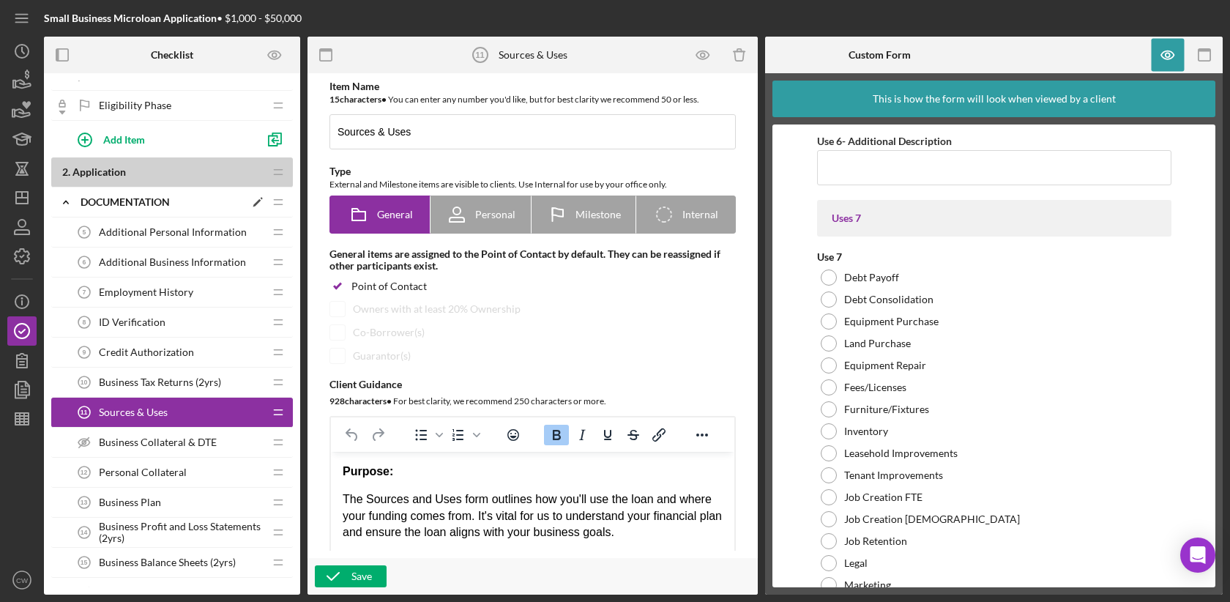
scroll to position [272, 0]
